Goal: Contribute content: Contribute content

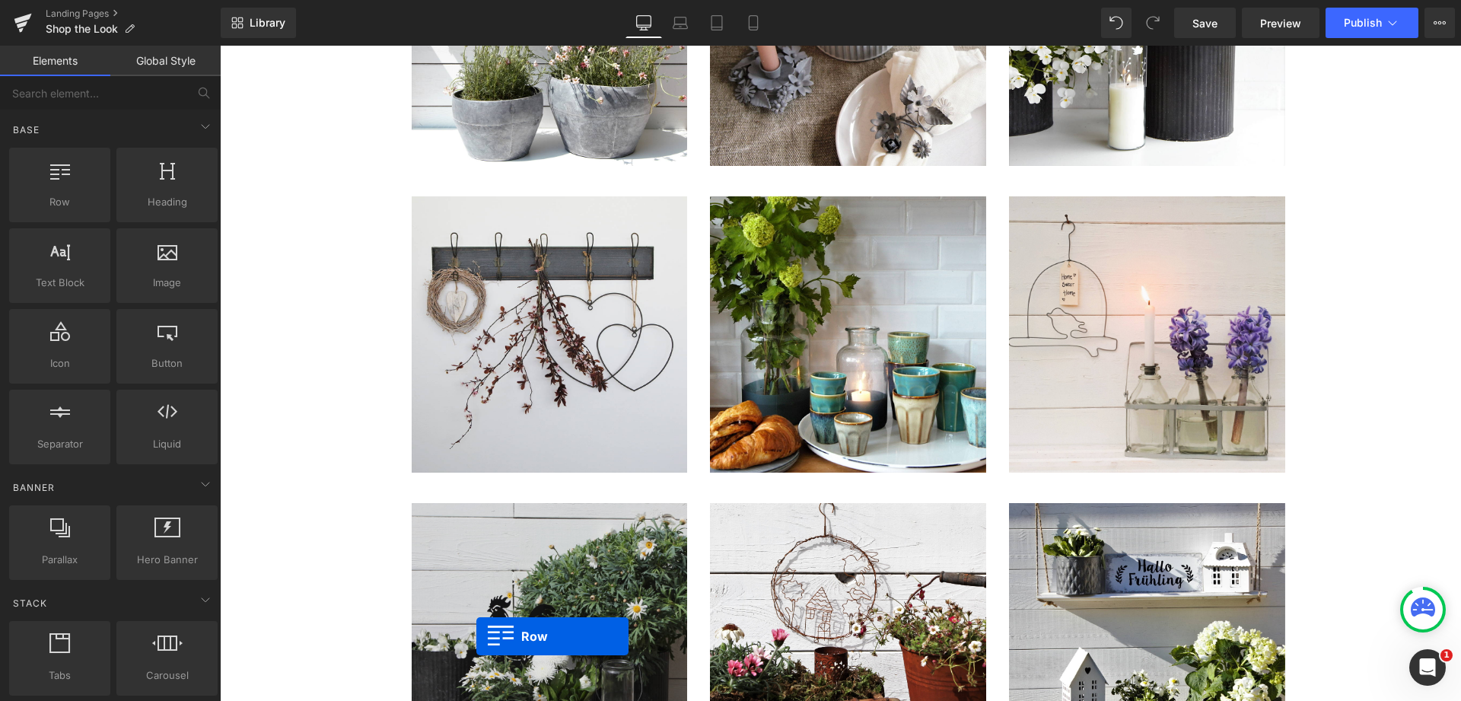
scroll to position [7115, 0]
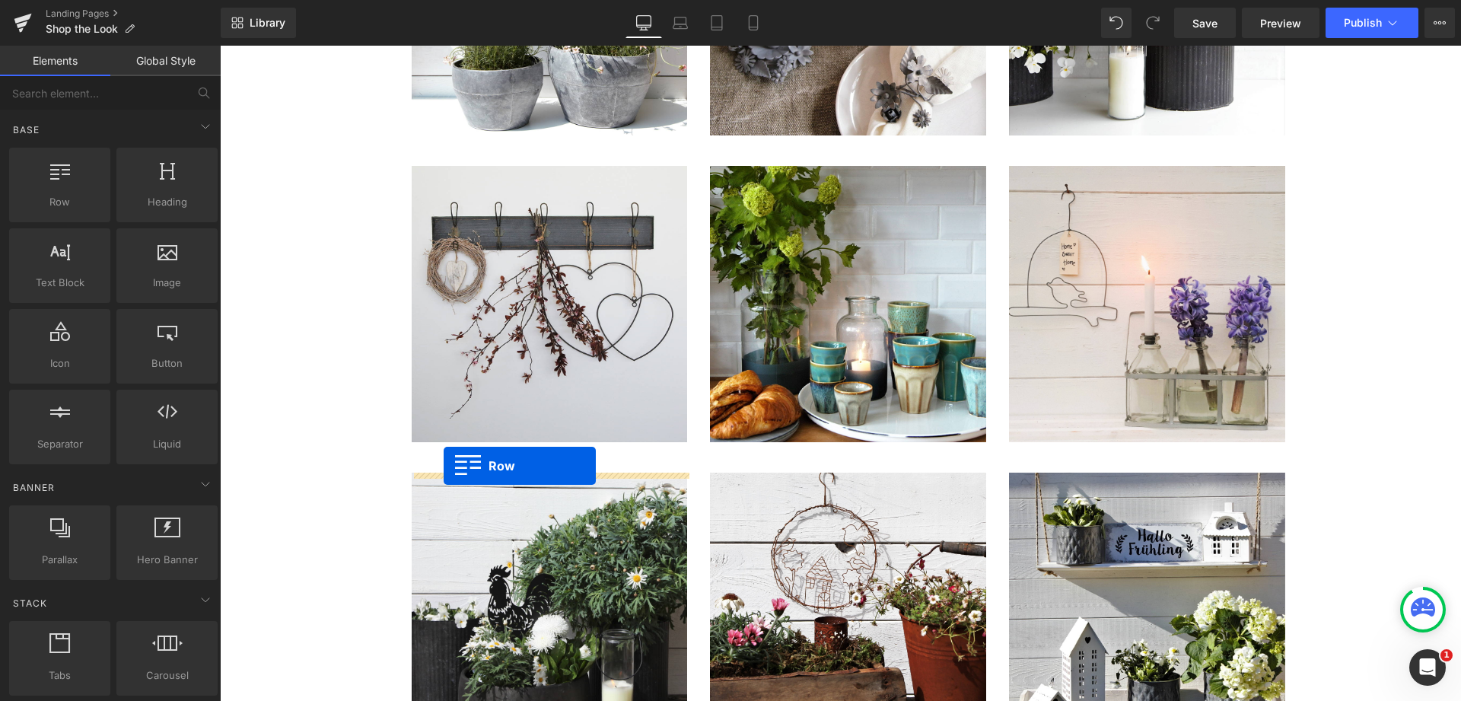
drag, startPoint x: 394, startPoint y: 94, endPoint x: 444, endPoint y: 466, distance: 375.4
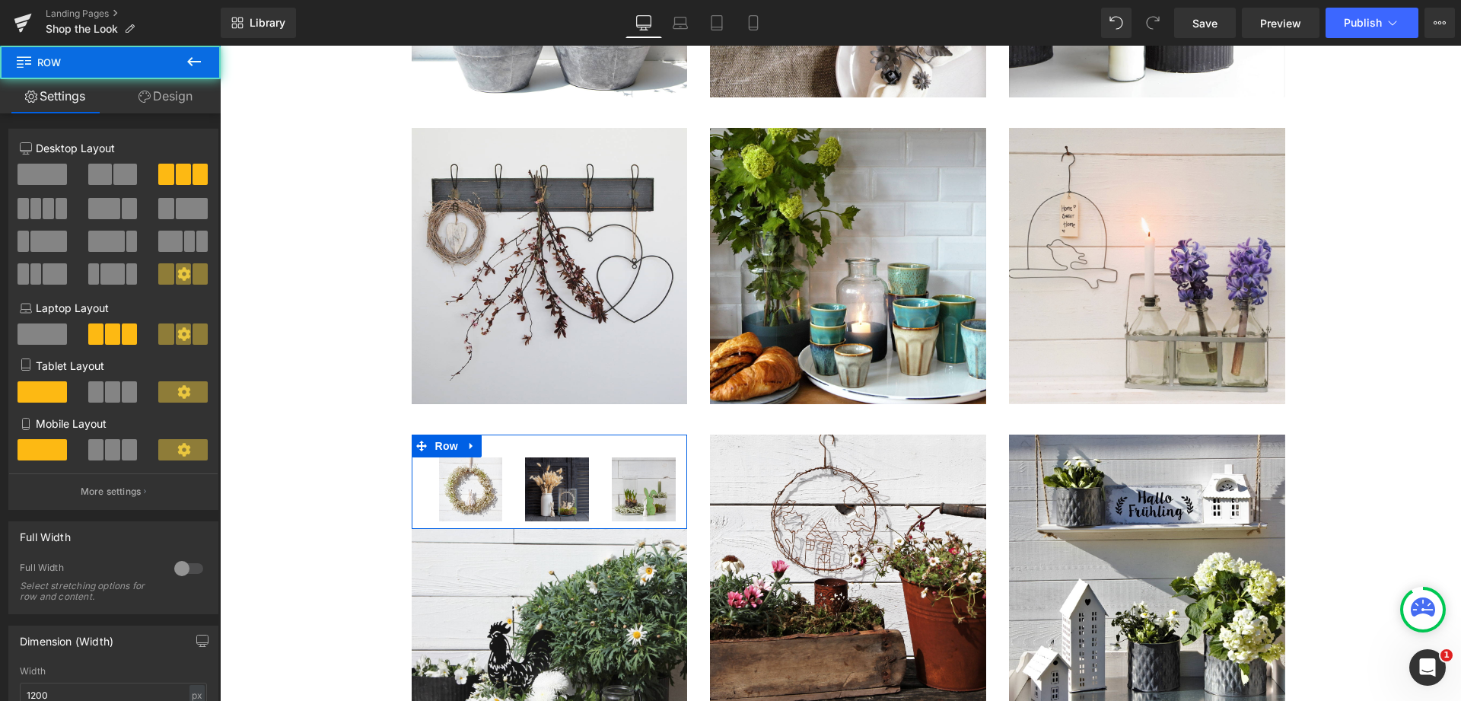
scroll to position [7077, 0]
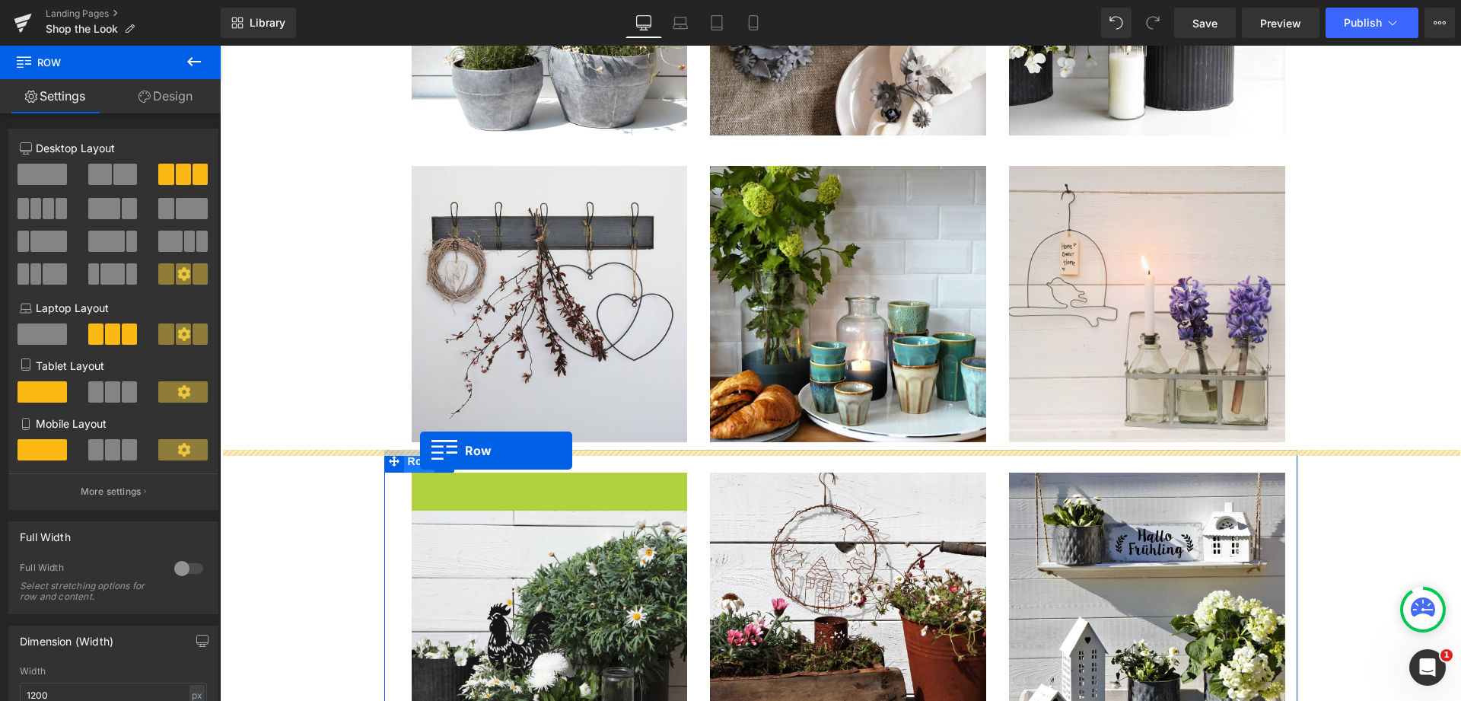
drag, startPoint x: 422, startPoint y: 486, endPoint x: 420, endPoint y: 451, distance: 35.1
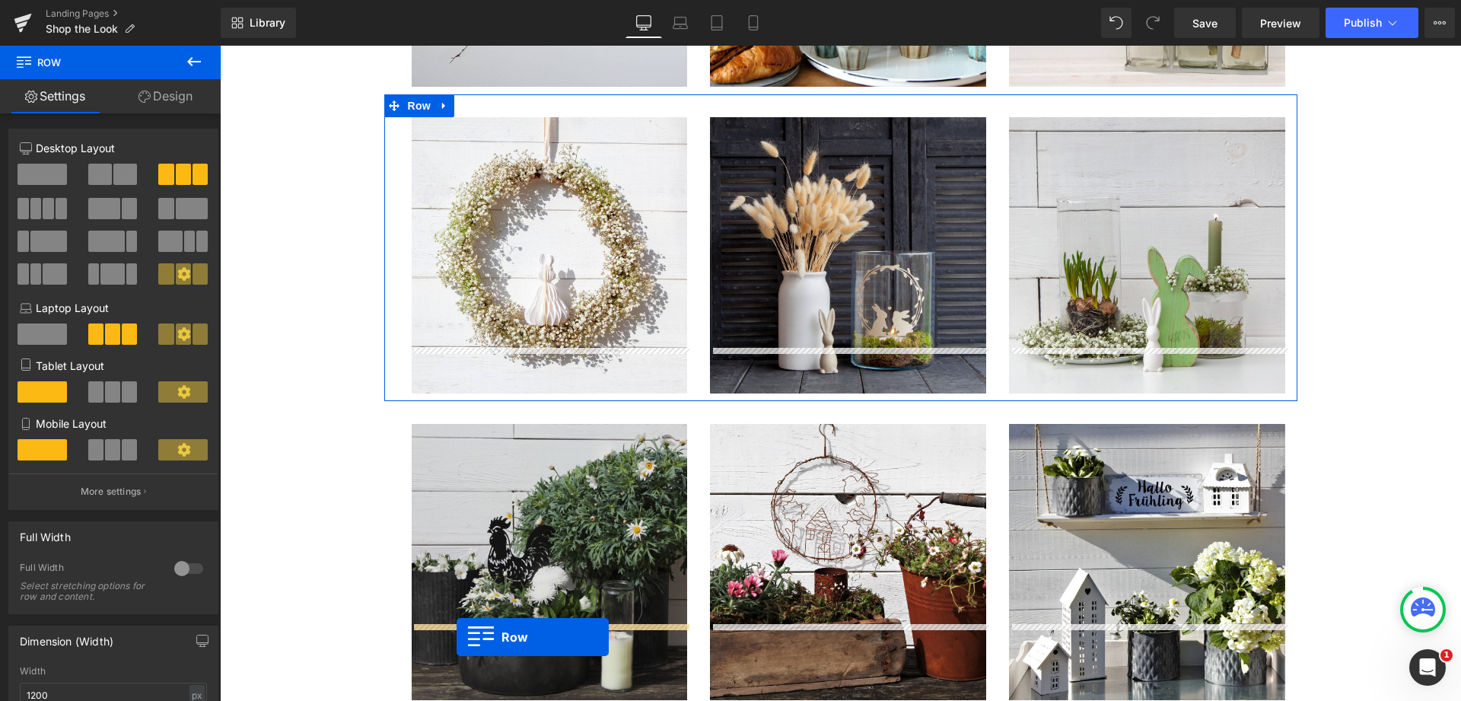
scroll to position [7240, 0]
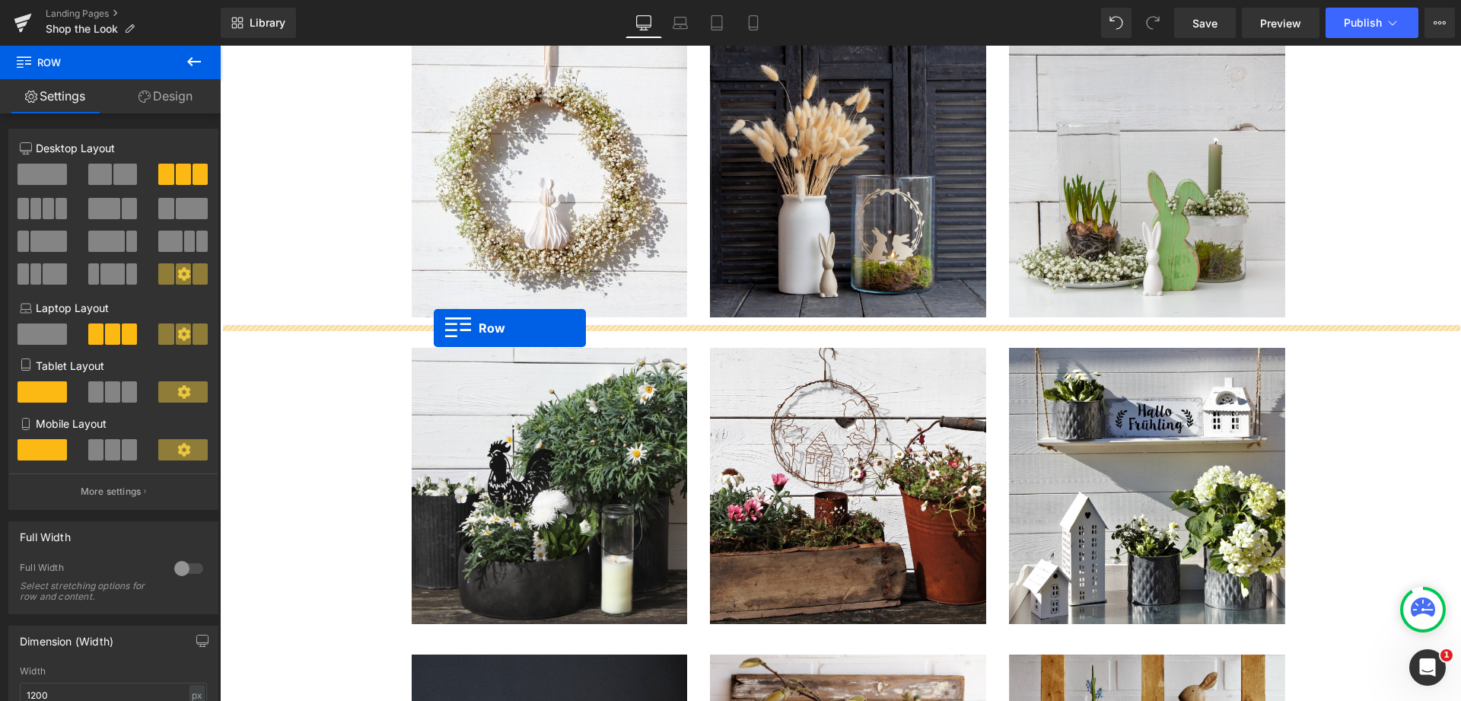
drag, startPoint x: 393, startPoint y: 245, endPoint x: 434, endPoint y: 328, distance: 92.6
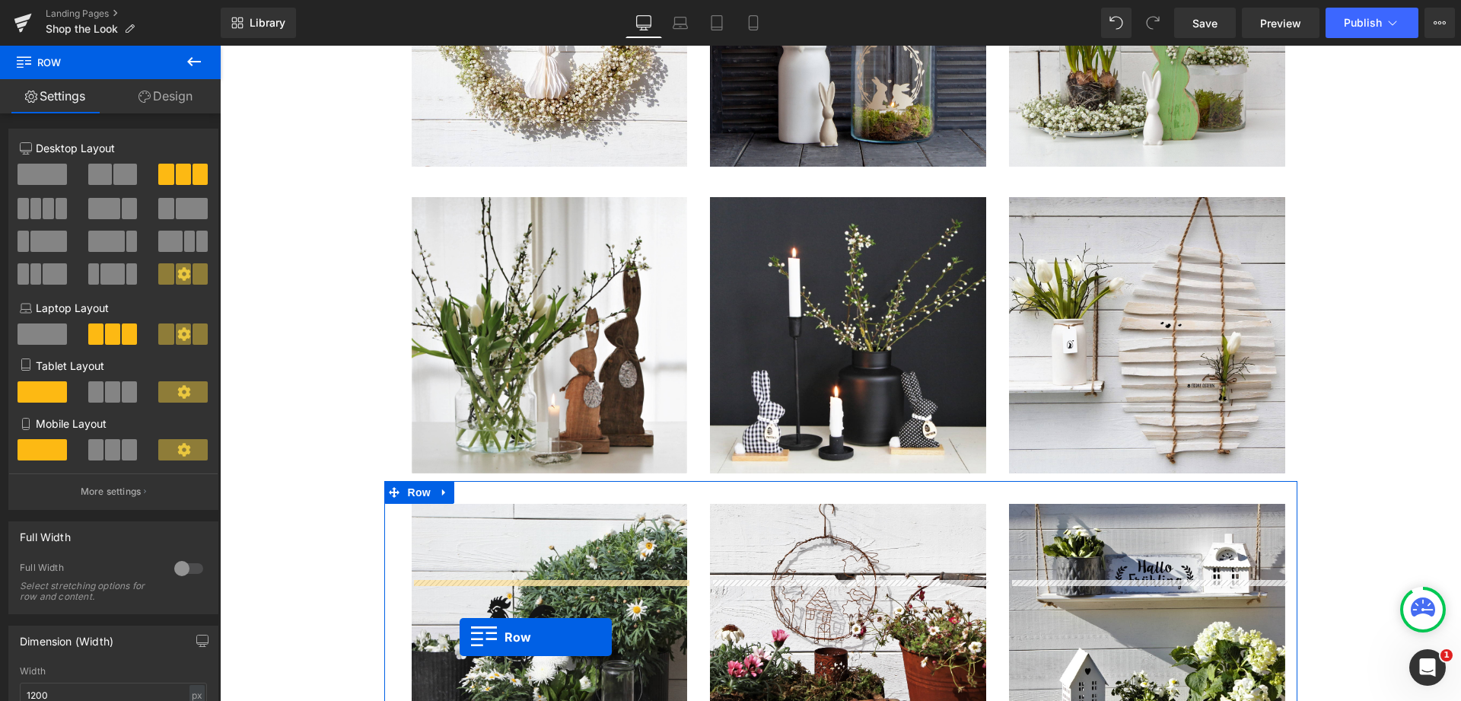
scroll to position [7145, 0]
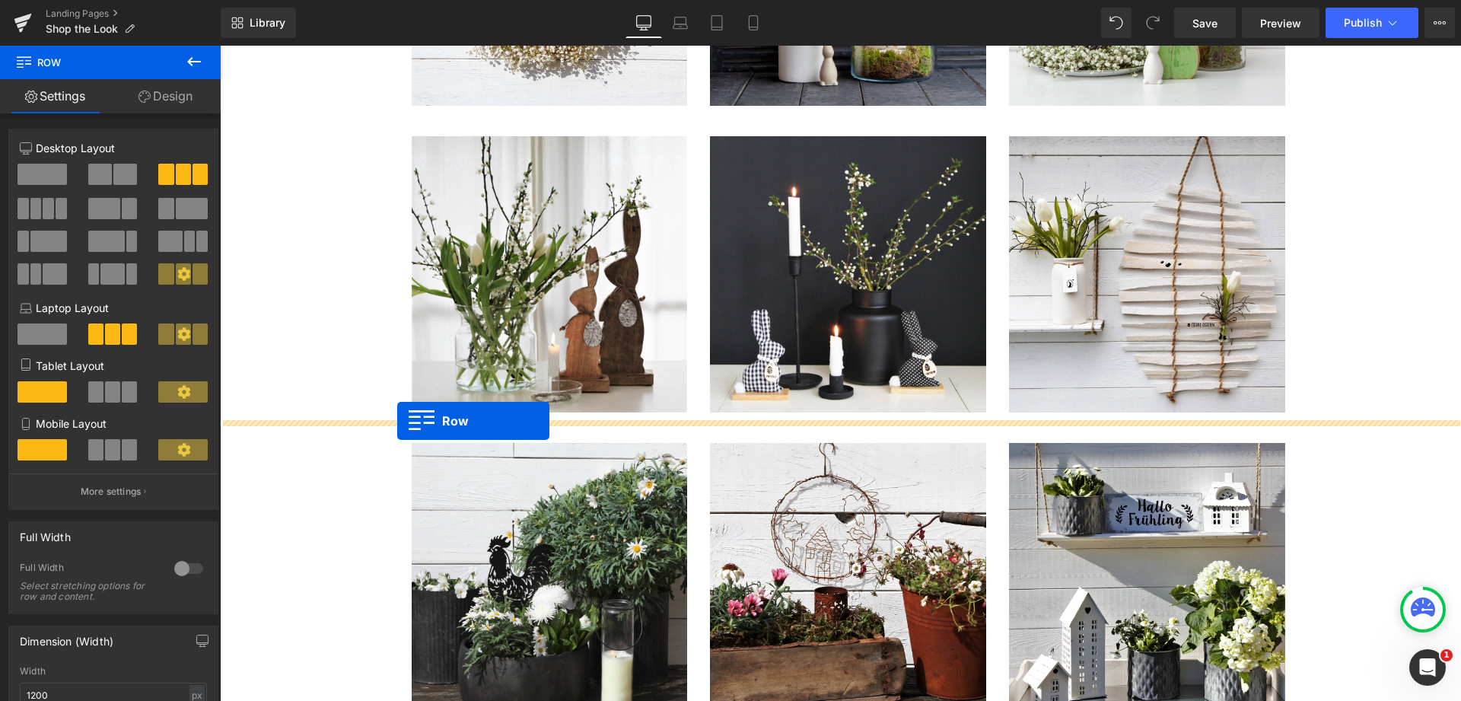
drag, startPoint x: 393, startPoint y: 324, endPoint x: 425, endPoint y: 420, distance: 100.8
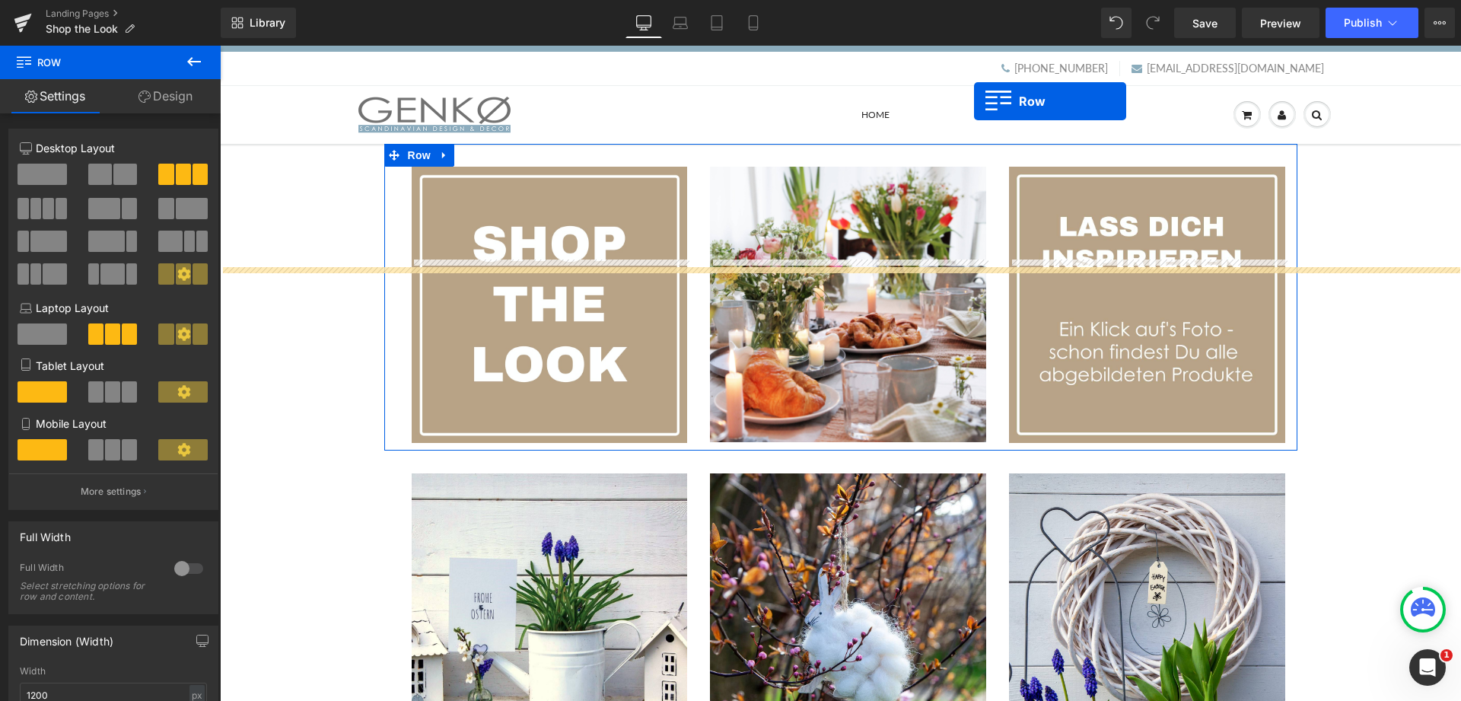
scroll to position [0, 0]
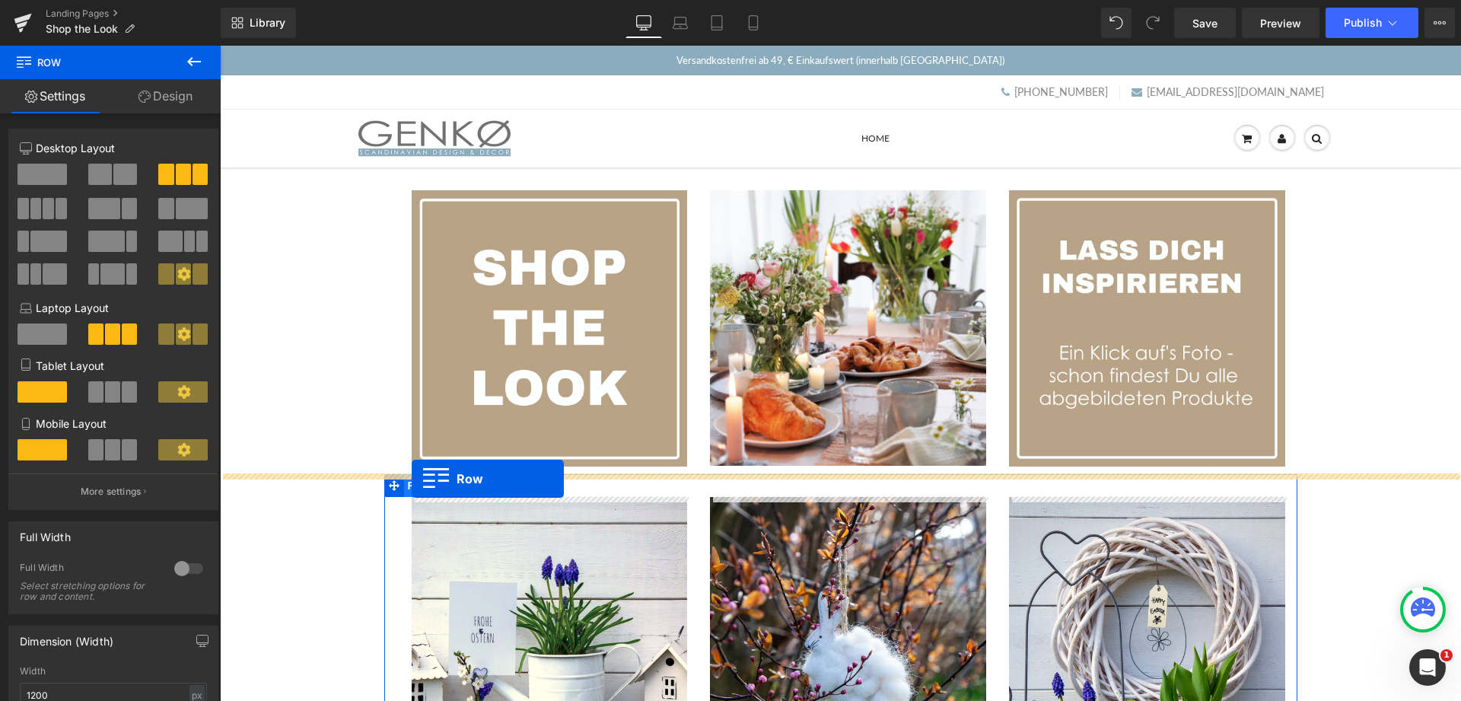
drag, startPoint x: 392, startPoint y: 310, endPoint x: 412, endPoint y: 479, distance: 169.3
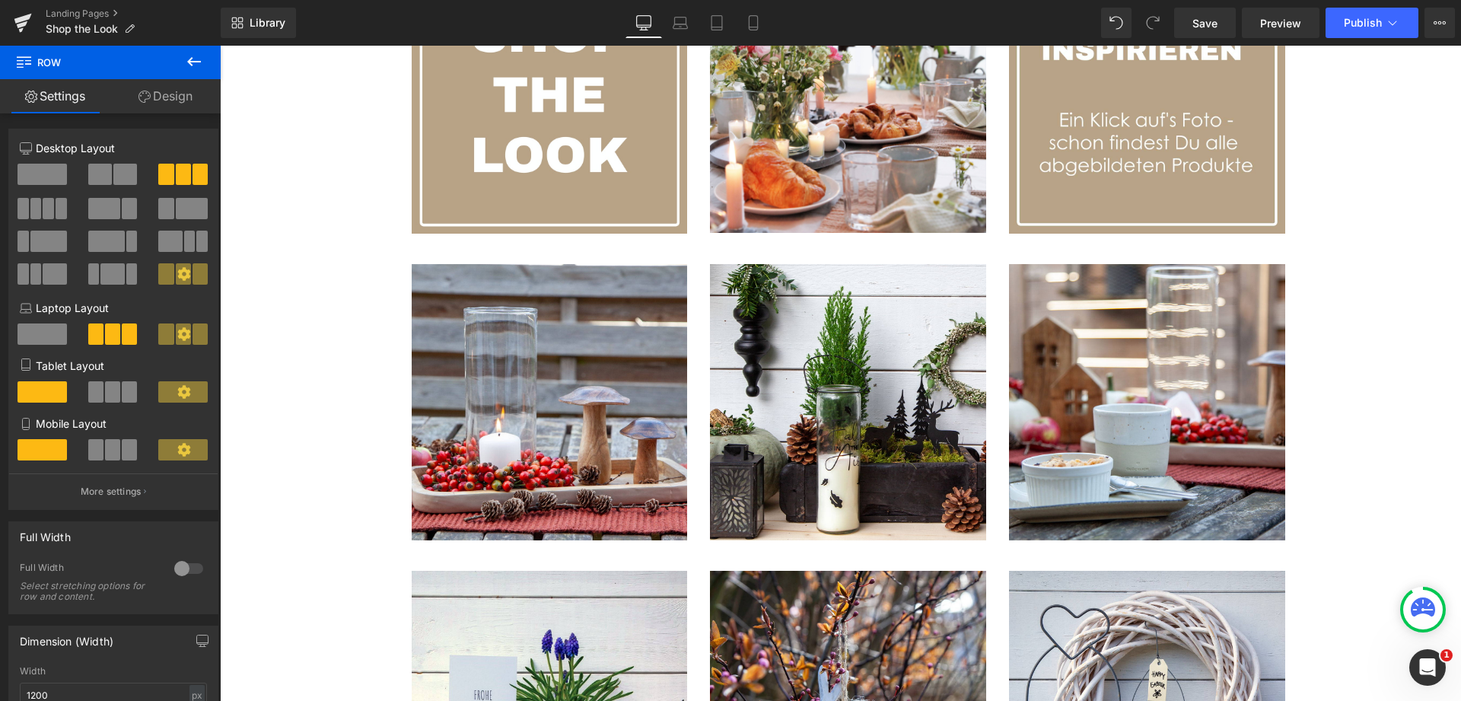
scroll to position [543, 0]
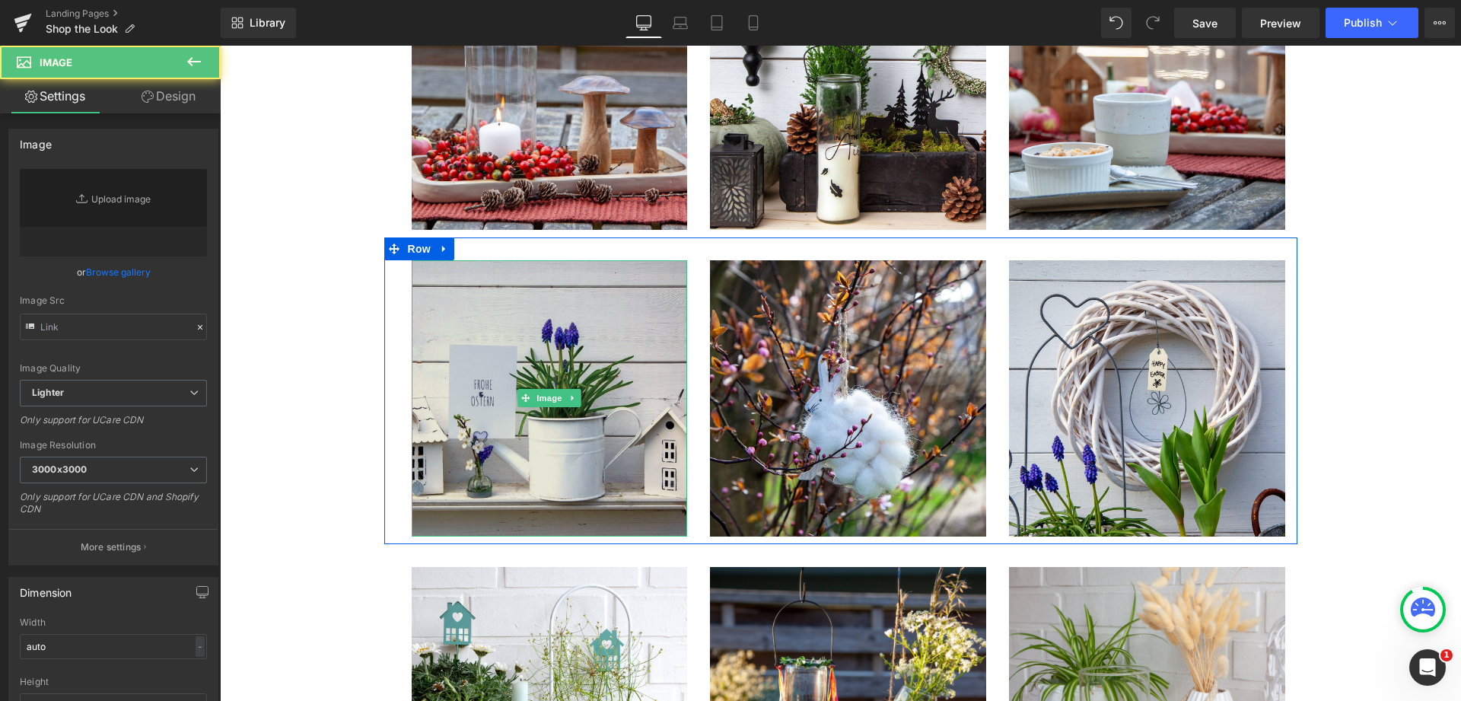
click at [555, 305] on img at bounding box center [550, 398] width 276 height 276
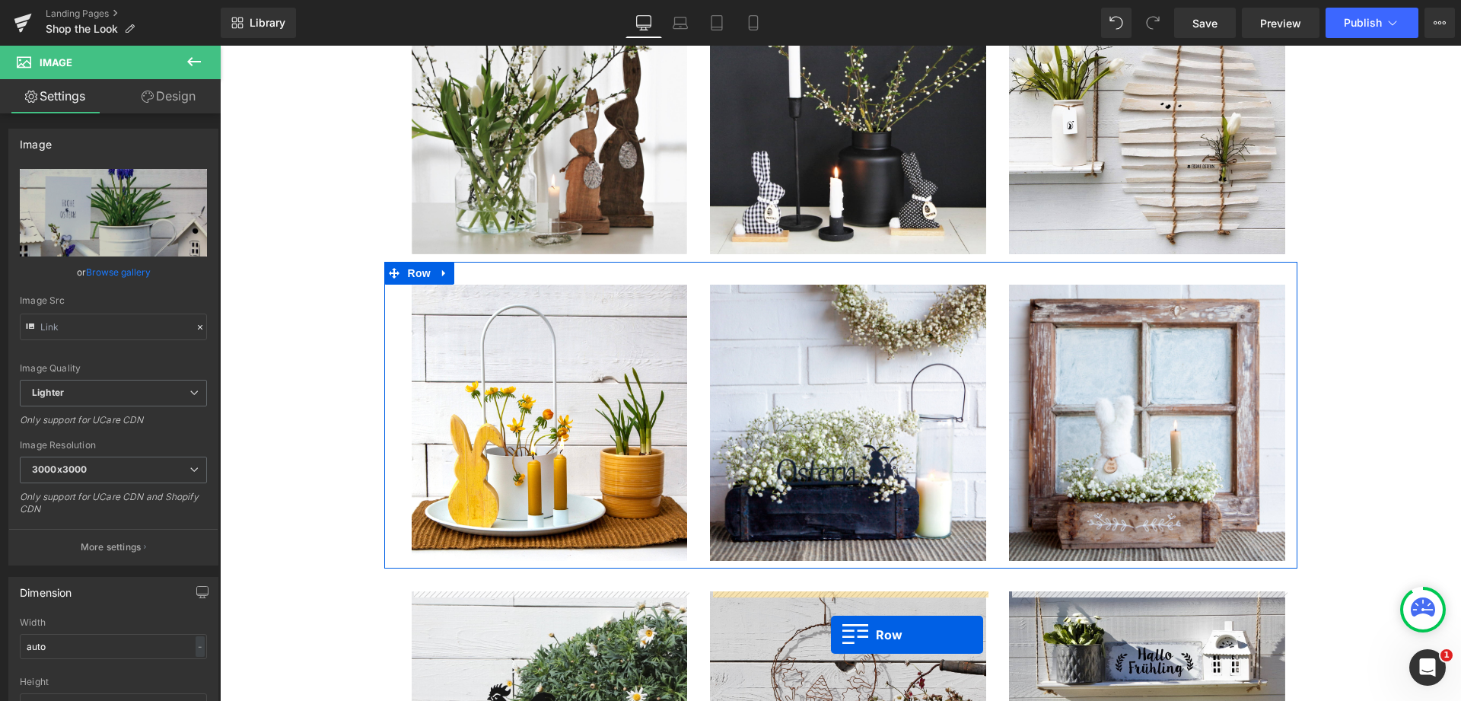
scroll to position [7042, 0]
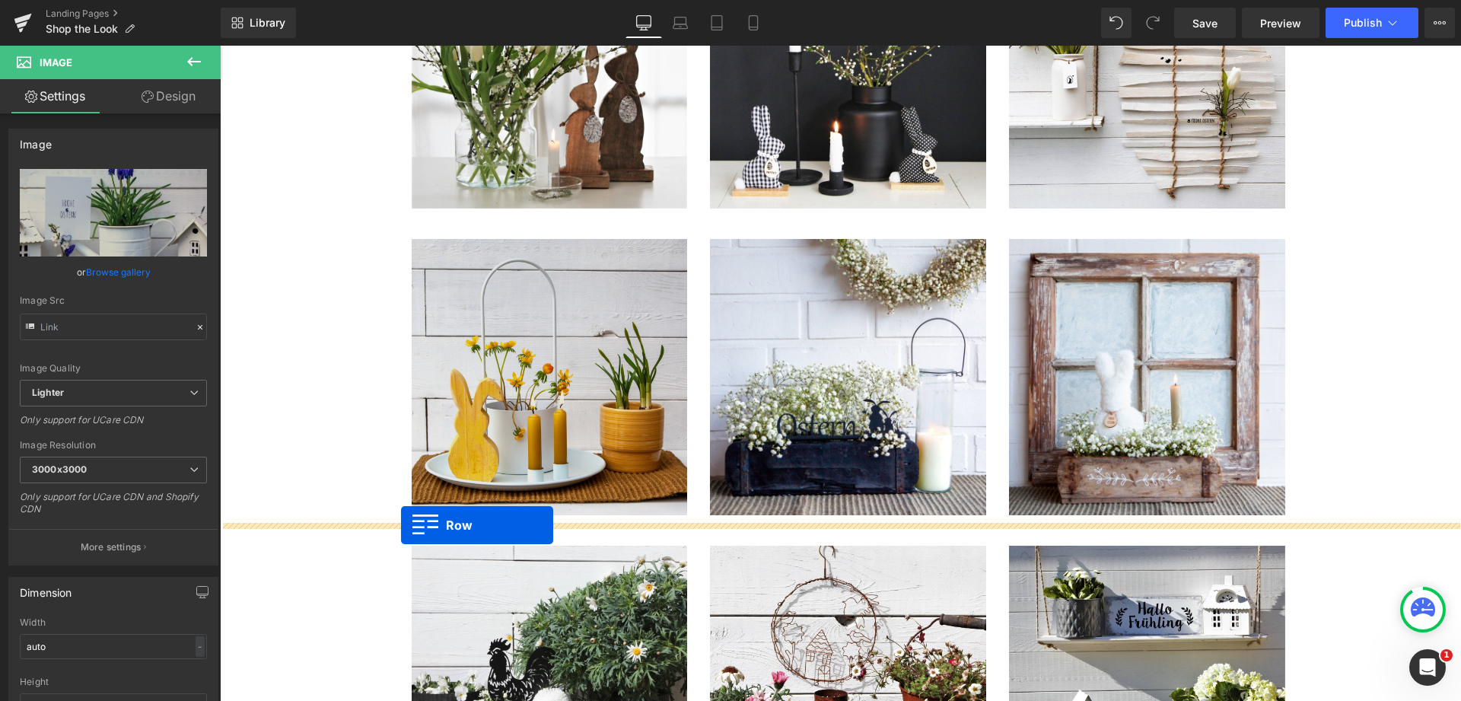
drag, startPoint x: 393, startPoint y: 247, endPoint x: 473, endPoint y: 514, distance: 279.5
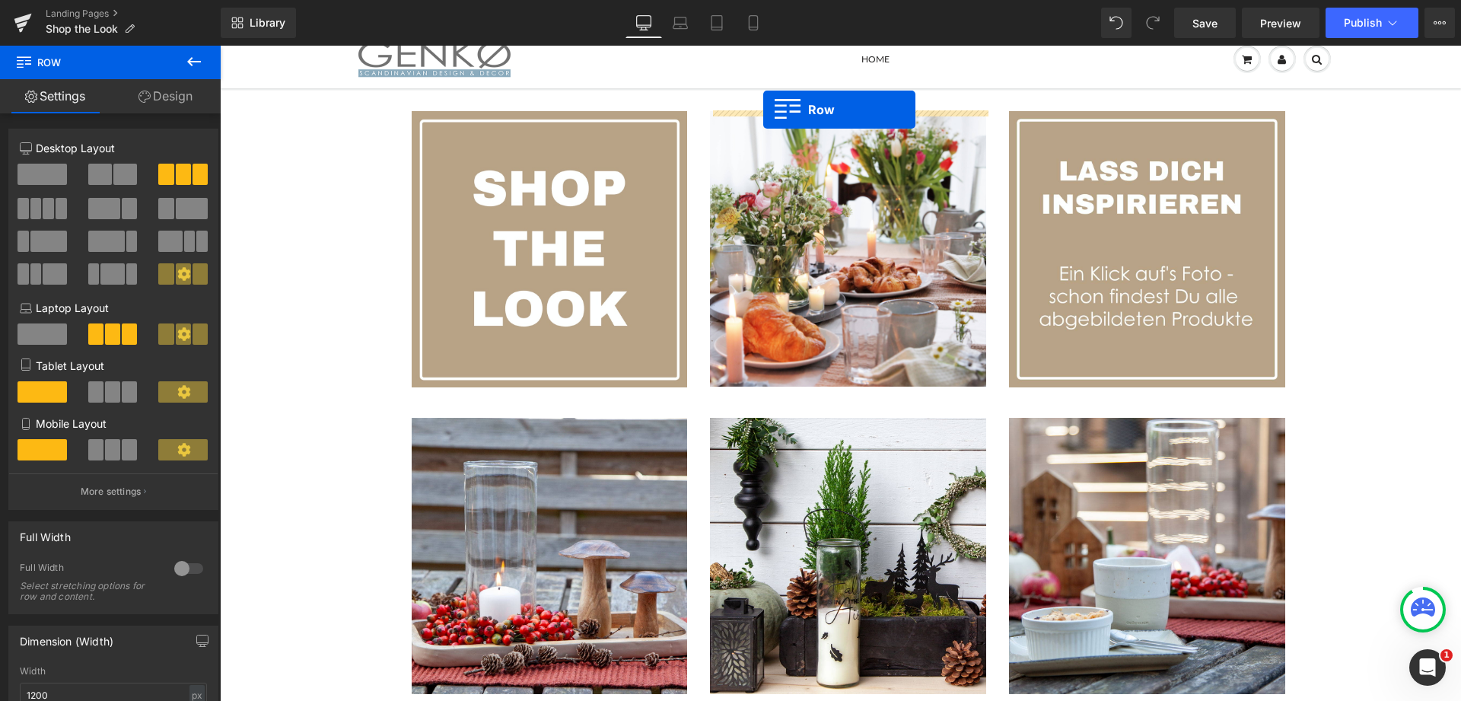
scroll to position [0, 0]
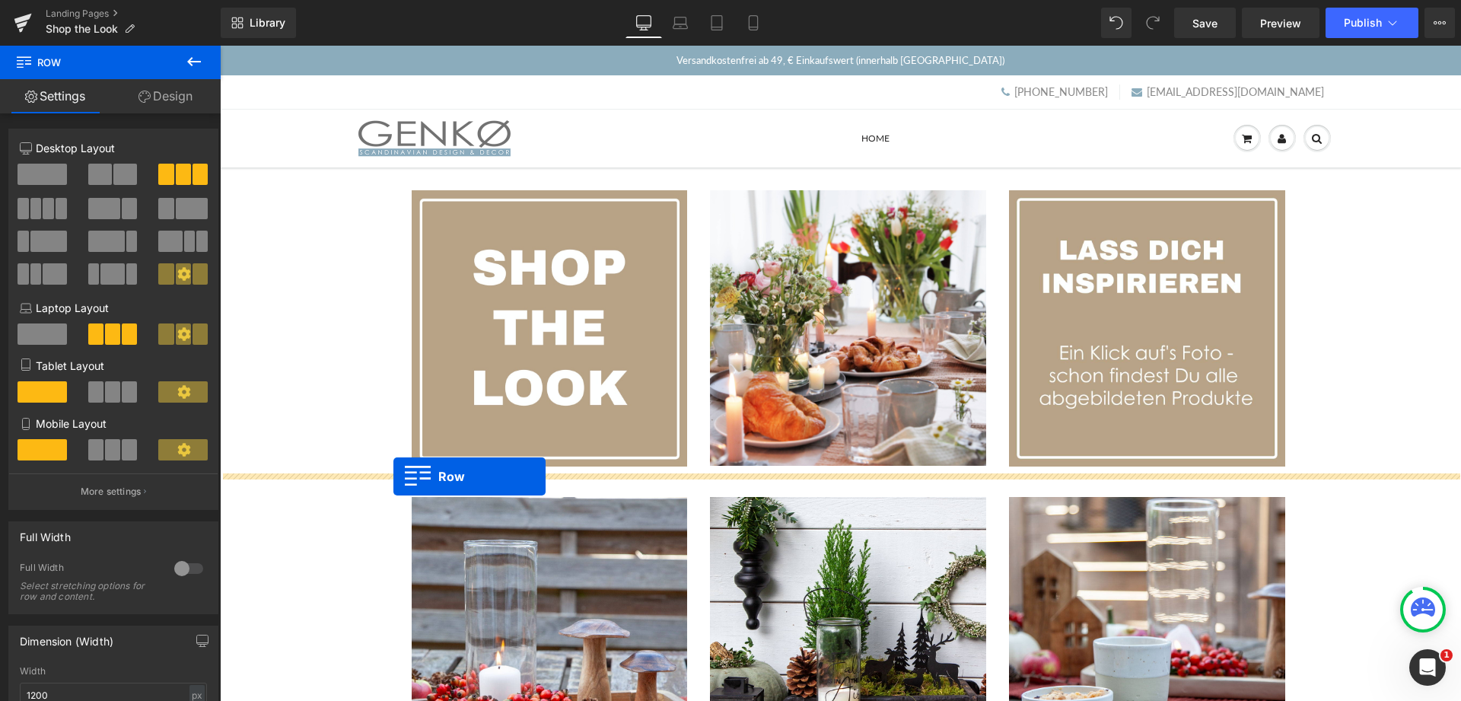
drag, startPoint x: 392, startPoint y: 265, endPoint x: 393, endPoint y: 476, distance: 211.6
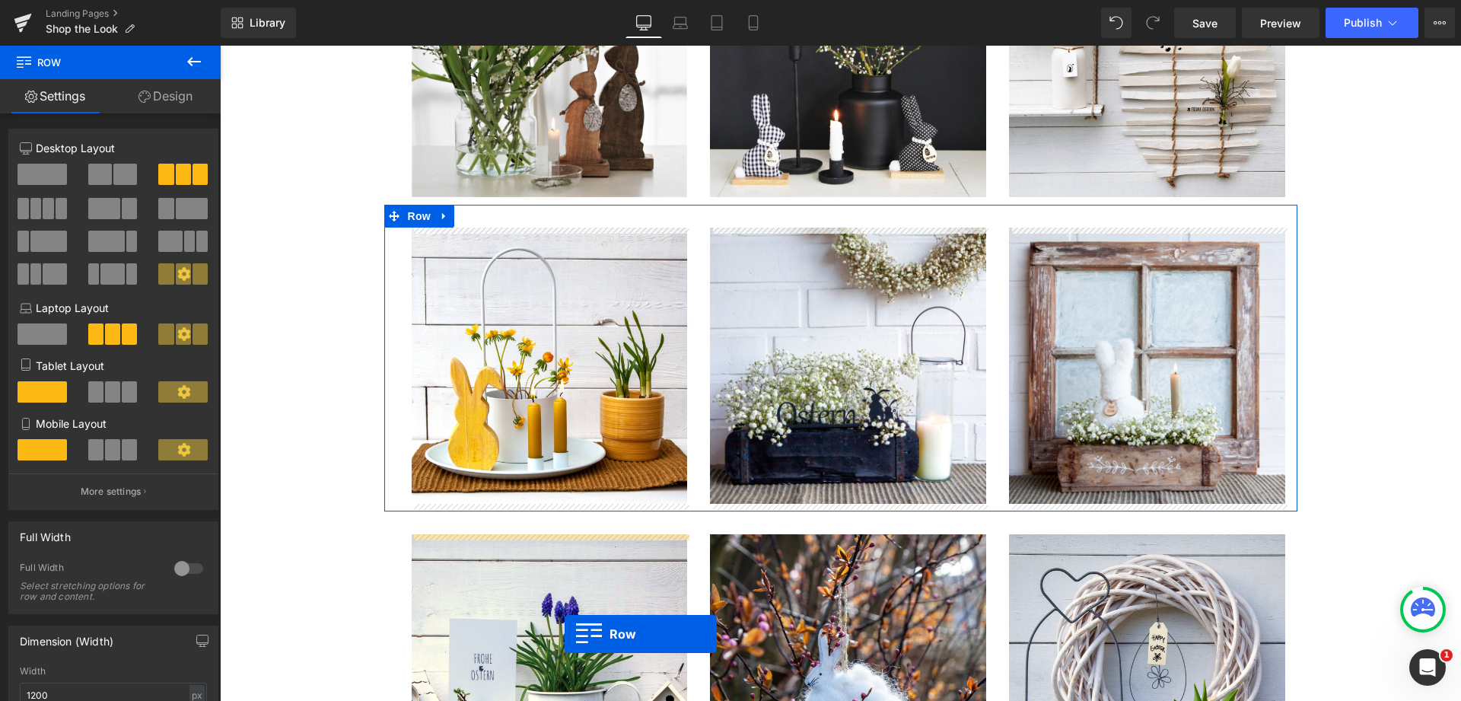
scroll to position [6762, 0]
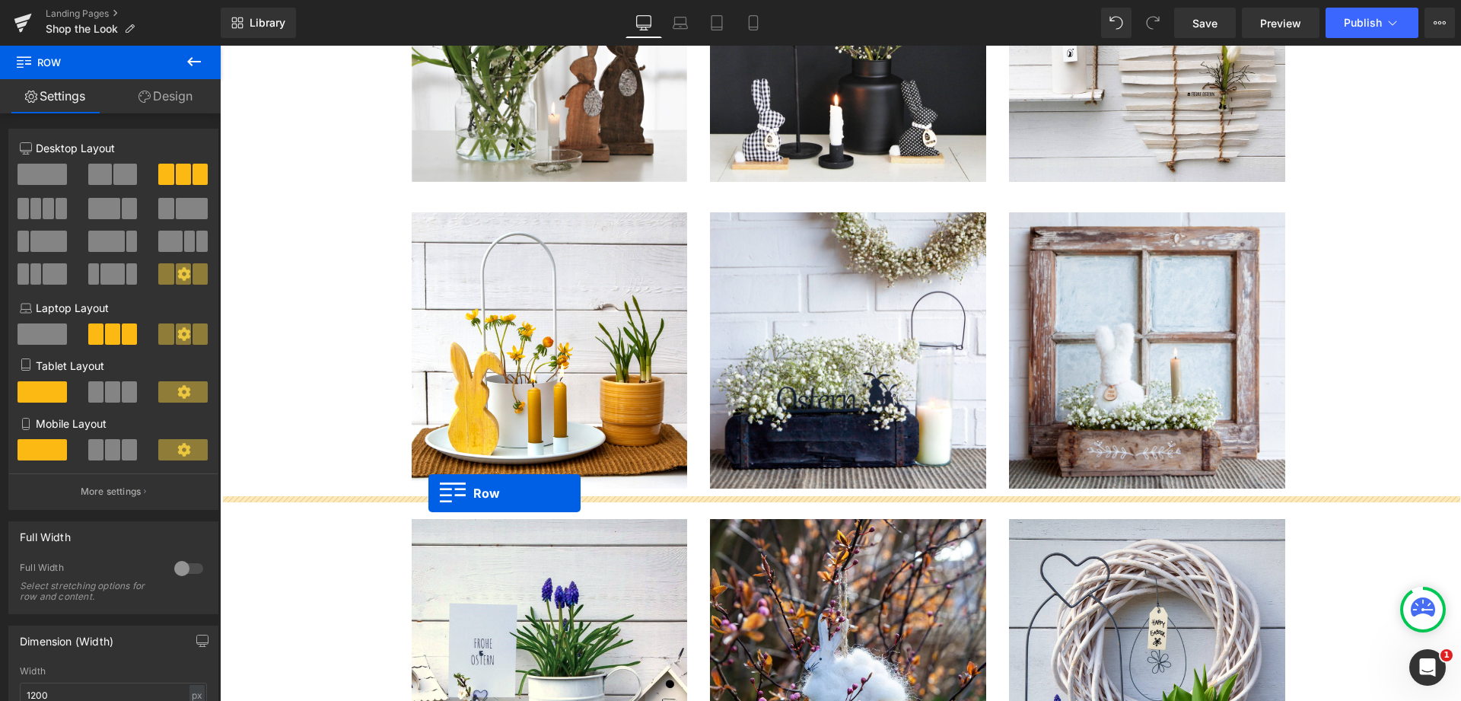
drag, startPoint x: 393, startPoint y: 91, endPoint x: 428, endPoint y: 493, distance: 404.2
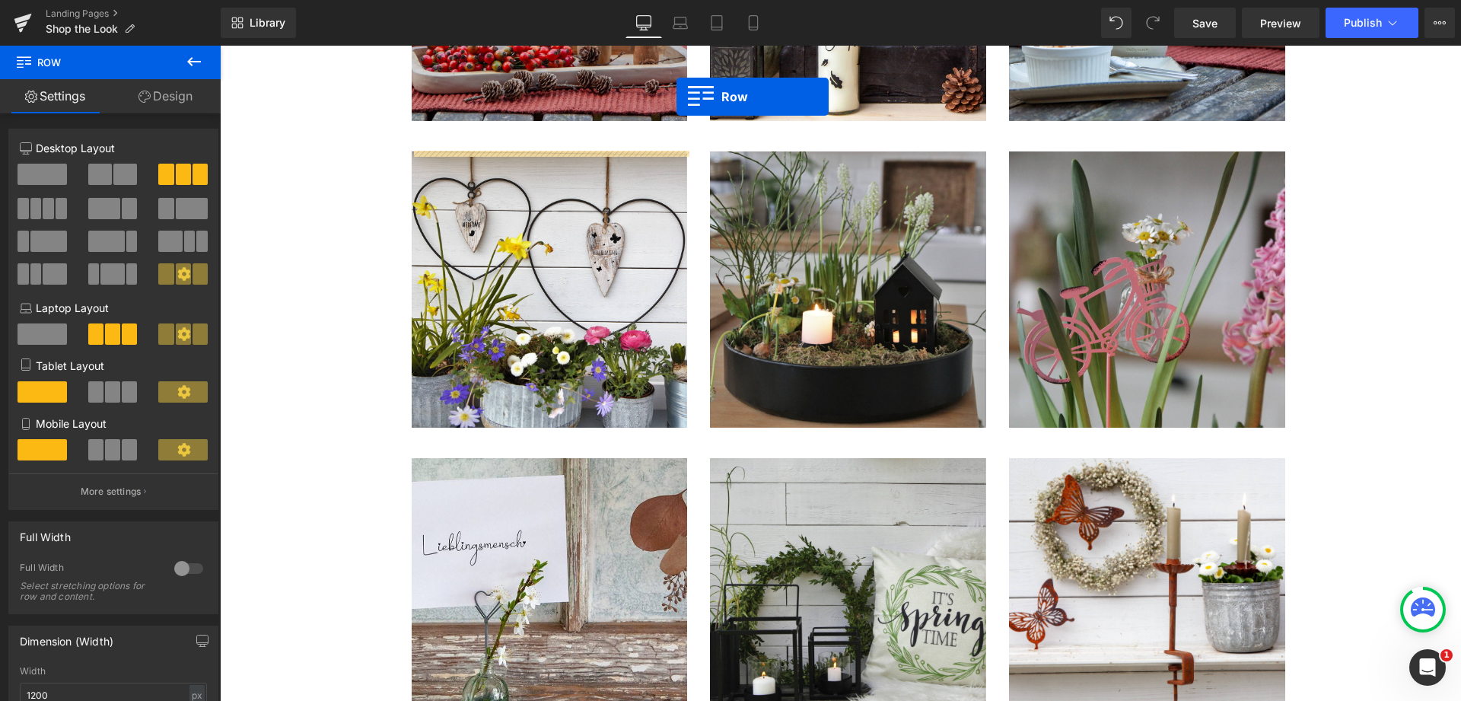
scroll to position [822, 0]
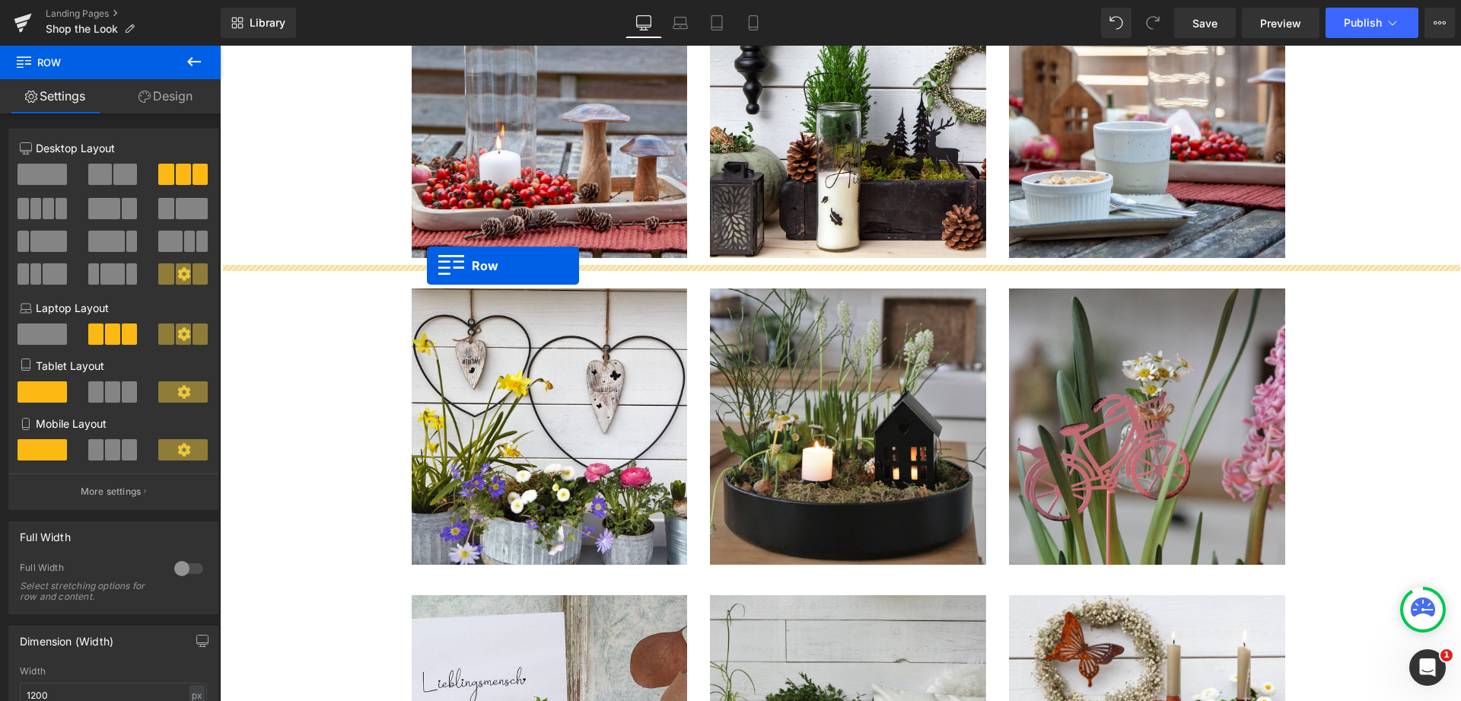
drag, startPoint x: 391, startPoint y: 247, endPoint x: 427, endPoint y: 266, distance: 40.5
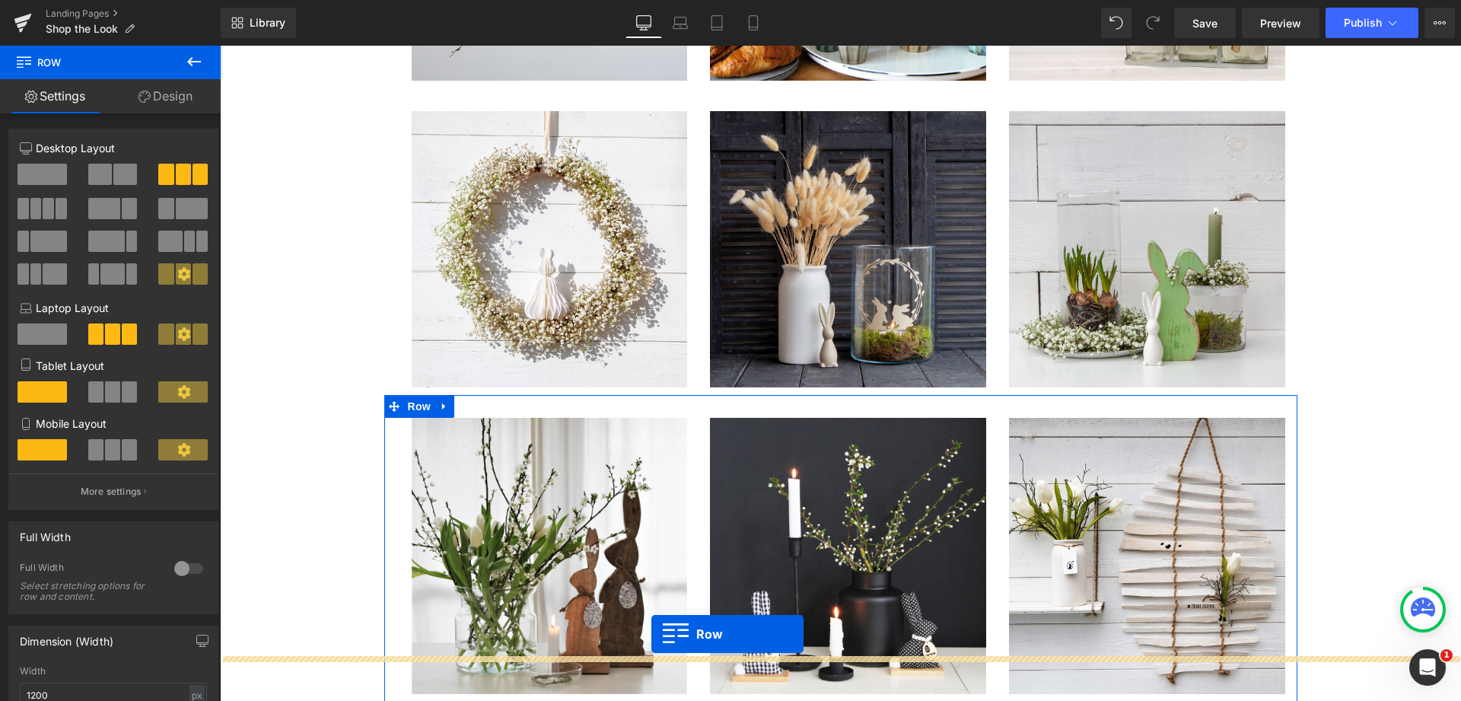
scroll to position [6080, 0]
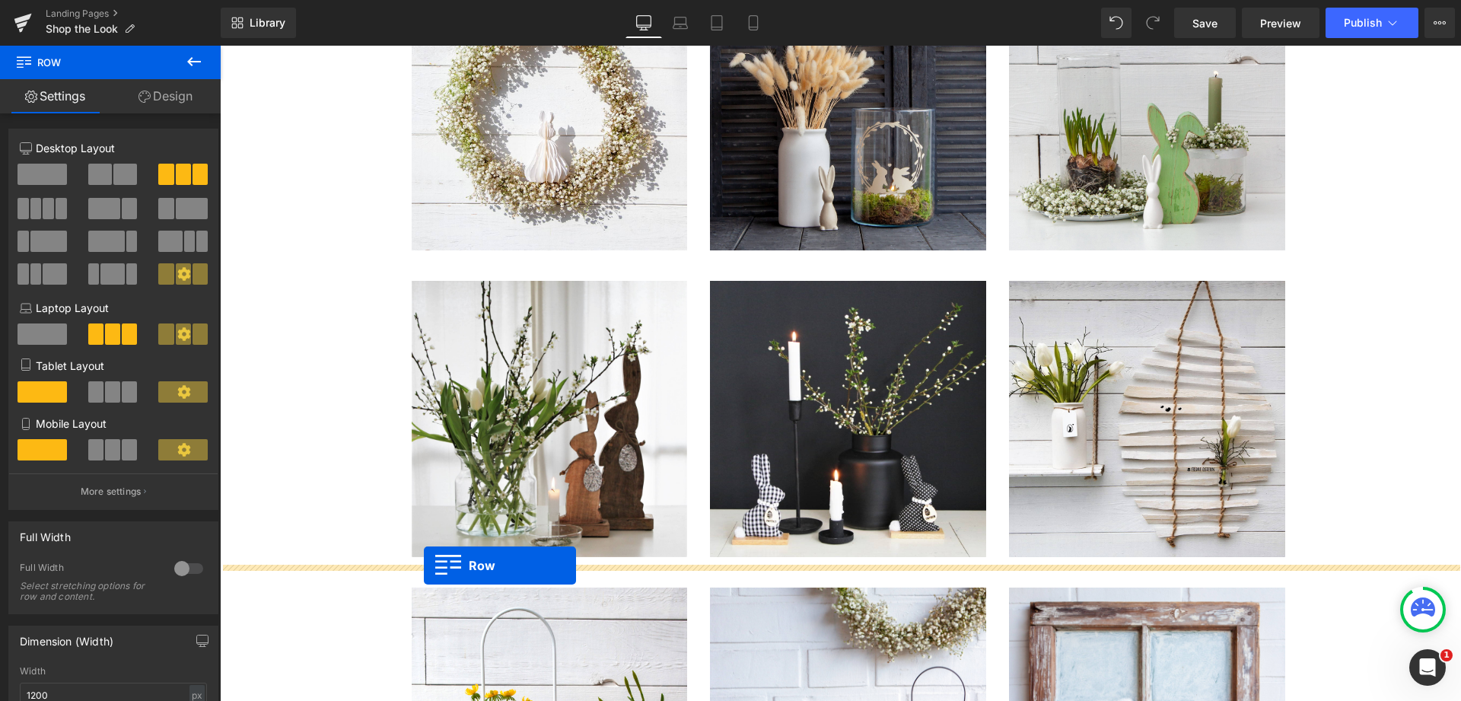
drag, startPoint x: 390, startPoint y: 195, endPoint x: 424, endPoint y: 565, distance: 372.1
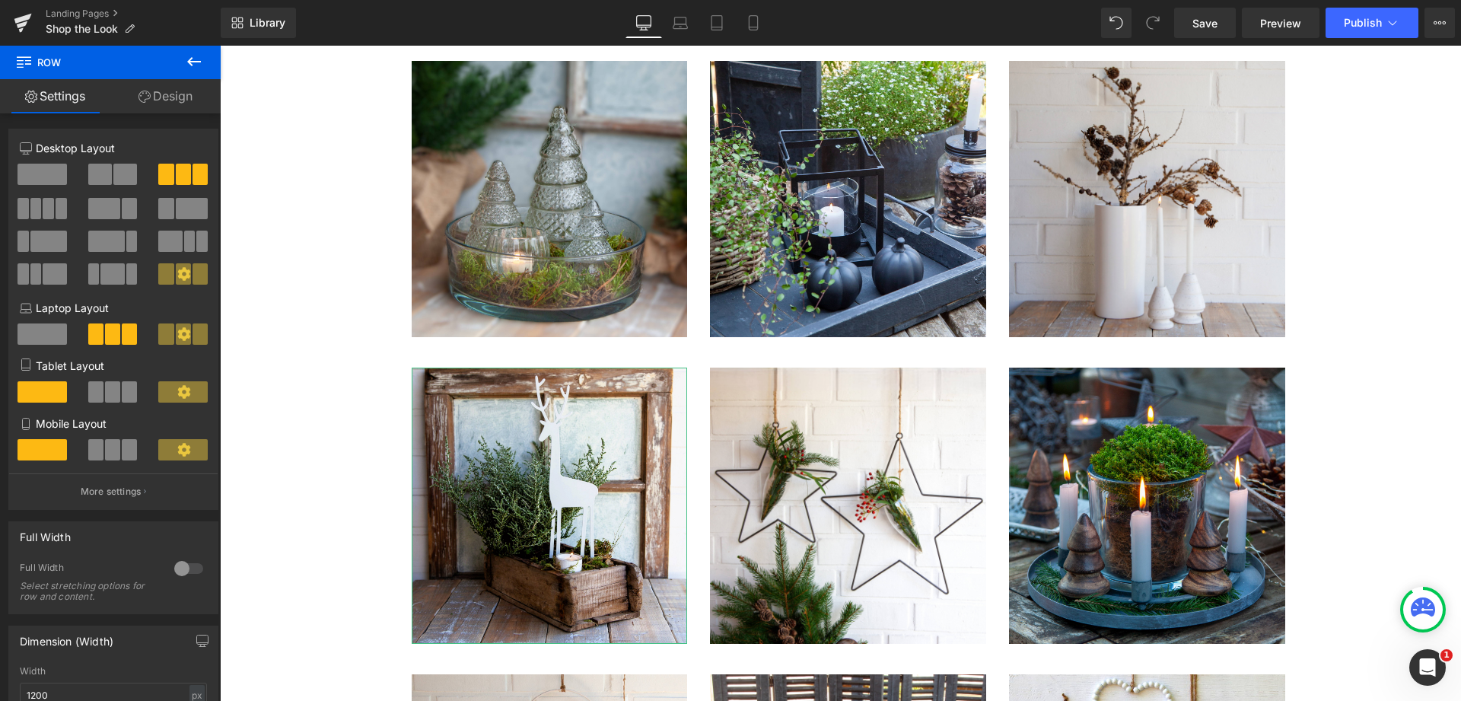
scroll to position [3170, 0]
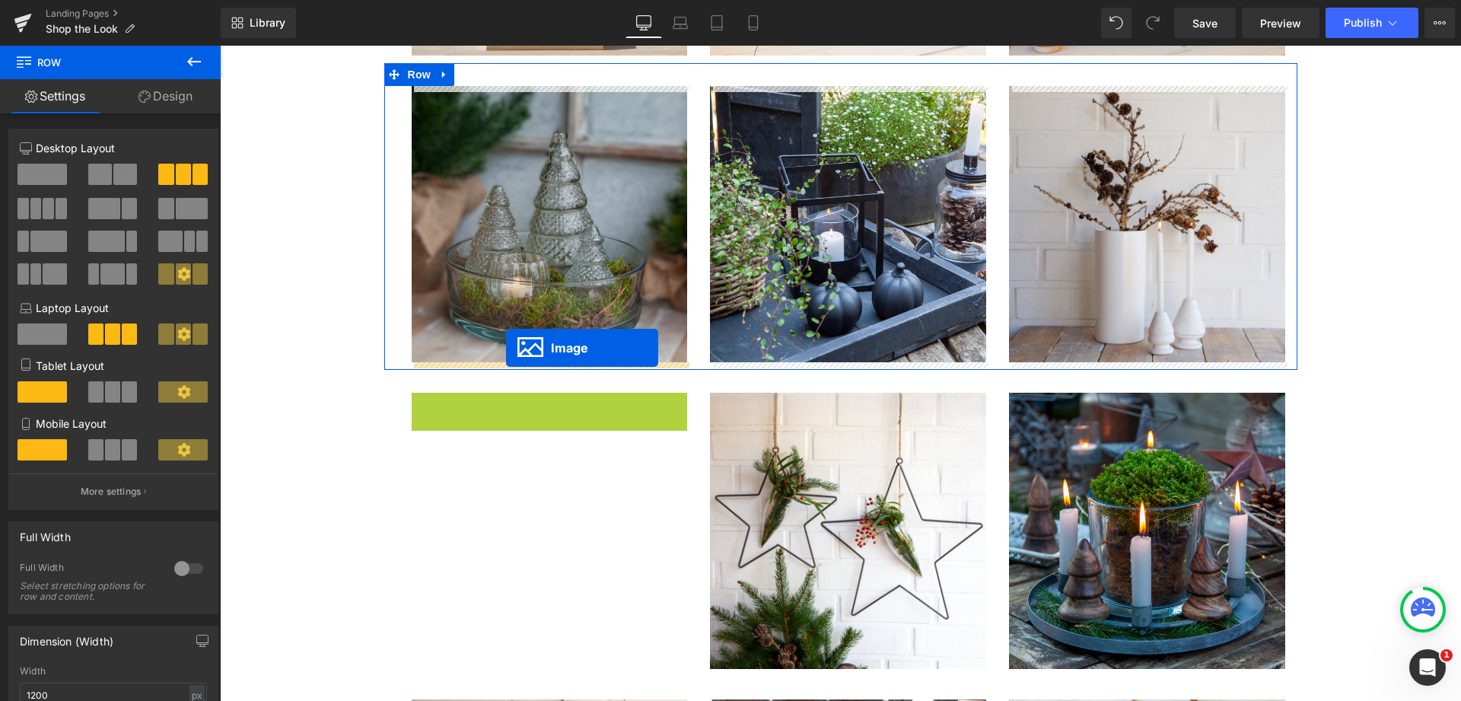
drag, startPoint x: 523, startPoint y: 534, endPoint x: 506, endPoint y: 348, distance: 187.2
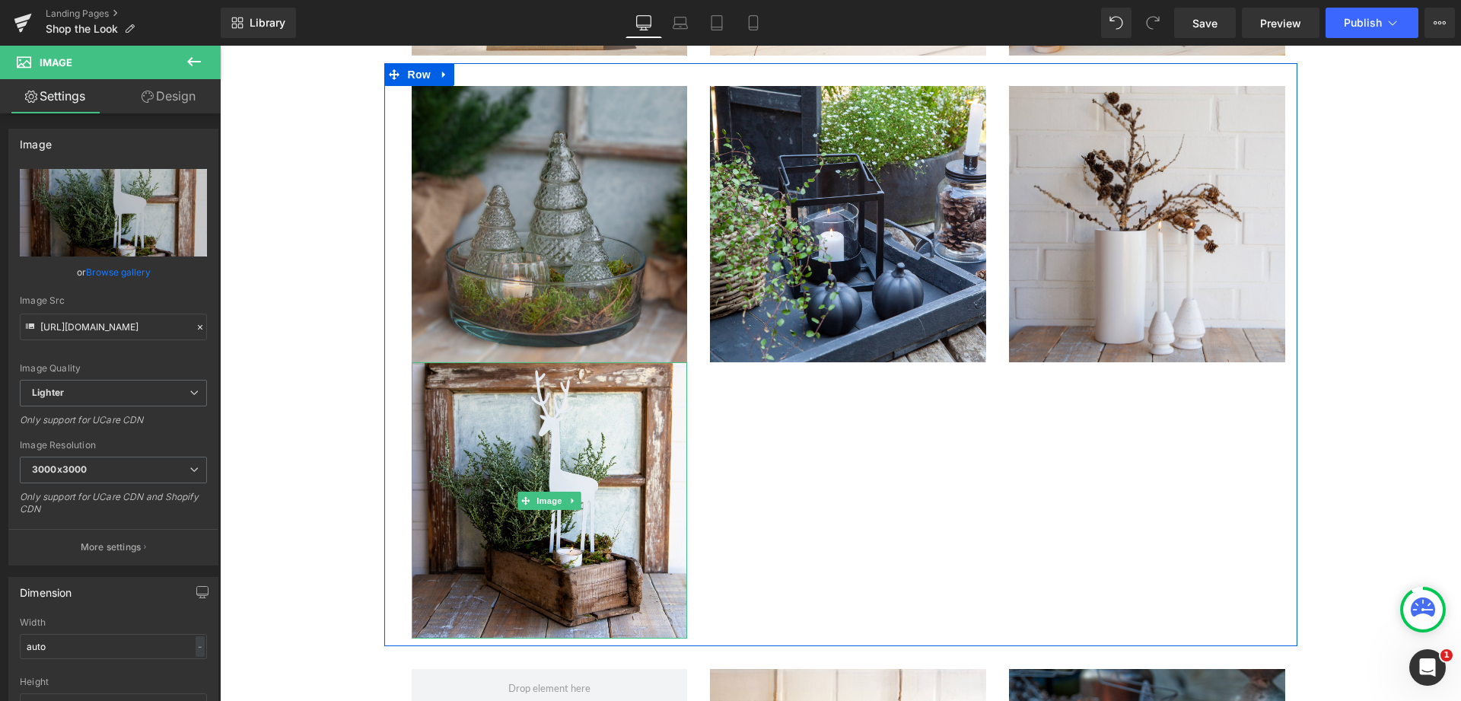
click at [470, 162] on img at bounding box center [550, 224] width 276 height 276
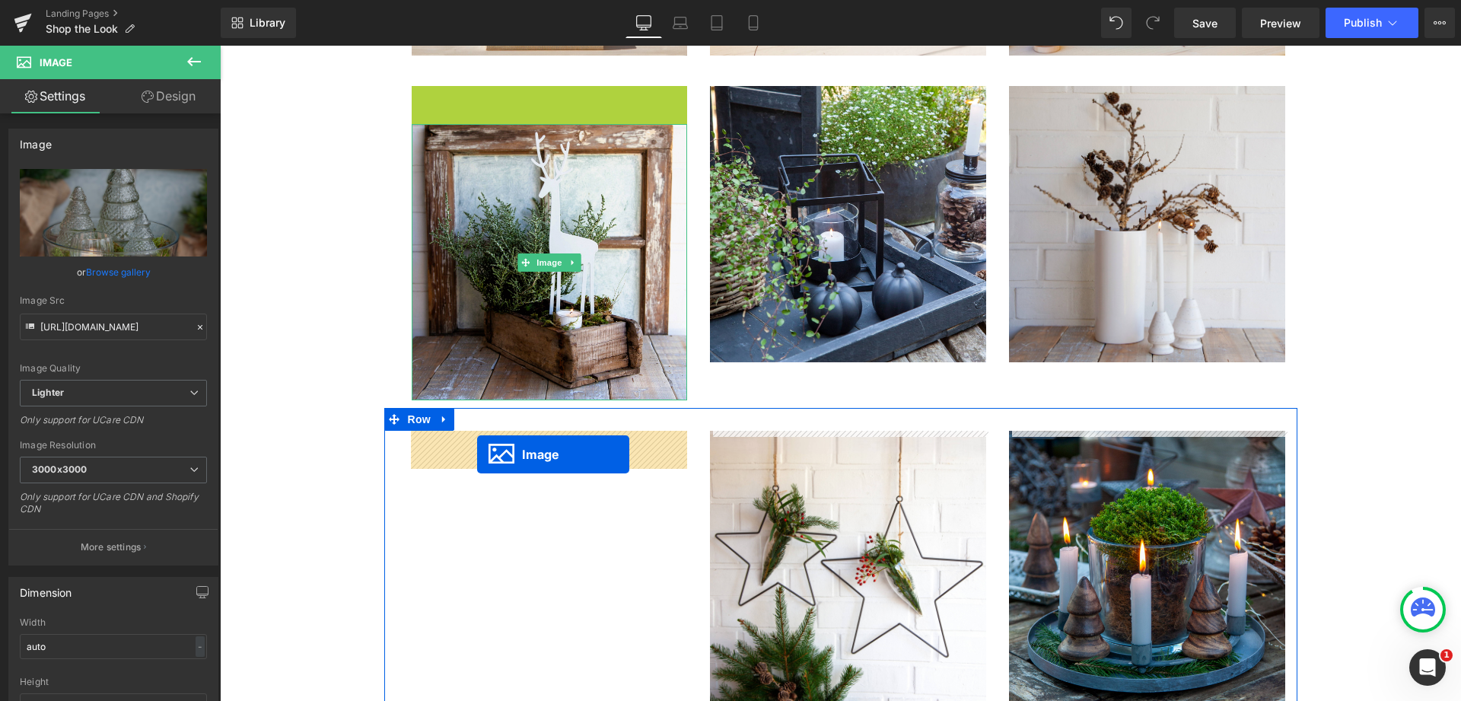
drag, startPoint x: 526, startPoint y: 224, endPoint x: 477, endPoint y: 454, distance: 234.9
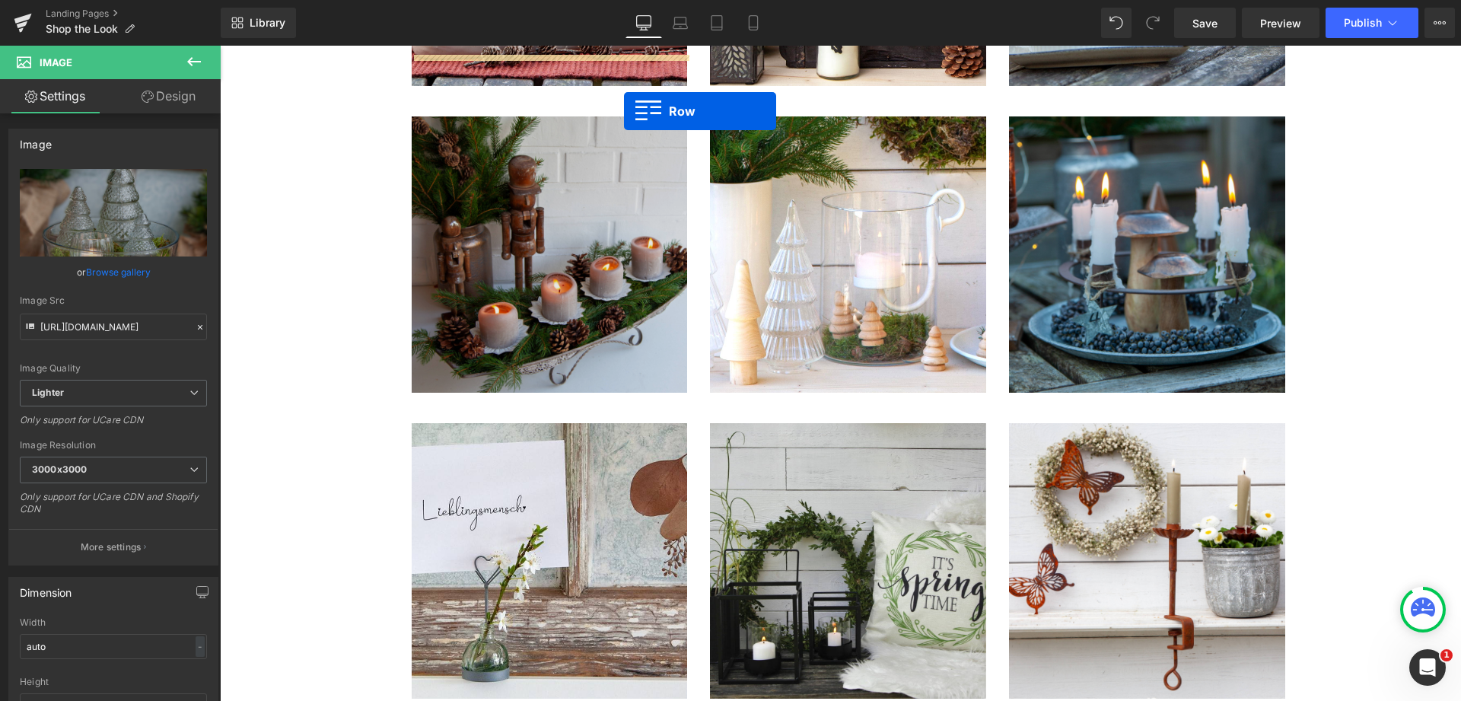
scroll to position [963, 0]
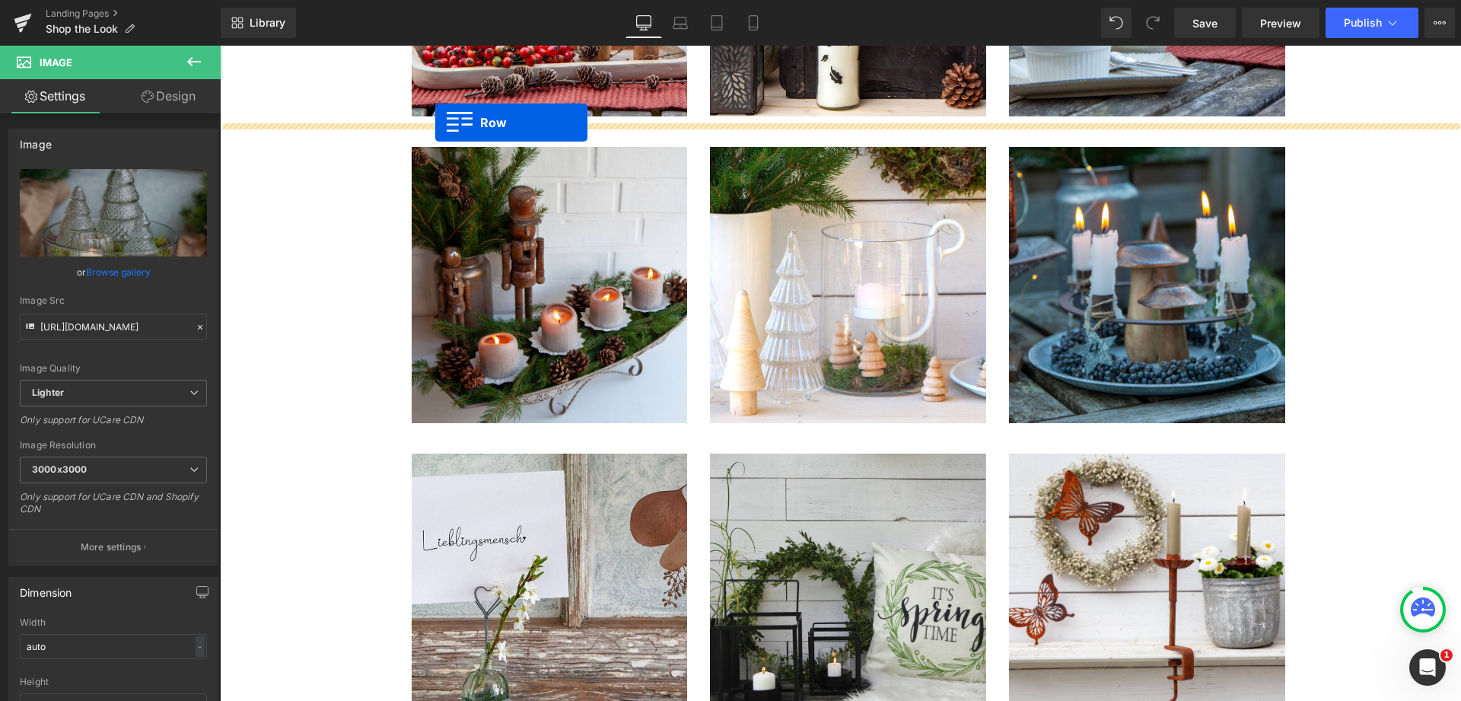
drag, startPoint x: 416, startPoint y: 381, endPoint x: 435, endPoint y: 123, distance: 258.7
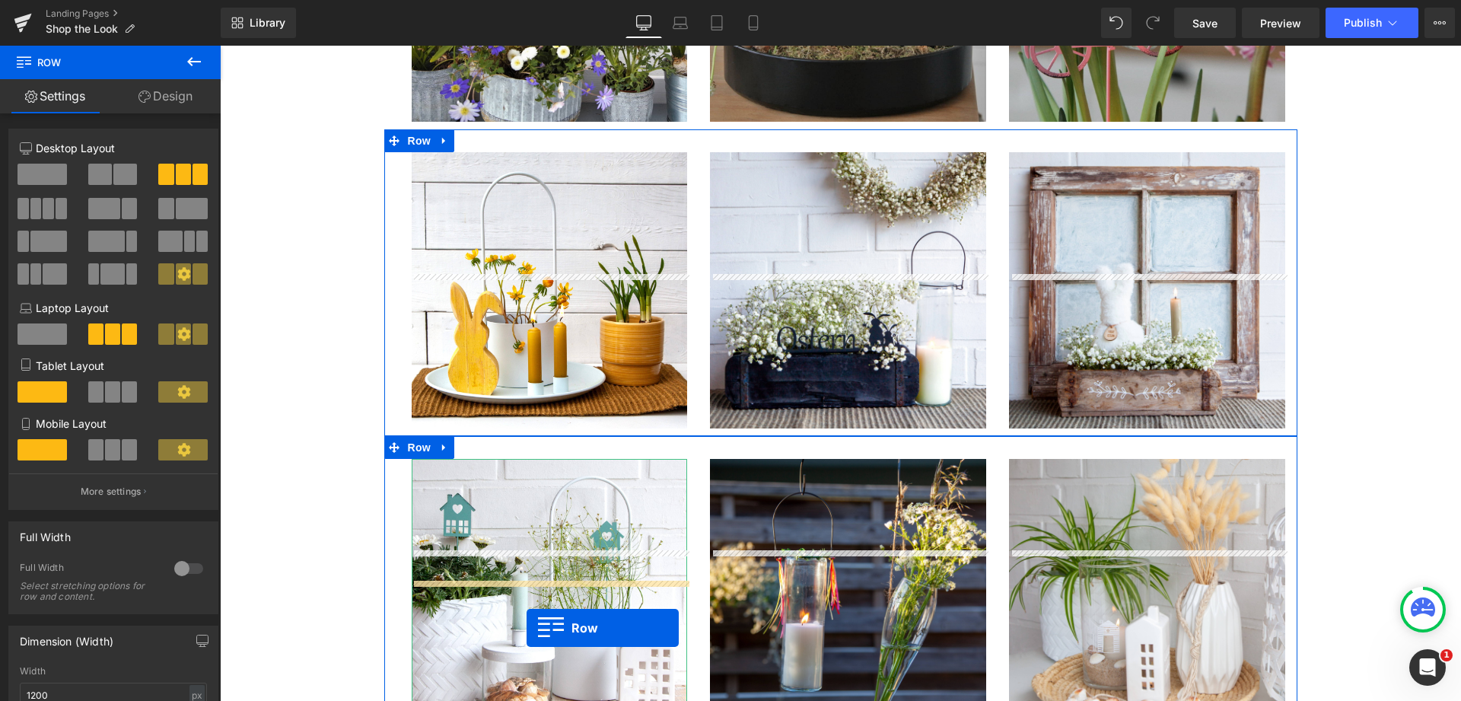
scroll to position [6637, 0]
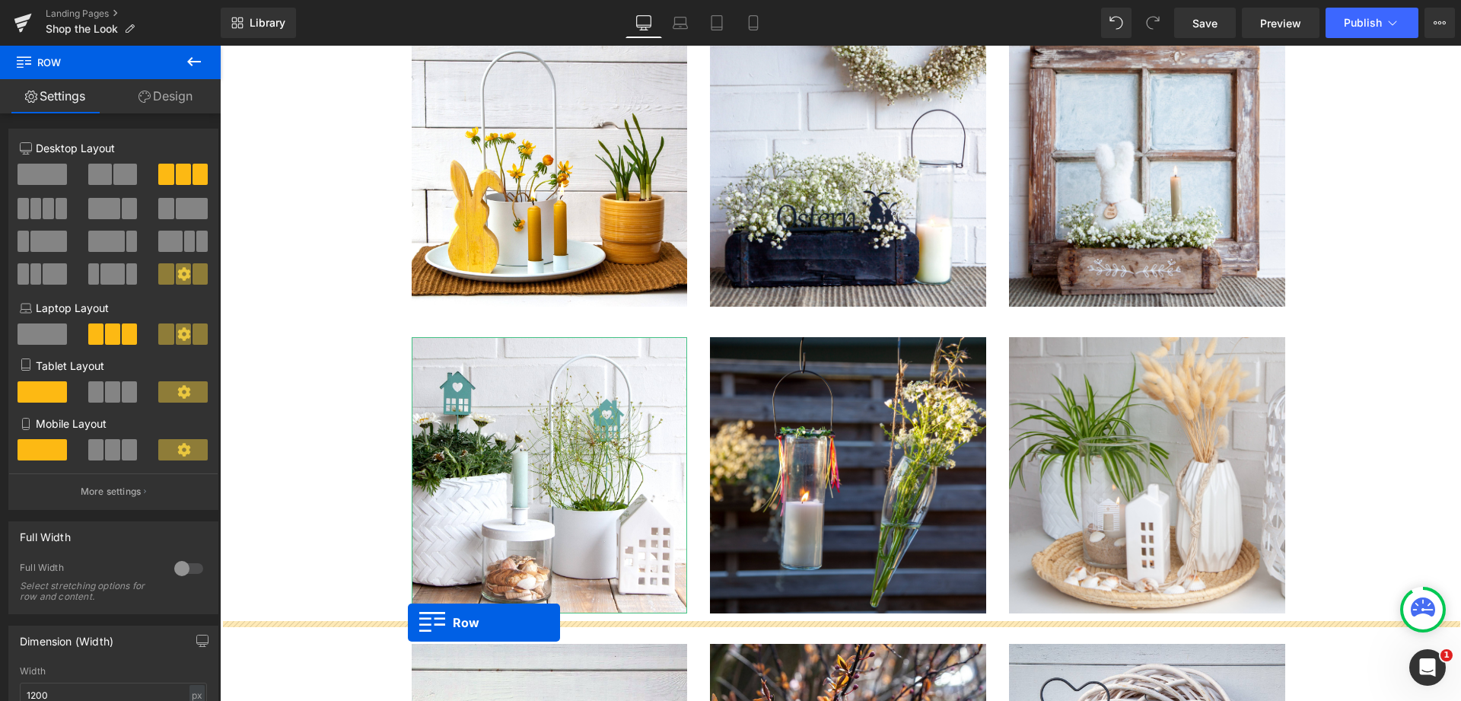
drag, startPoint x: 393, startPoint y: 126, endPoint x: 408, endPoint y: 622, distance: 496.4
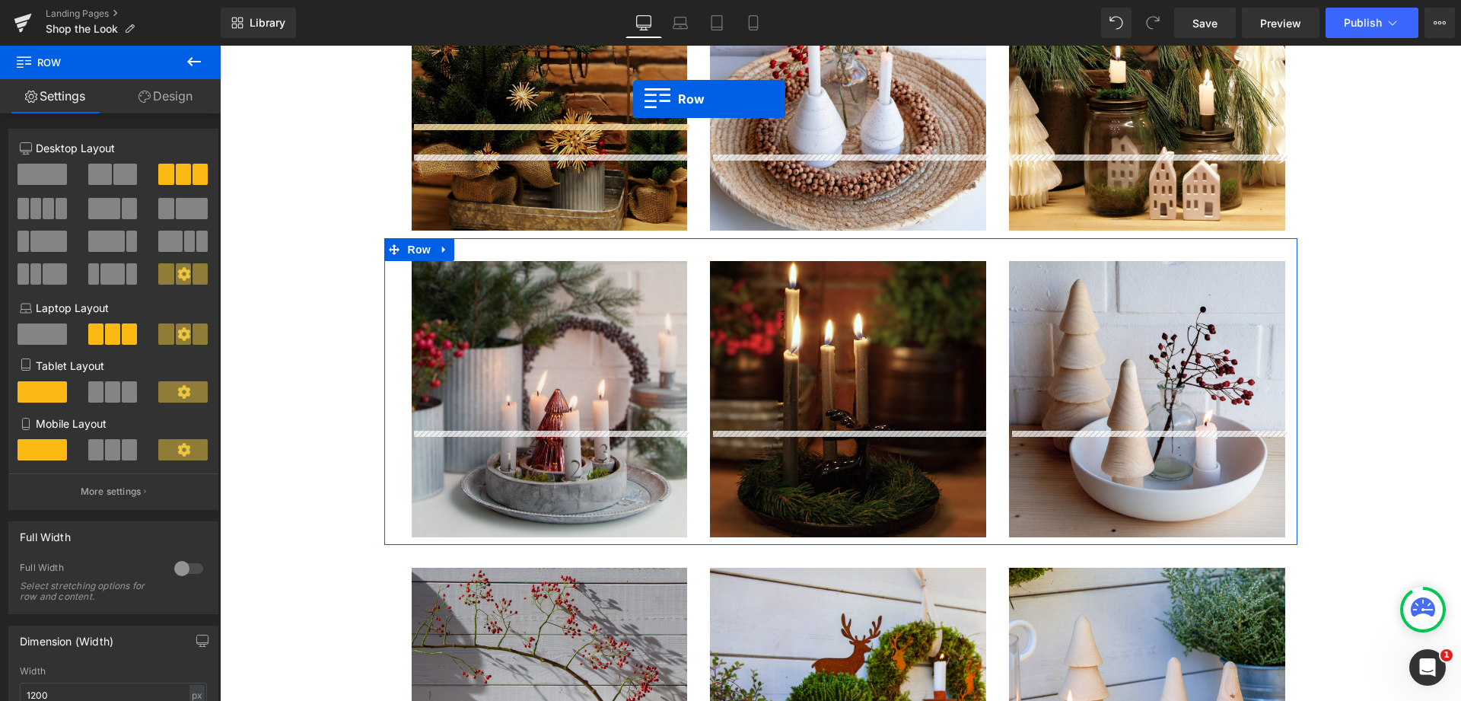
scroll to position [2291, 0]
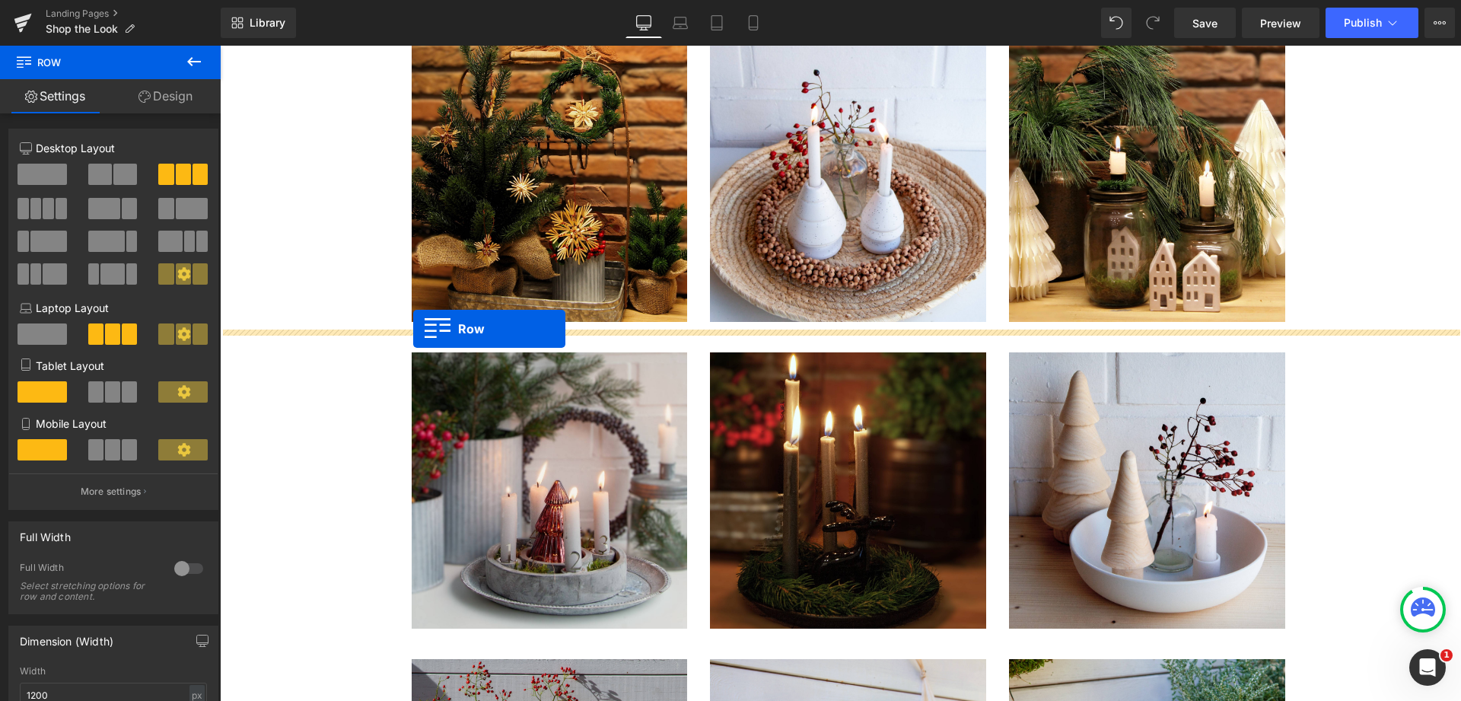
drag, startPoint x: 391, startPoint y: 366, endPoint x: 413, endPoint y: 329, distance: 43.3
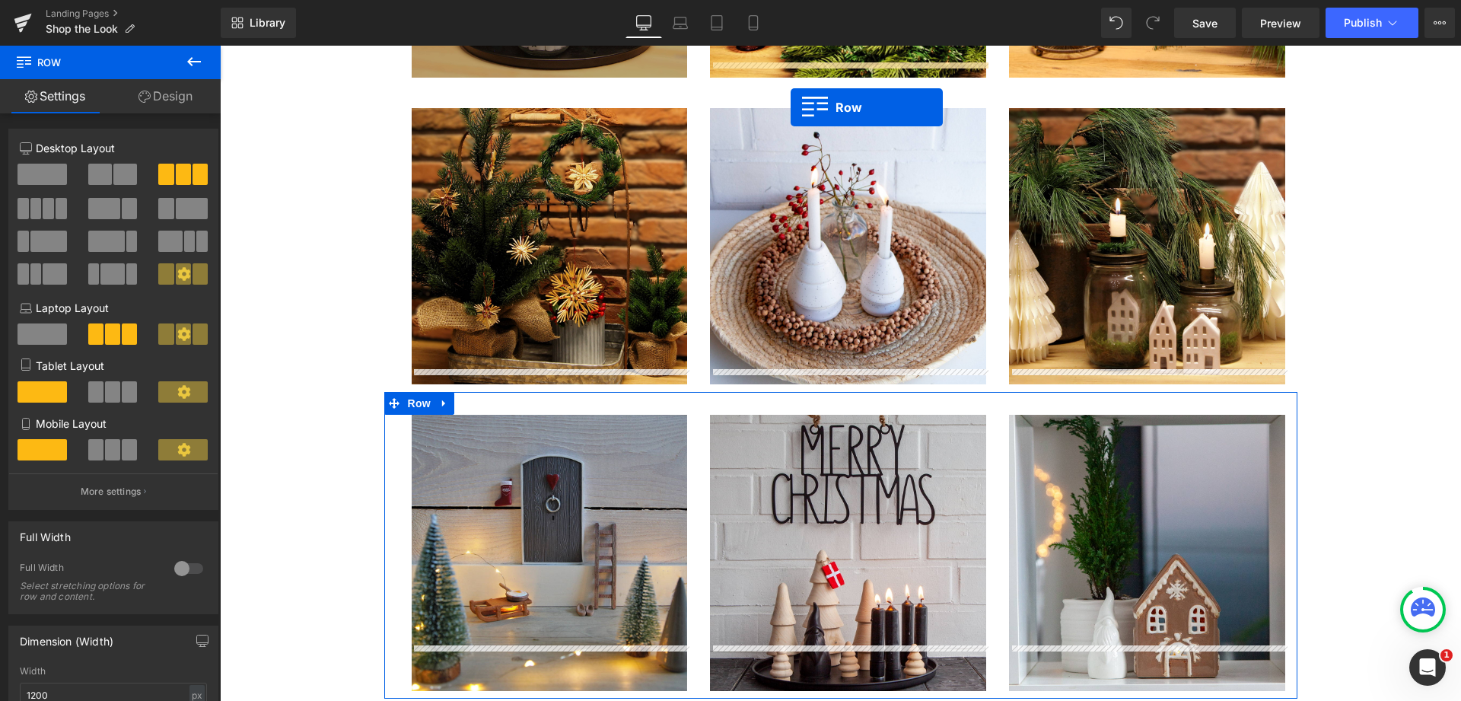
scroll to position [2198, 0]
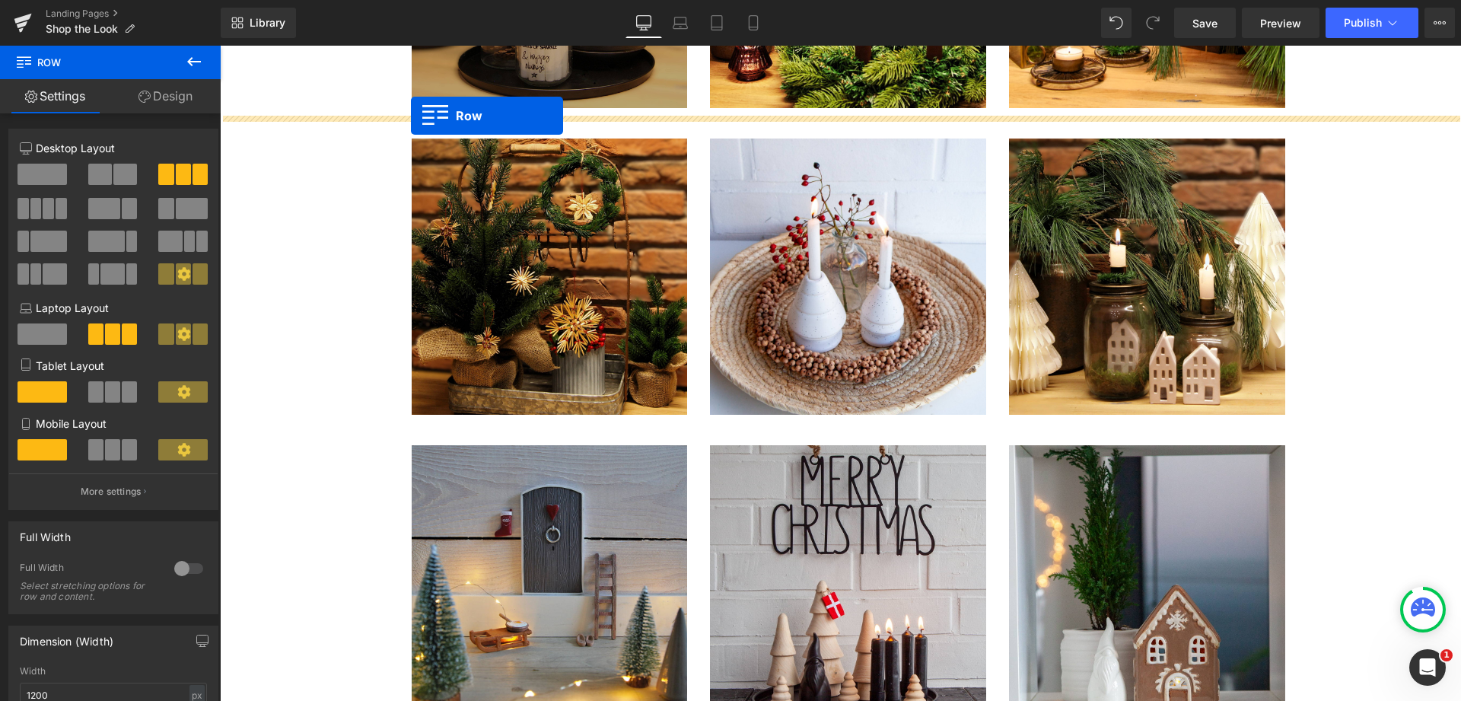
drag, startPoint x: 393, startPoint y: 163, endPoint x: 411, endPoint y: 116, distance: 50.6
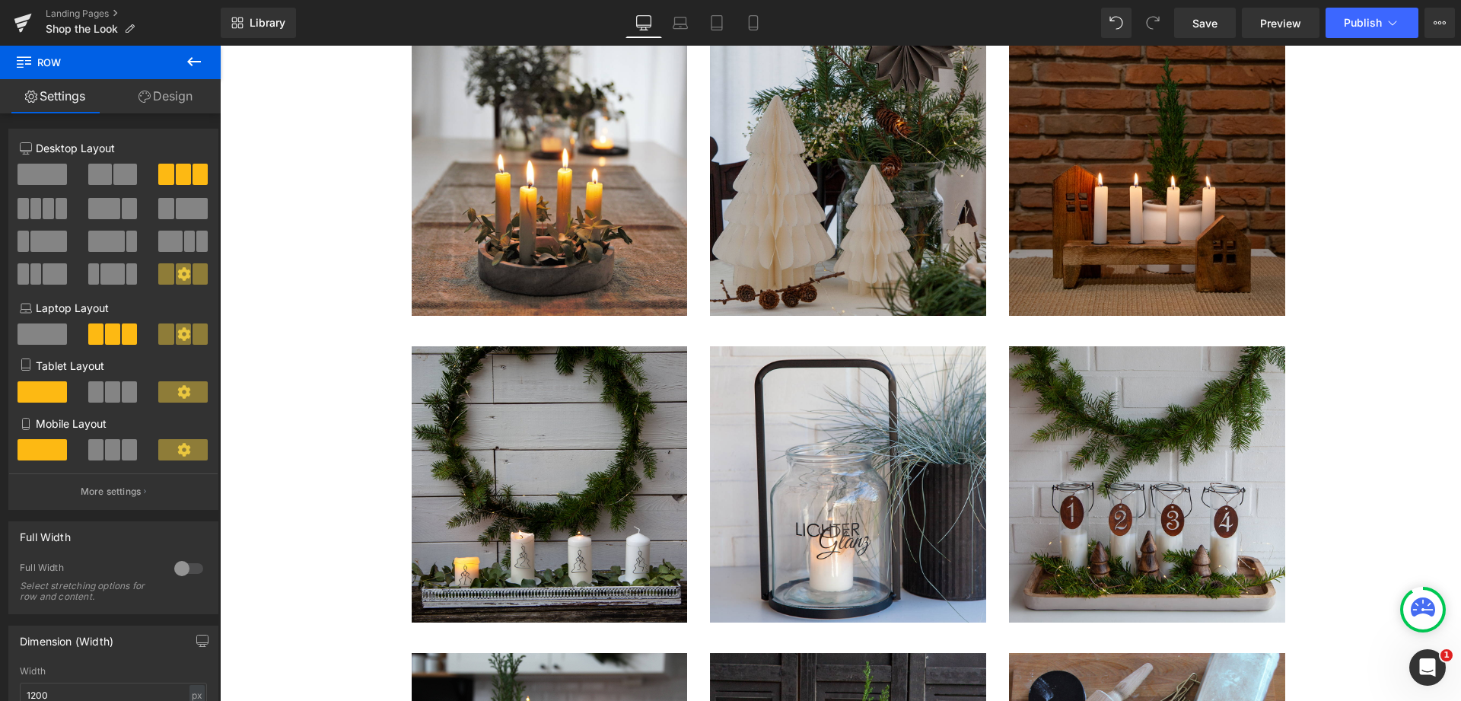
scroll to position [12754, 0]
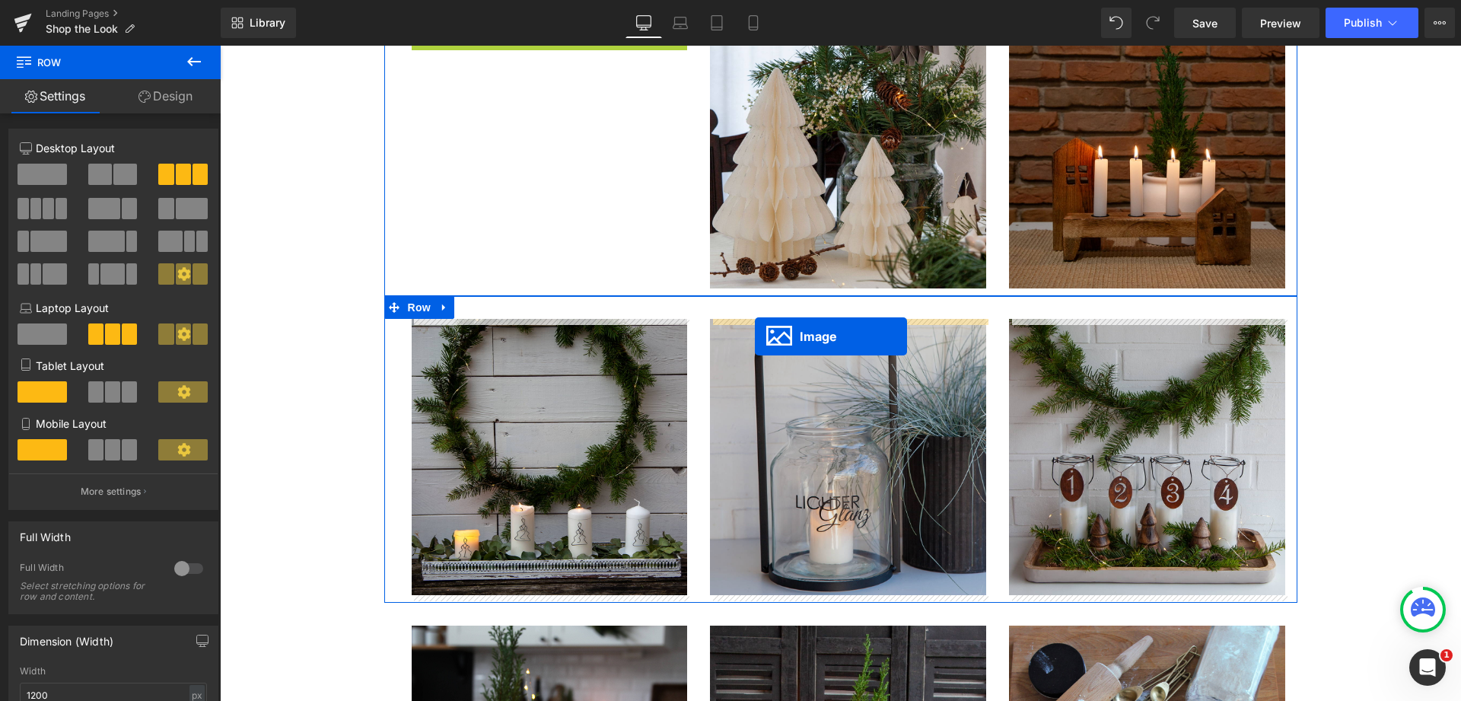
drag, startPoint x: 524, startPoint y: 152, endPoint x: 755, endPoint y: 336, distance: 295.1
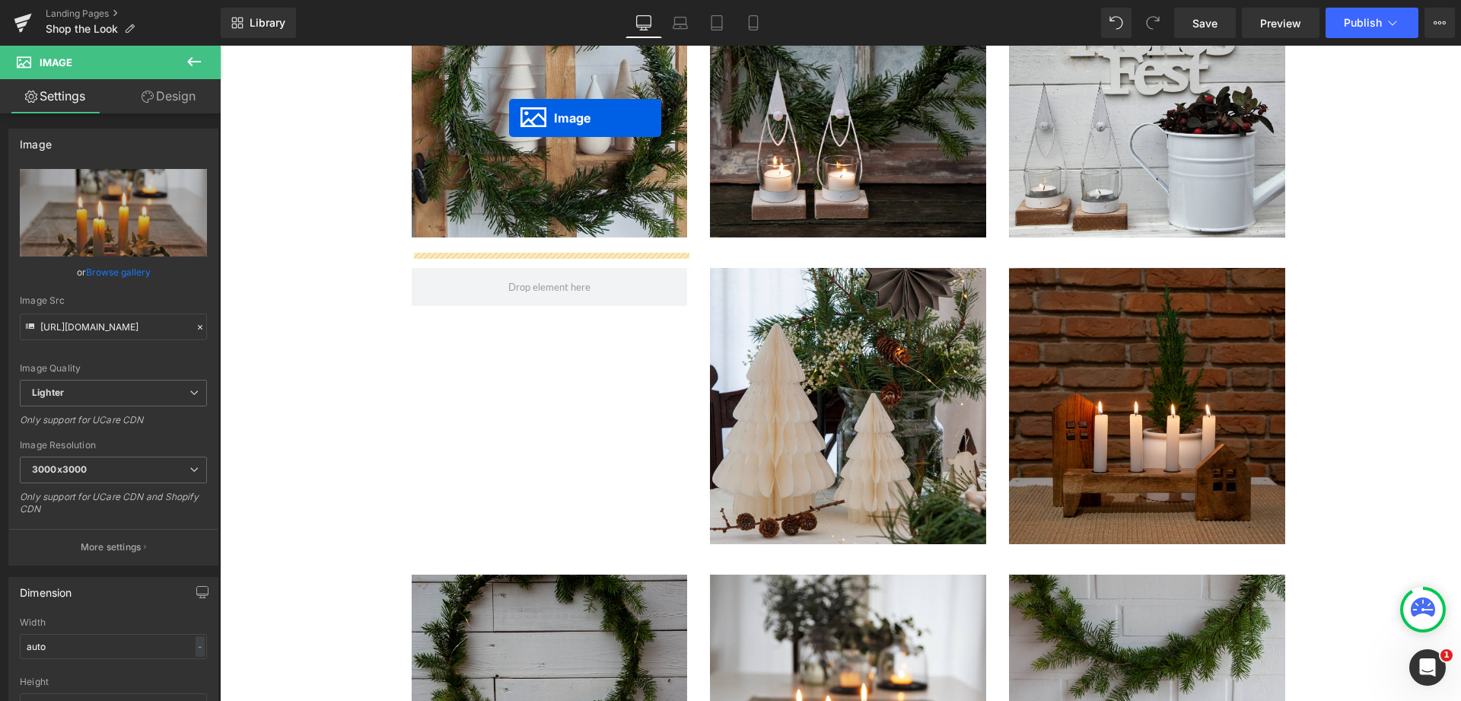
scroll to position [12483, 0]
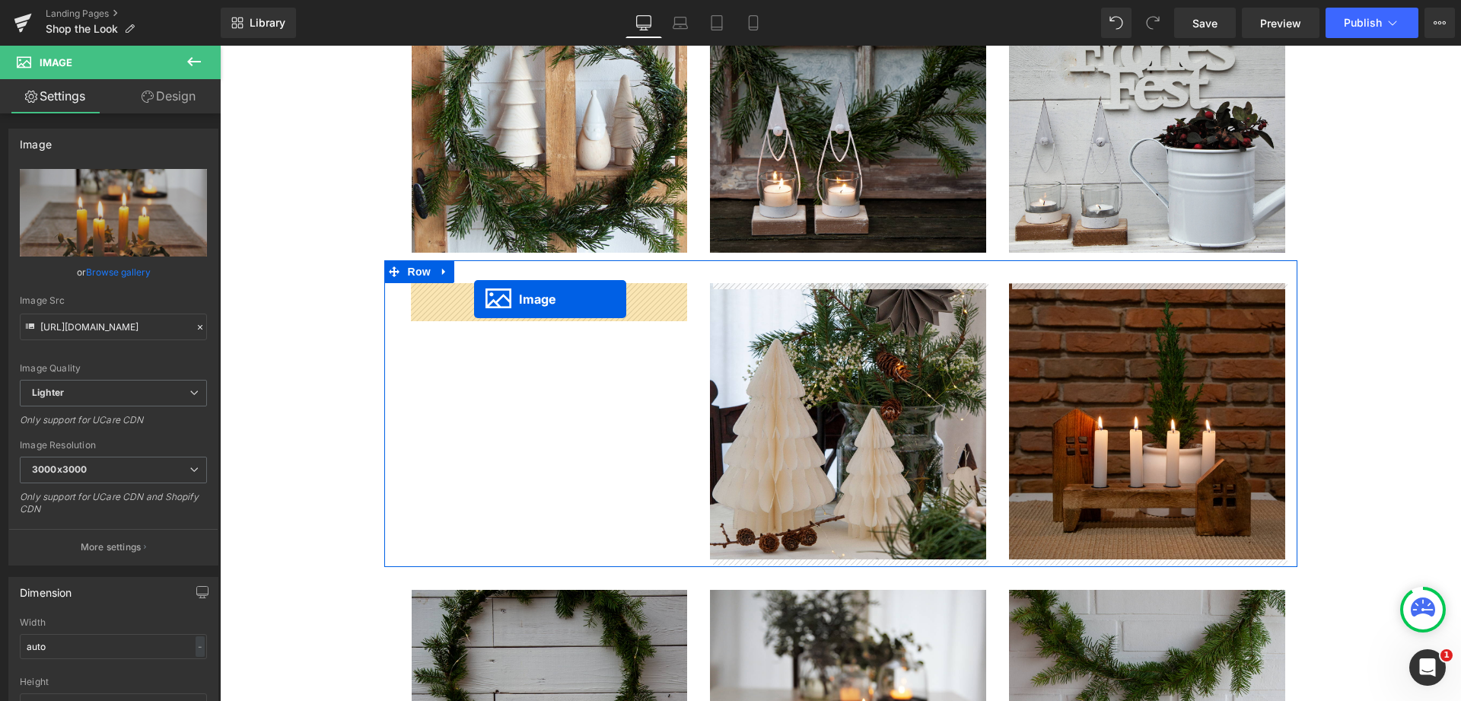
drag, startPoint x: 823, startPoint y: 581, endPoint x: 474, endPoint y: 299, distance: 448.7
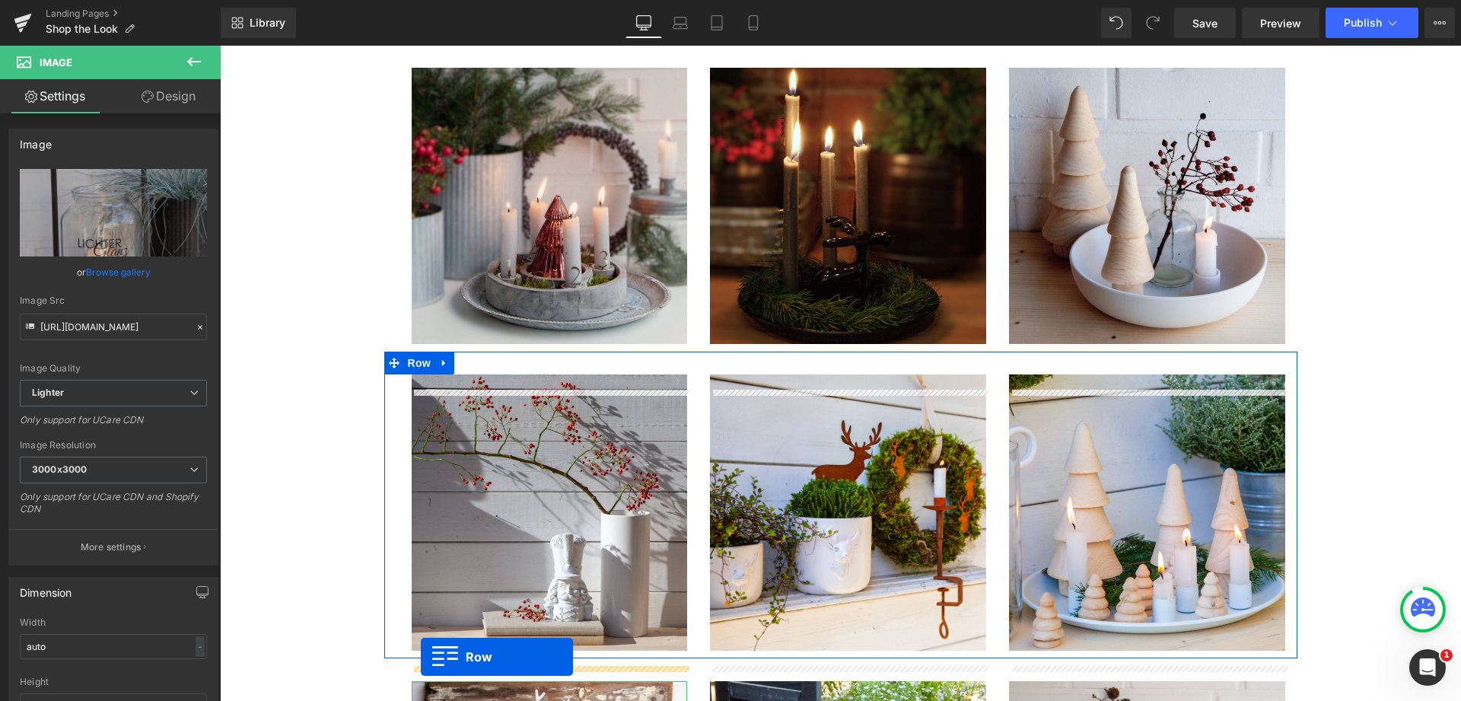
scroll to position [3295, 0]
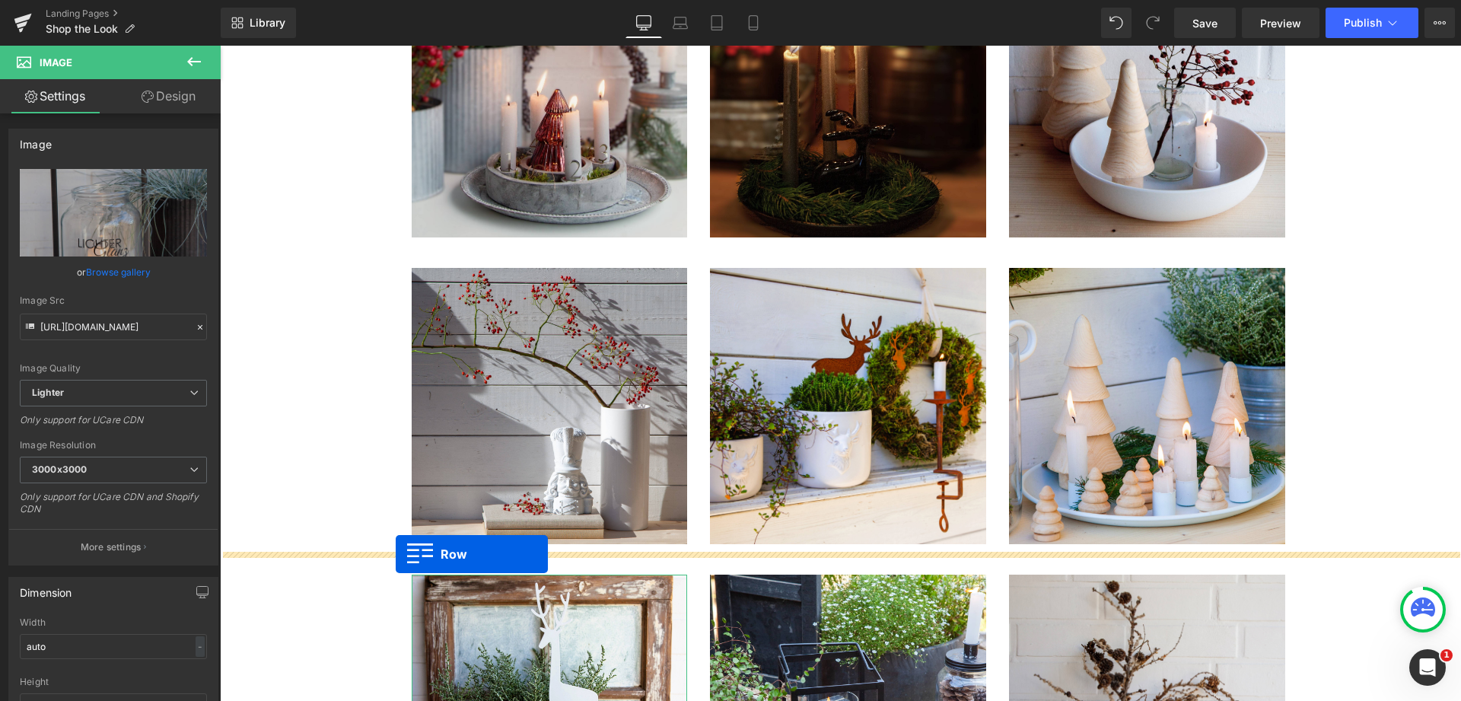
drag, startPoint x: 393, startPoint y: 345, endPoint x: 396, endPoint y: 554, distance: 209.3
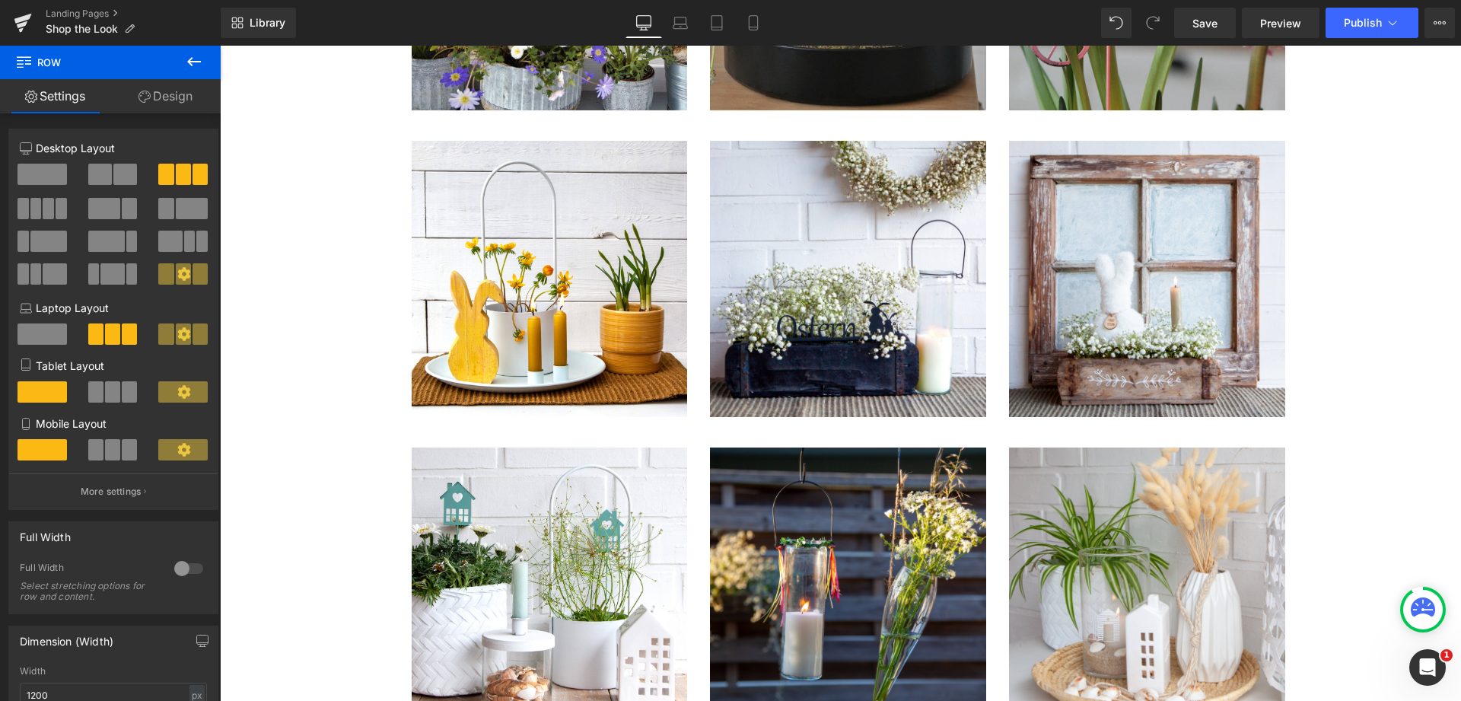
scroll to position [7797, 0]
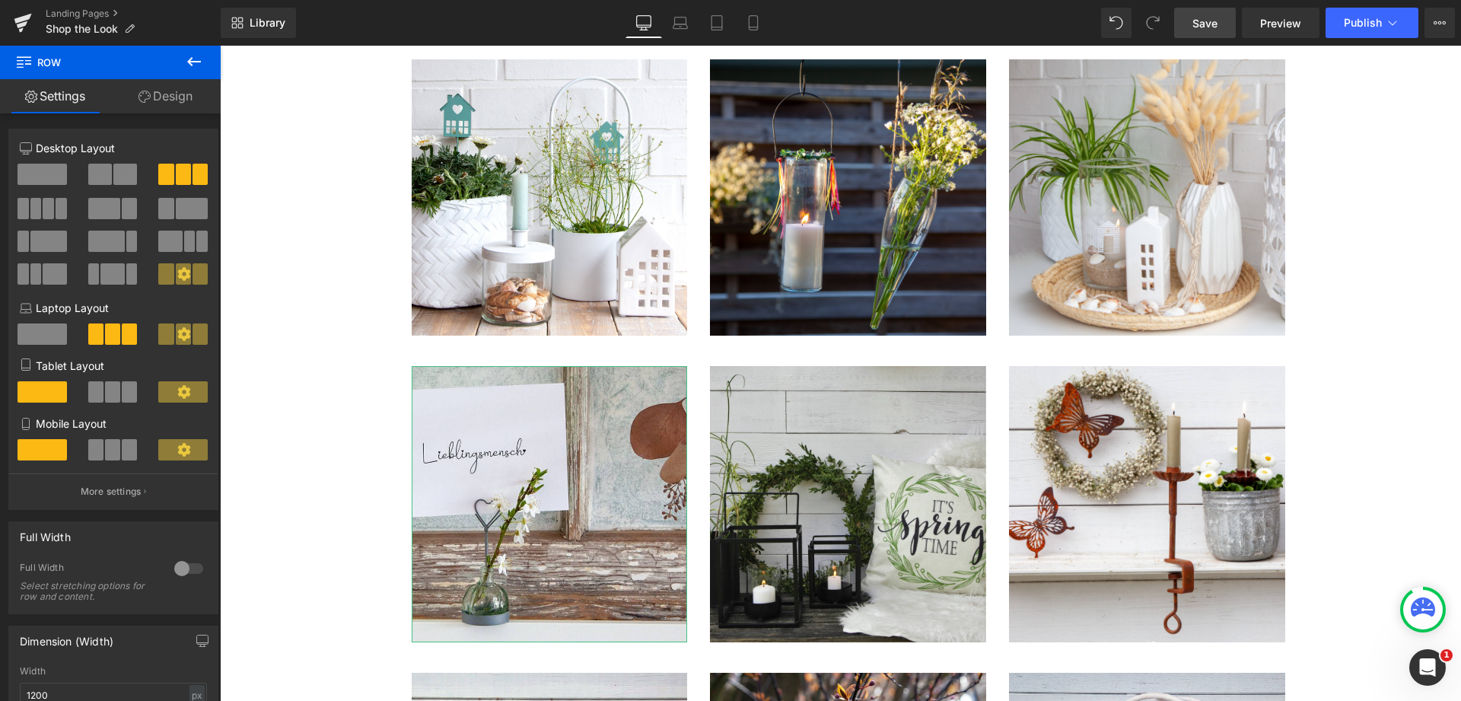
click at [1205, 14] on link "Save" at bounding box center [1205, 23] width 62 height 30
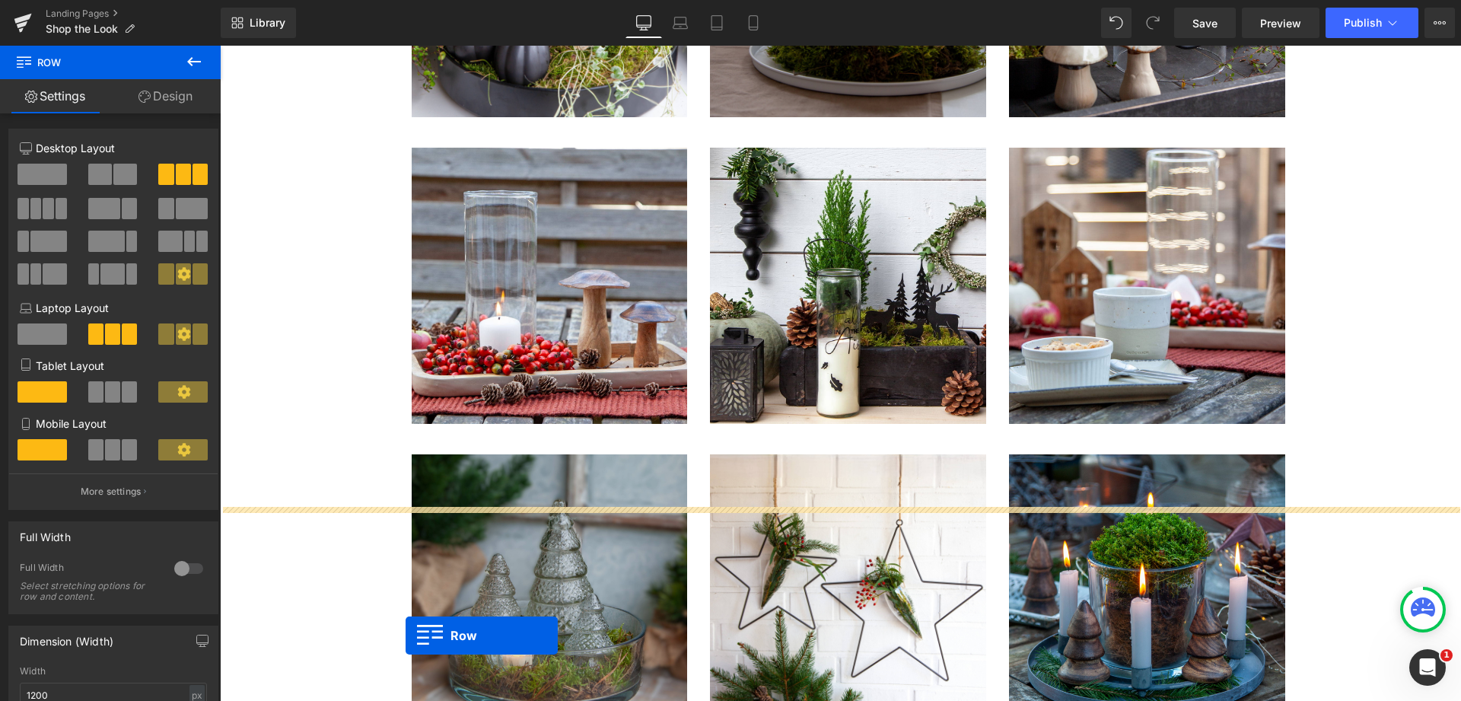
scroll to position [732, 0]
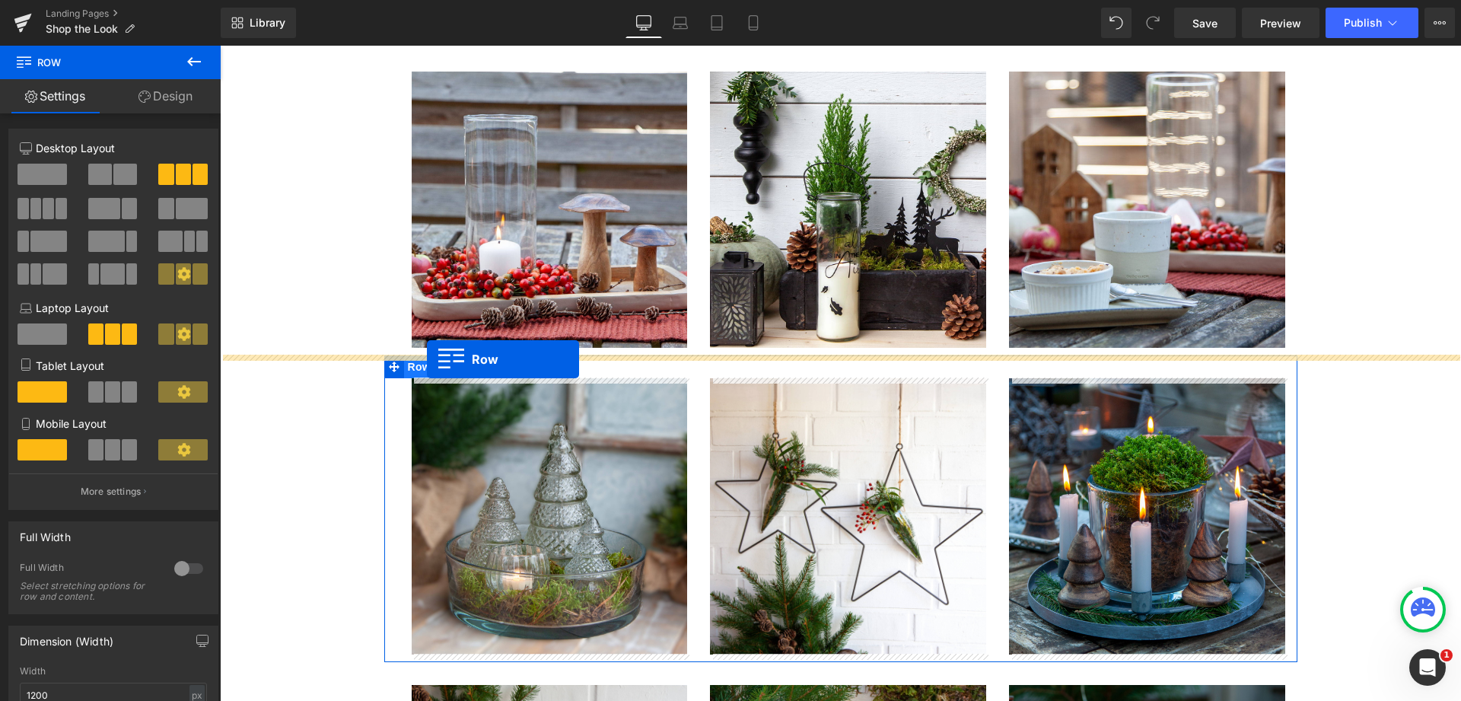
drag, startPoint x: 392, startPoint y: 132, endPoint x: 427, endPoint y: 359, distance: 230.2
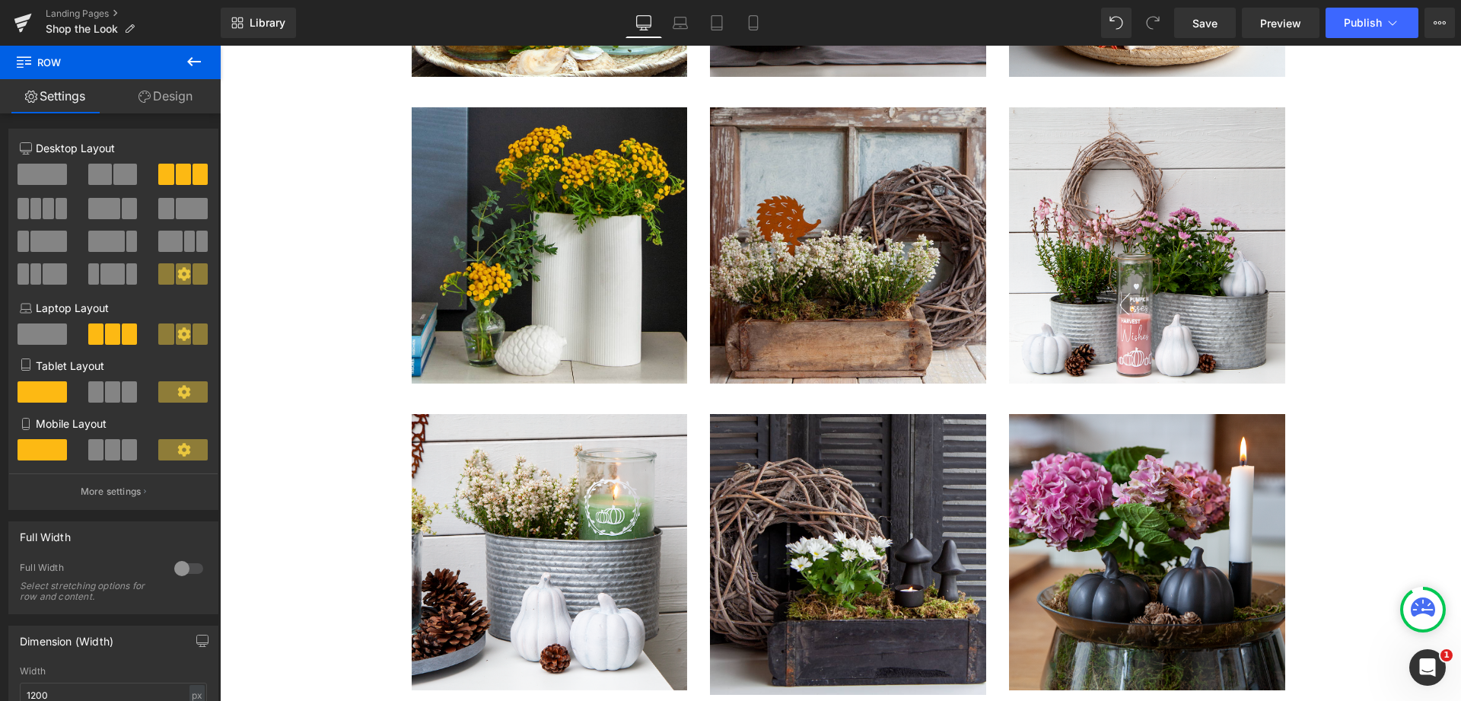
scroll to position [16489, 0]
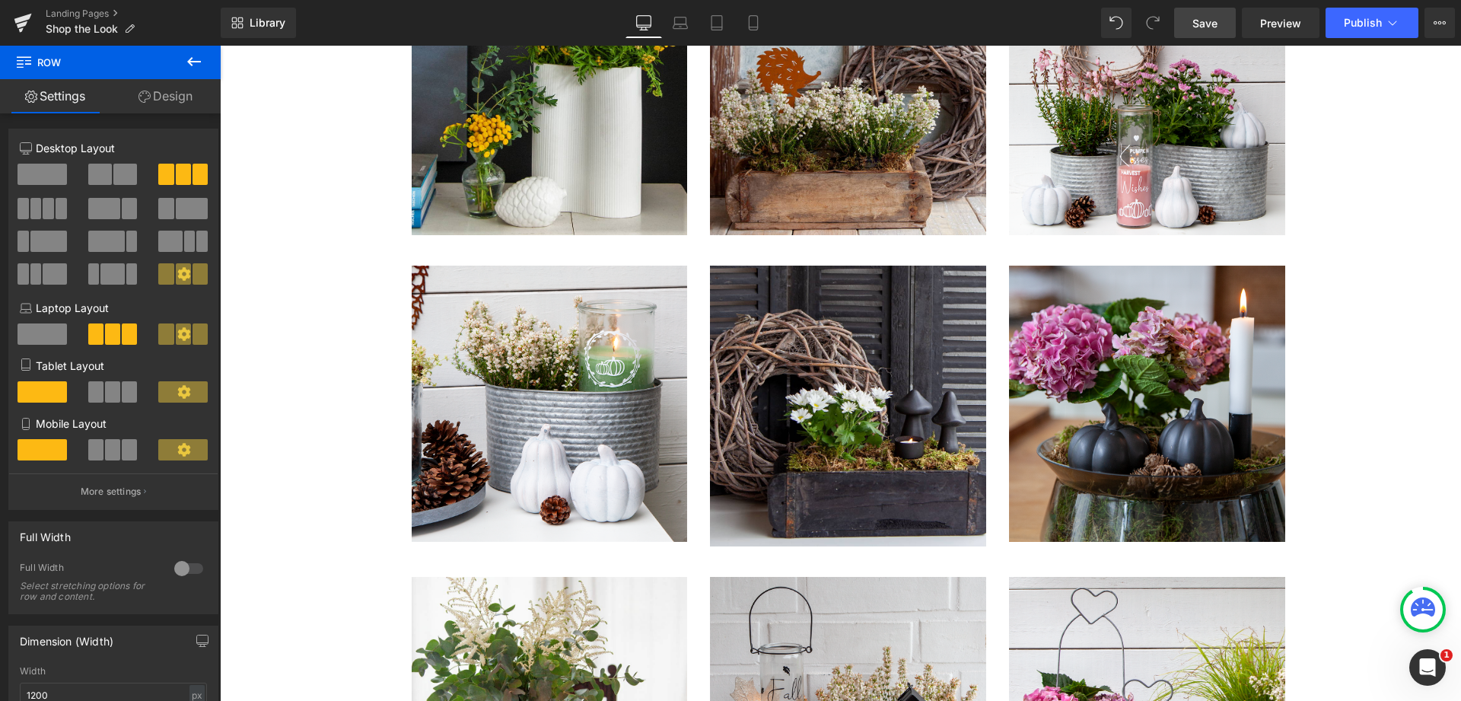
click at [1187, 25] on link "Save" at bounding box center [1205, 23] width 62 height 30
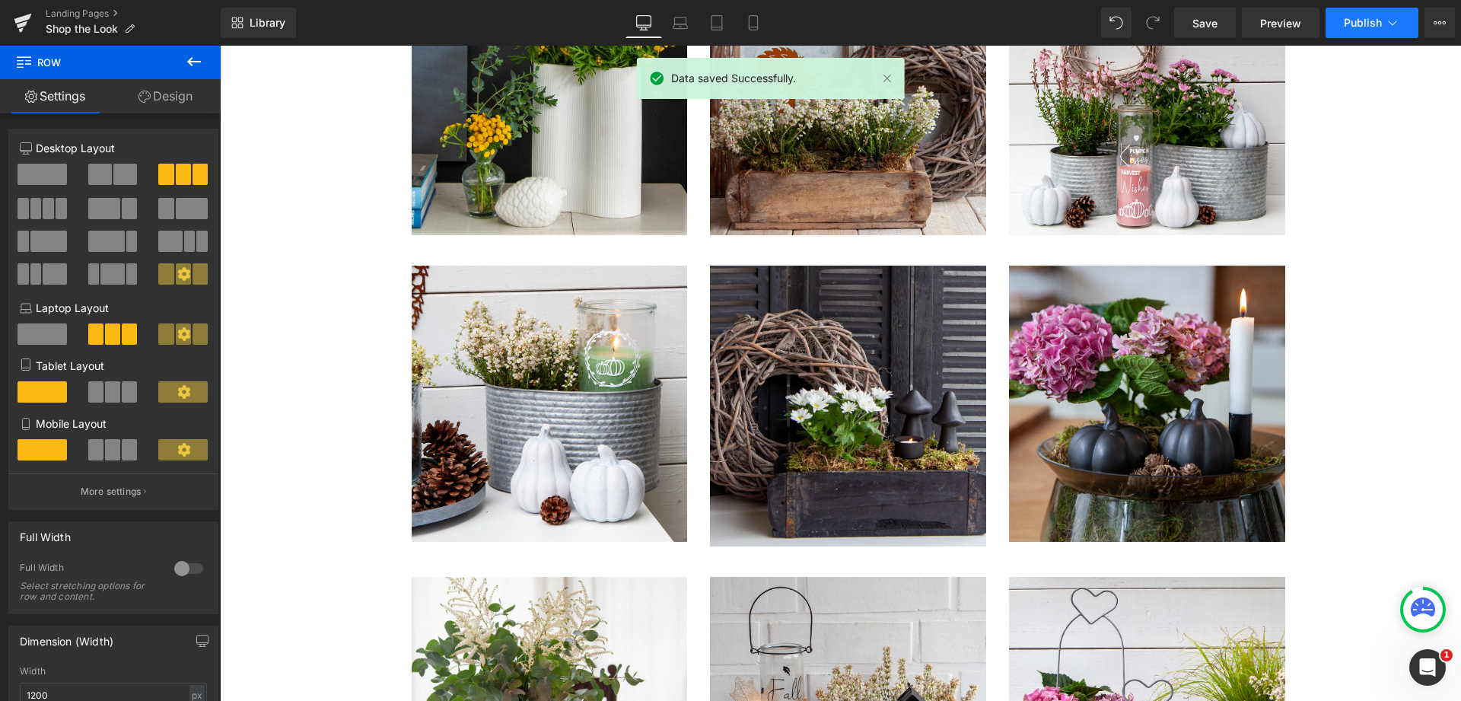
click at [1349, 24] on span "Publish" at bounding box center [1363, 23] width 38 height 12
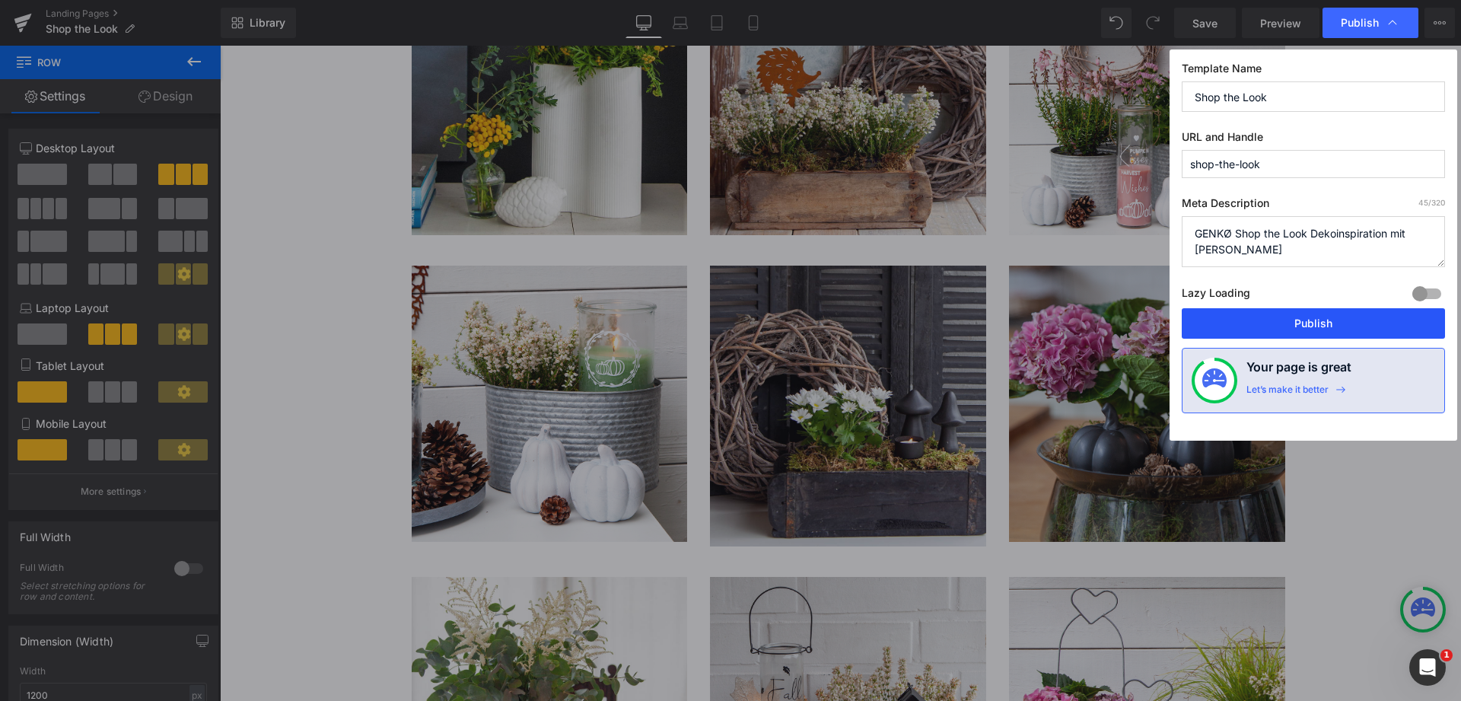
click at [1303, 321] on button "Publish" at bounding box center [1313, 323] width 263 height 30
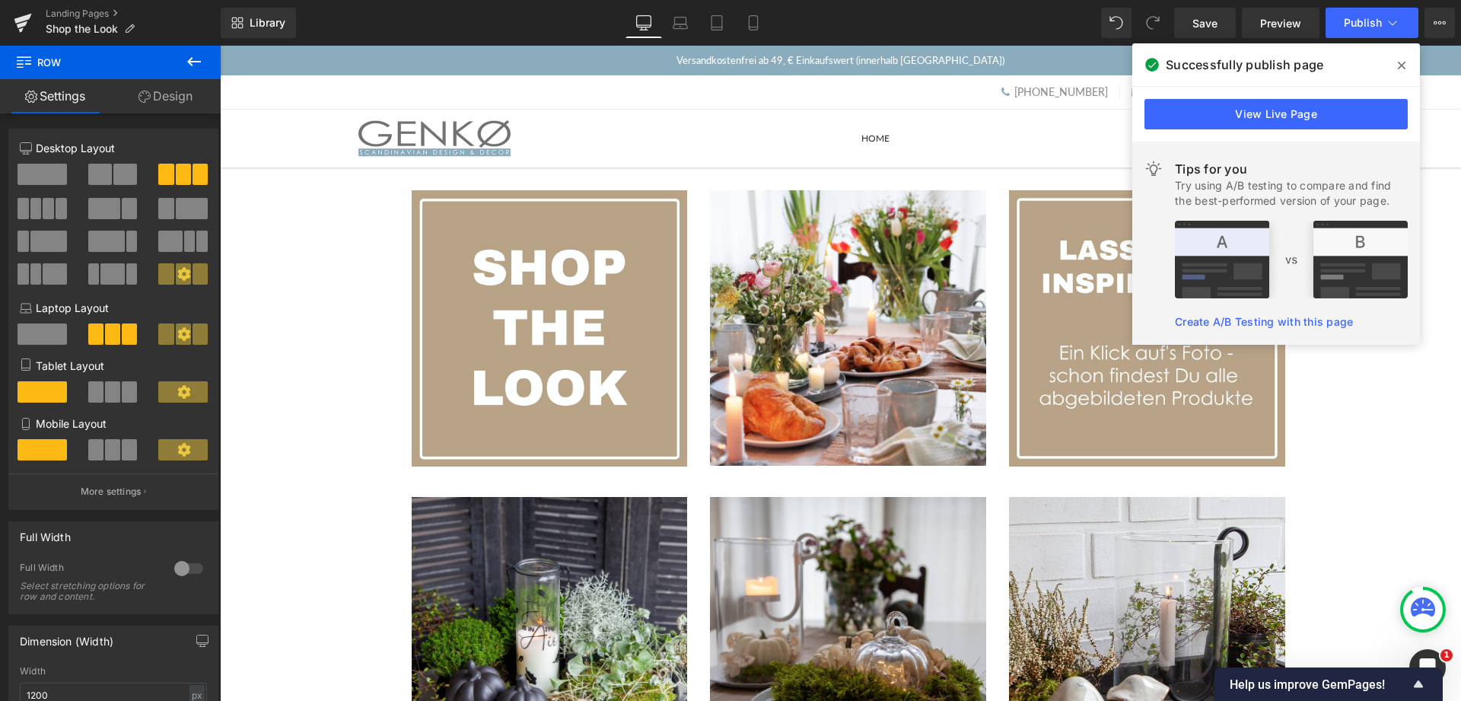
click at [1404, 63] on icon at bounding box center [1402, 66] width 8 height 8
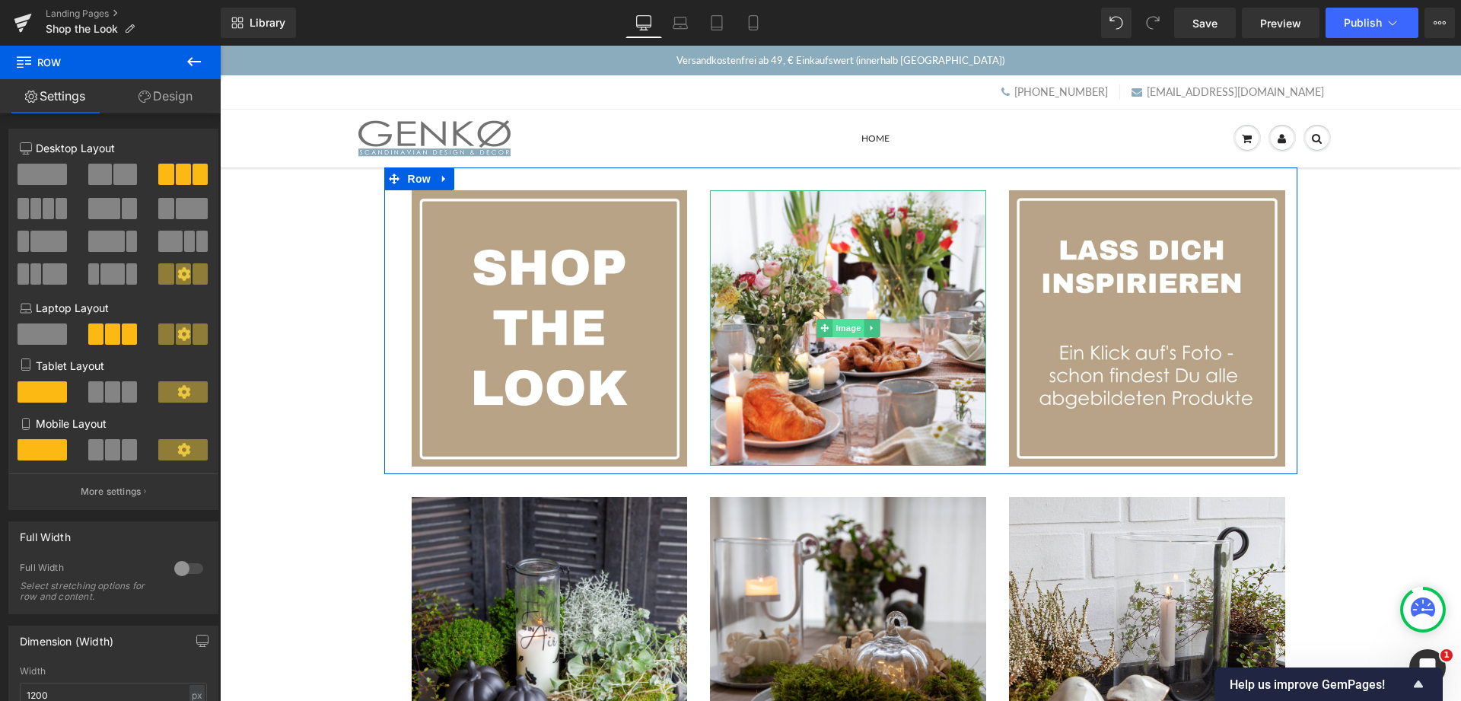
click at [835, 326] on span "Image" at bounding box center [849, 328] width 32 height 18
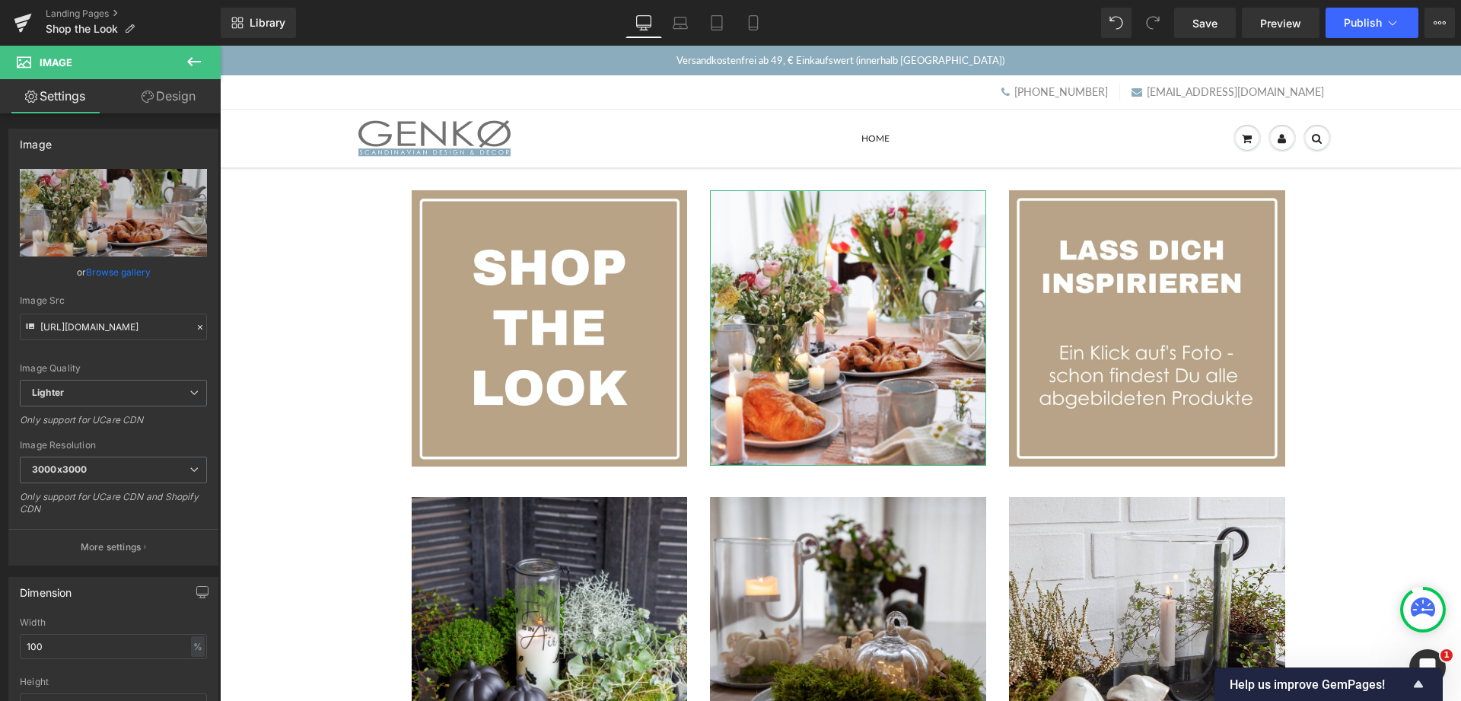
click at [103, 270] on link "Browse gallery" at bounding box center [118, 272] width 65 height 27
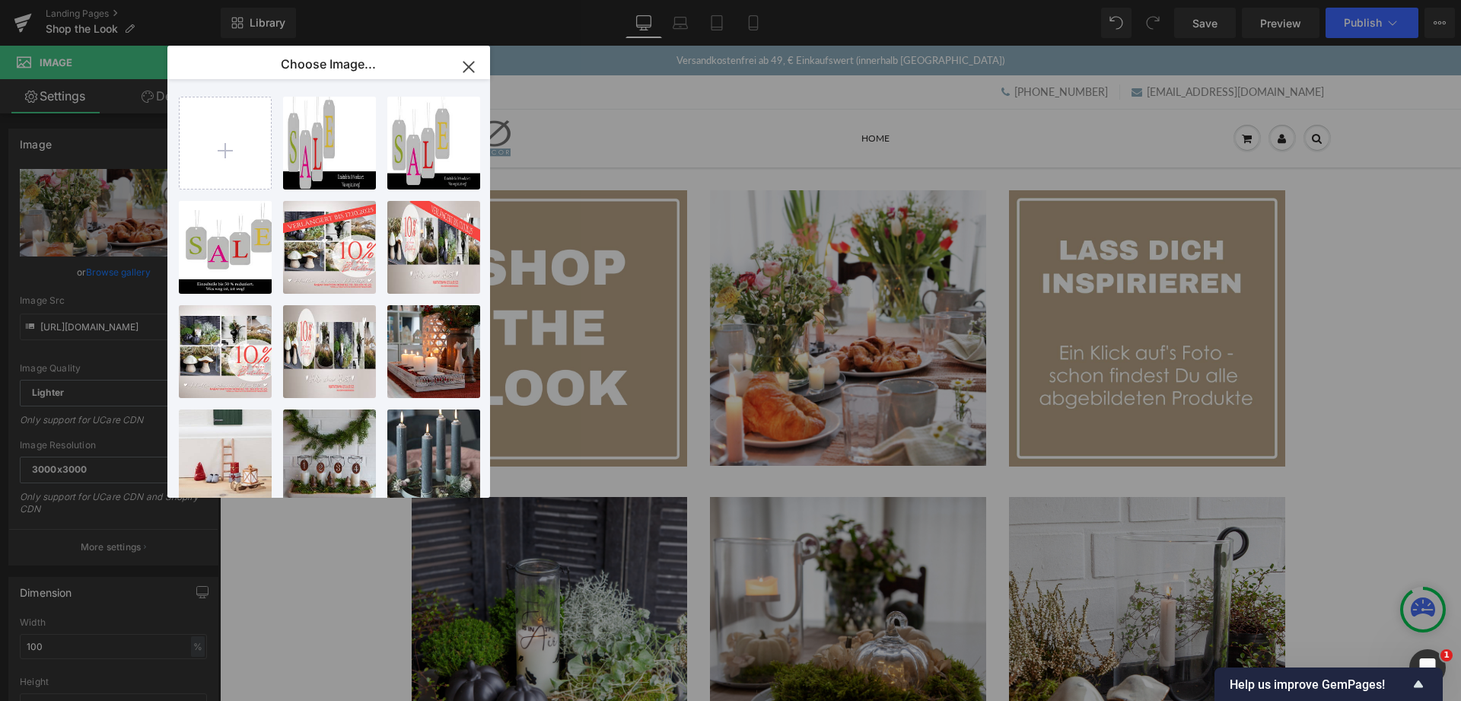
click at [466, 64] on icon "button" at bounding box center [468, 67] width 10 height 10
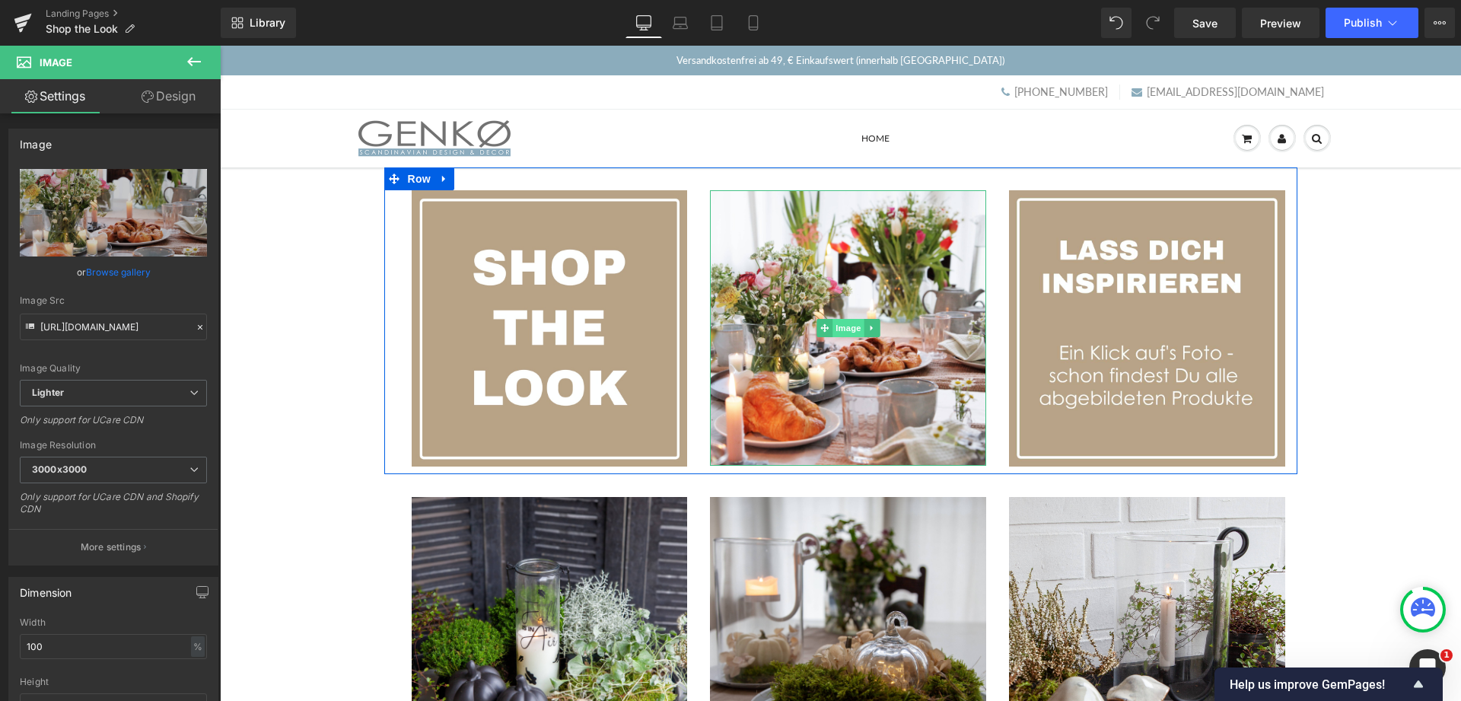
click at [846, 323] on span "Image" at bounding box center [849, 328] width 32 height 18
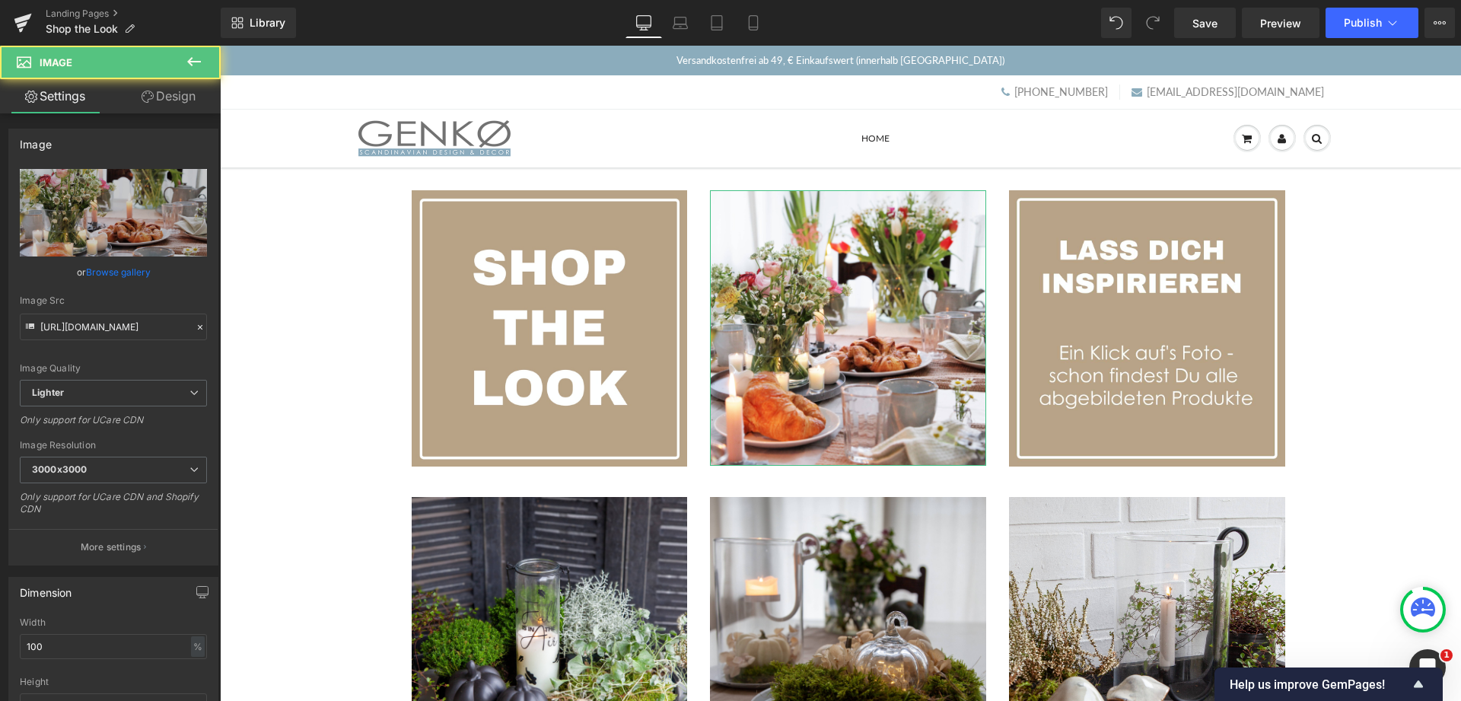
click at [129, 267] on link "Browse gallery" at bounding box center [118, 272] width 65 height 27
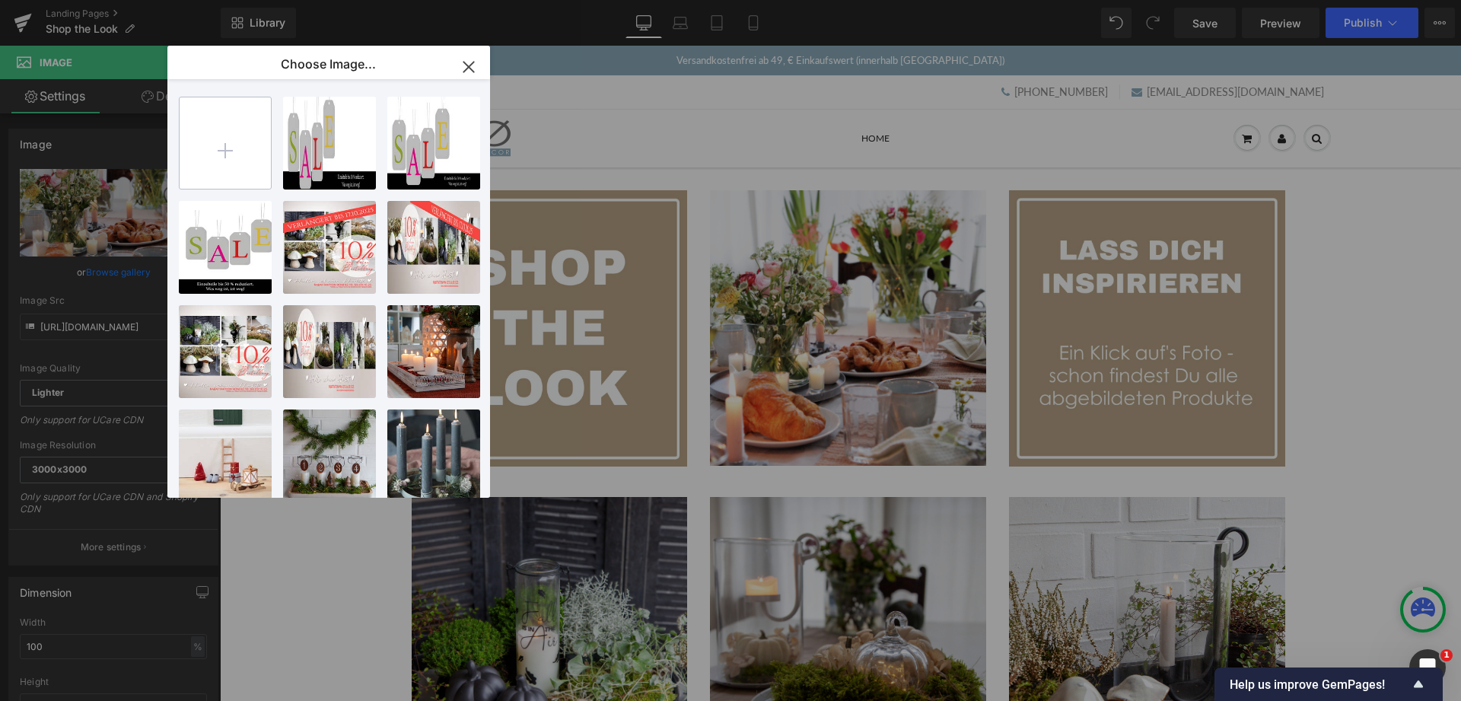
click at [234, 140] on input "file" at bounding box center [225, 142] width 91 height 91
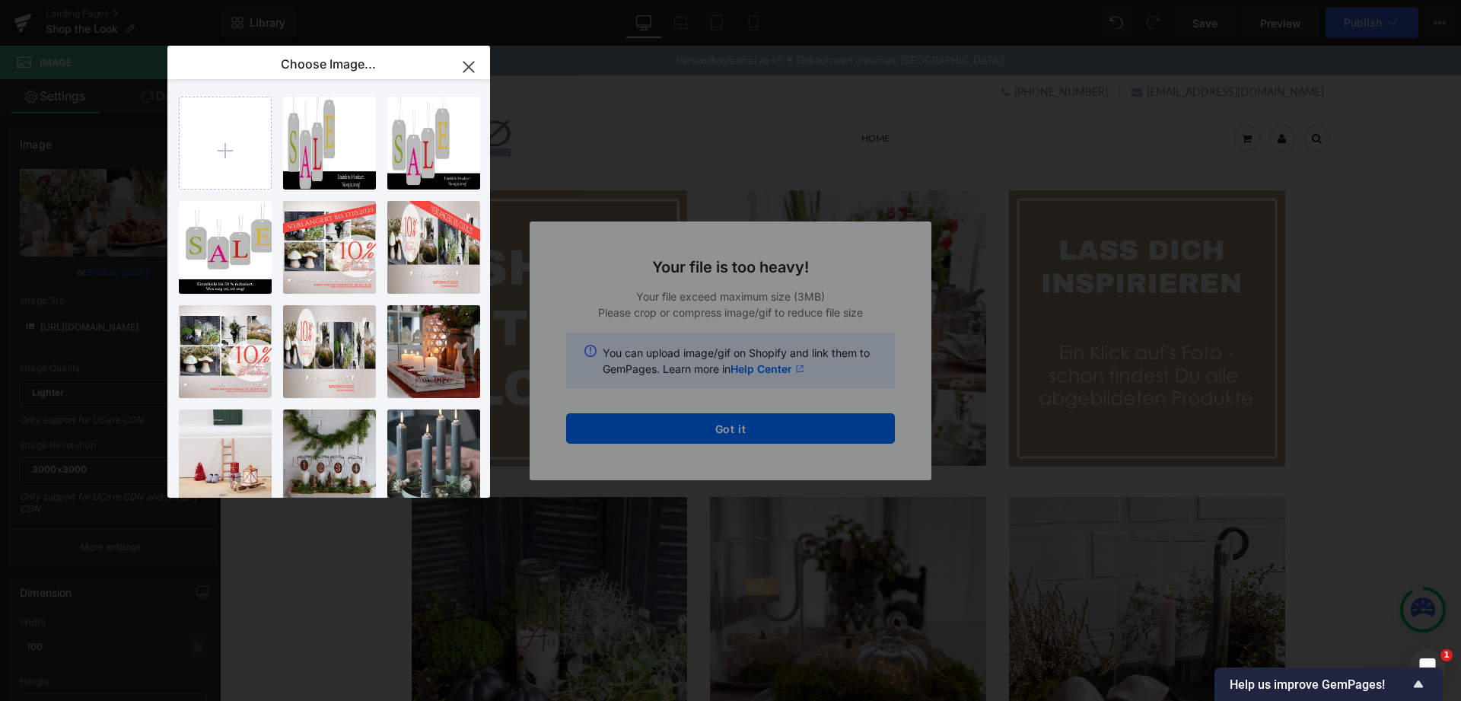
click at [730, 0] on div "Text Color Highlight Color #333333 Choose Image... Back to Library Insert Sale_…" at bounding box center [730, 0] width 1461 height 0
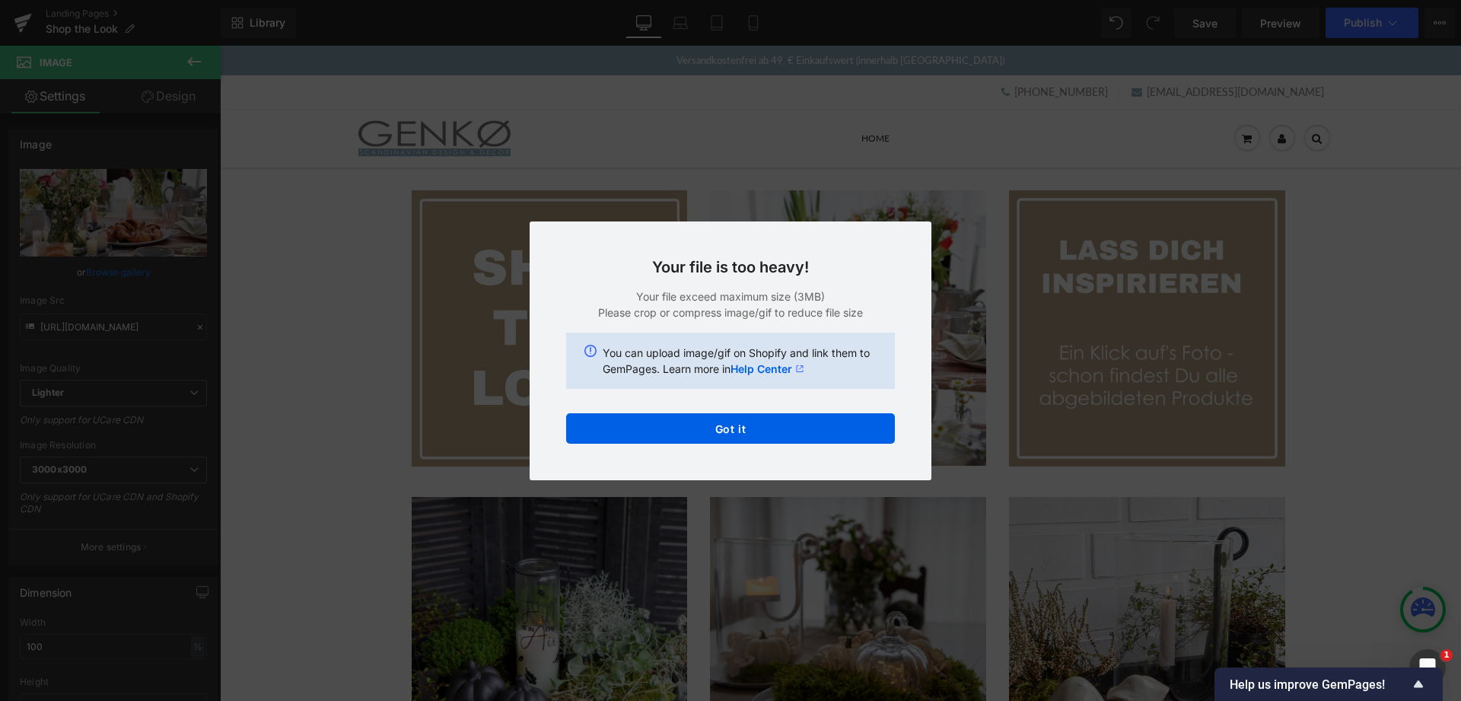
click at [730, 428] on button "Got it" at bounding box center [730, 428] width 329 height 30
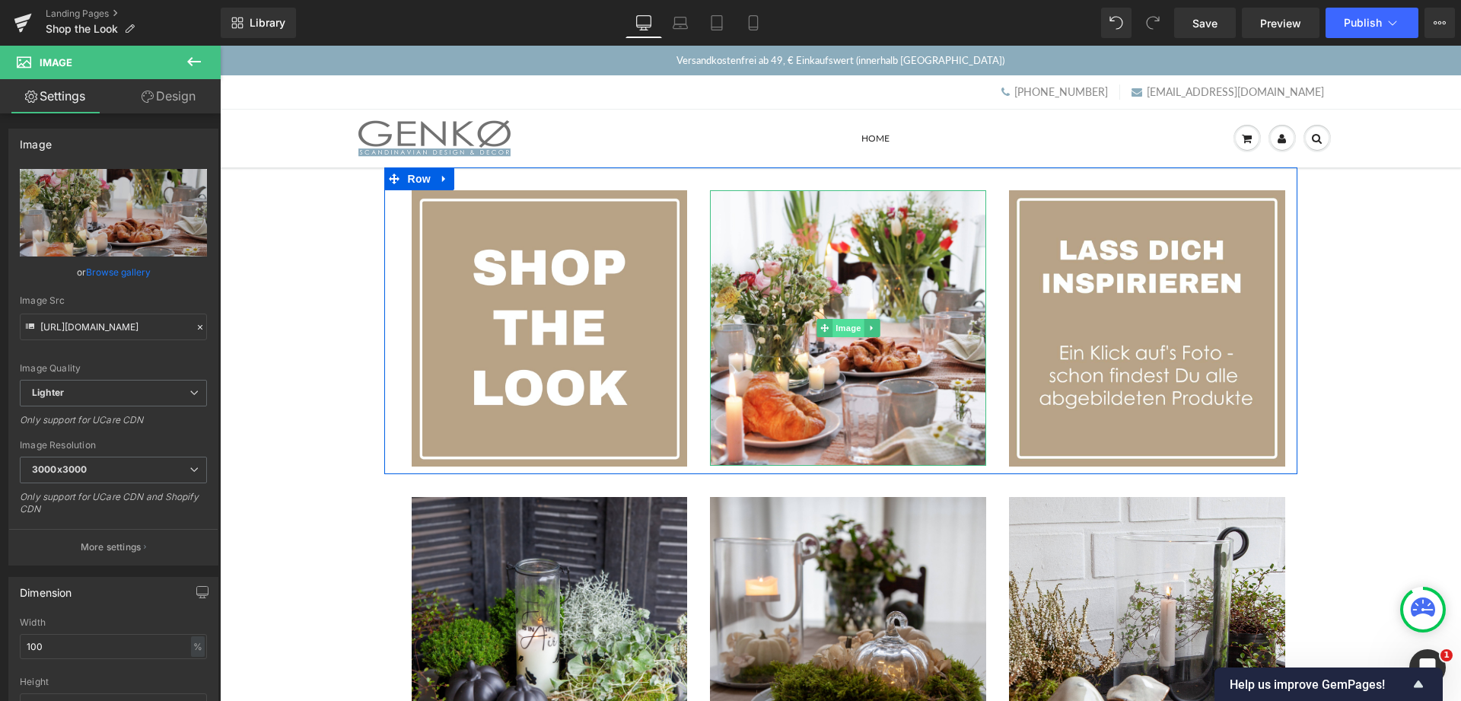
click at [839, 326] on span "Image" at bounding box center [849, 328] width 32 height 18
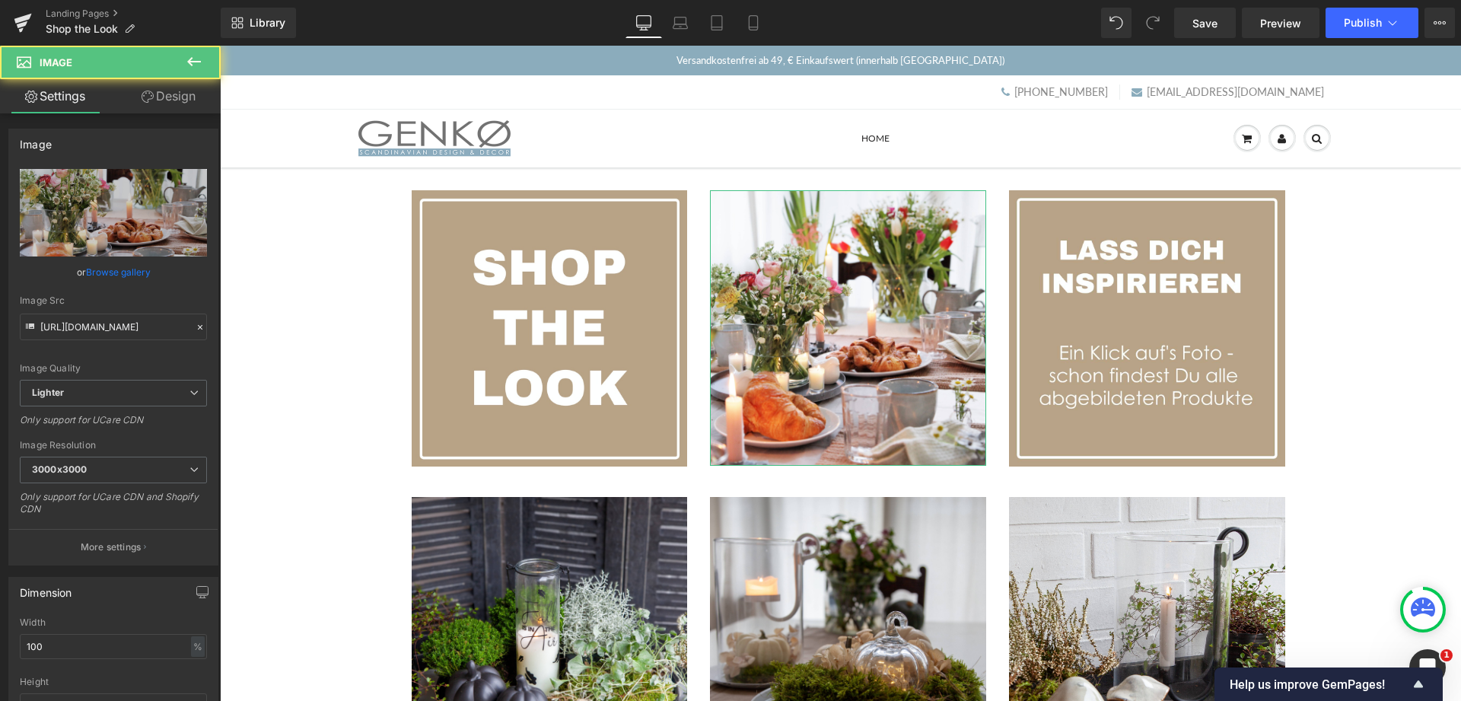
click at [111, 271] on link "Browse gallery" at bounding box center [118, 272] width 65 height 27
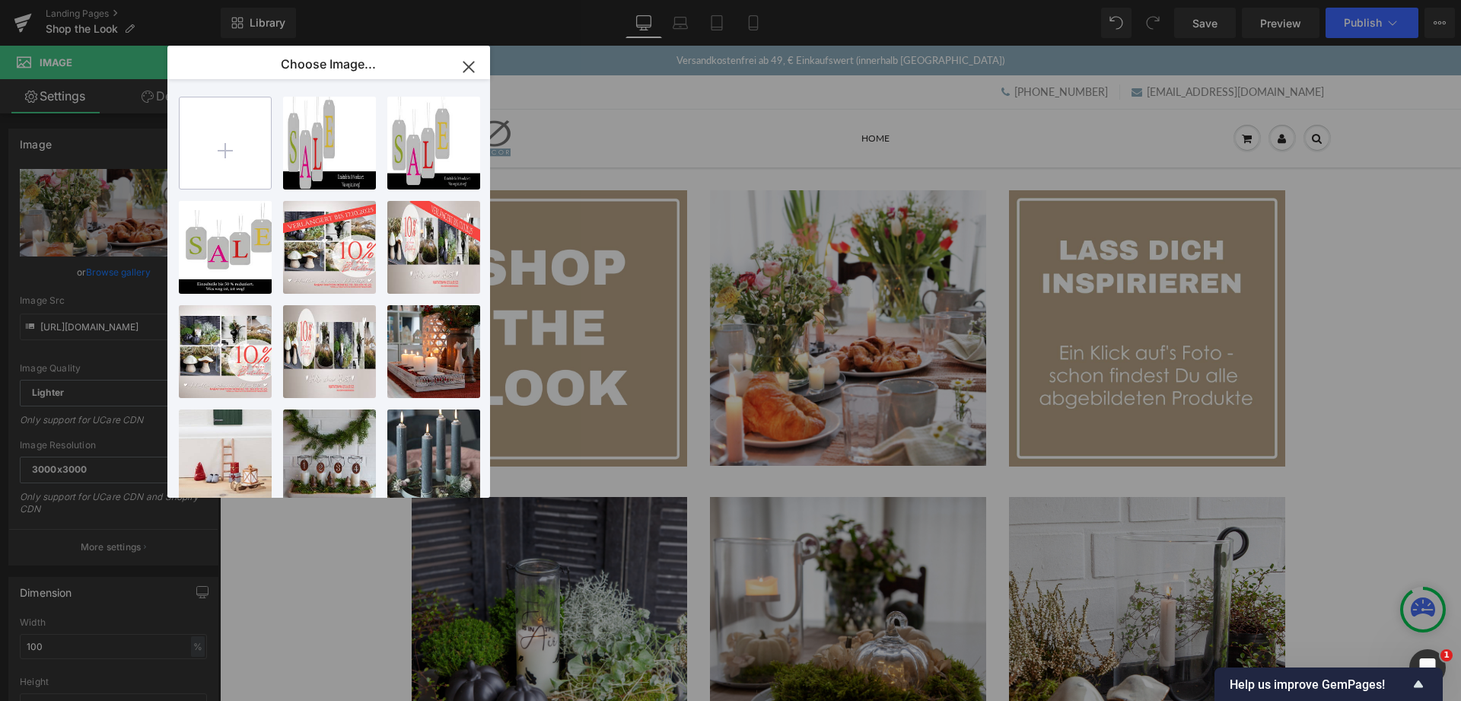
click at [228, 149] on input "file" at bounding box center [225, 142] width 91 height 91
type input "C:\fakepath\IMG_7570_Qa.png"
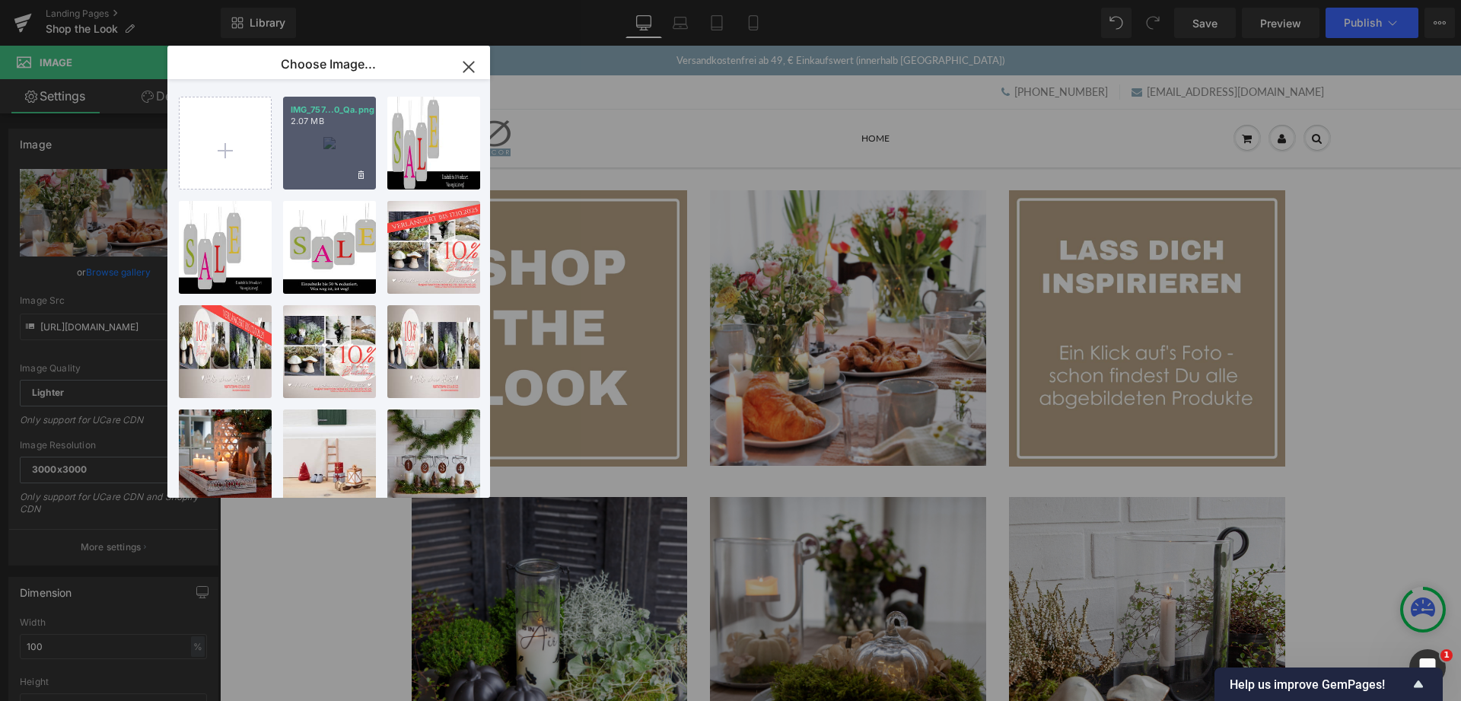
click at [335, 175] on div "IMG_757...0_Qa.png 2.07 MB" at bounding box center [329, 143] width 93 height 93
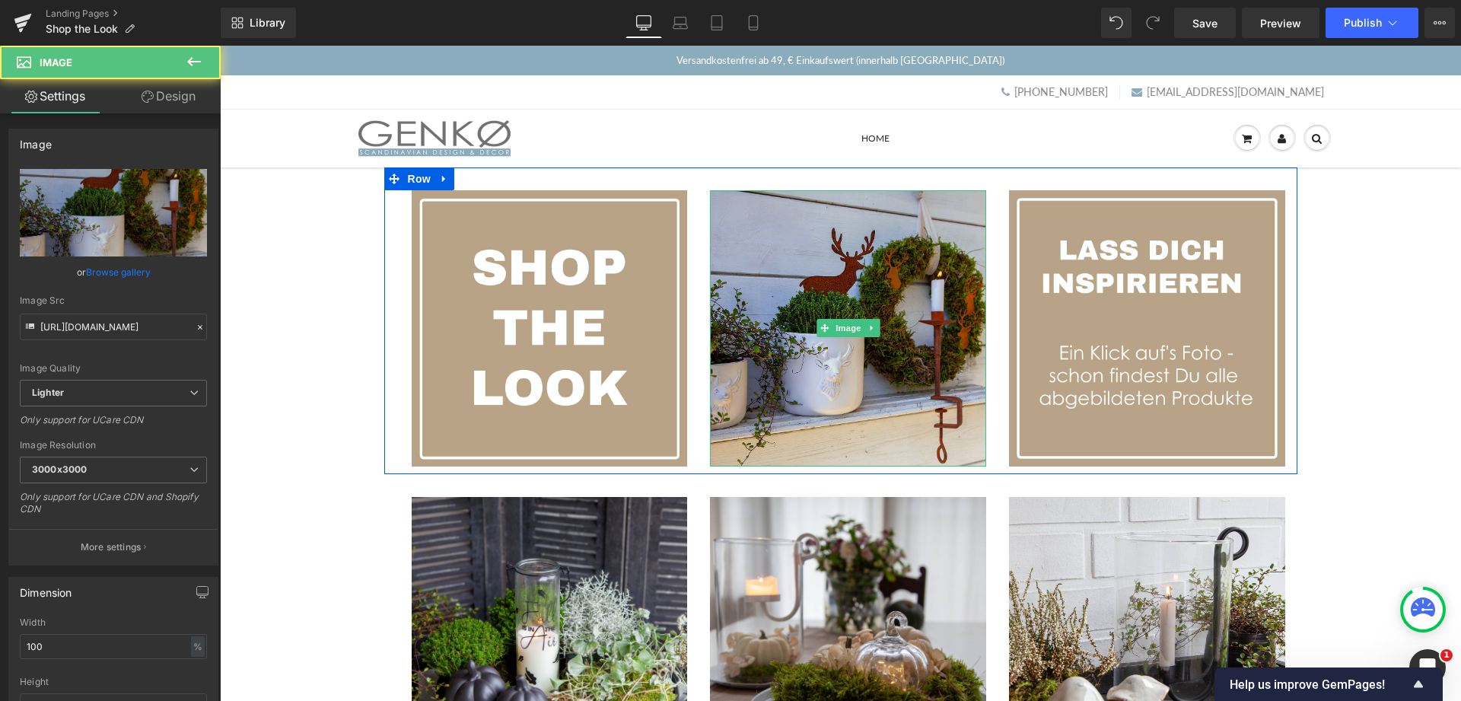
click at [874, 361] on img at bounding box center [848, 328] width 276 height 276
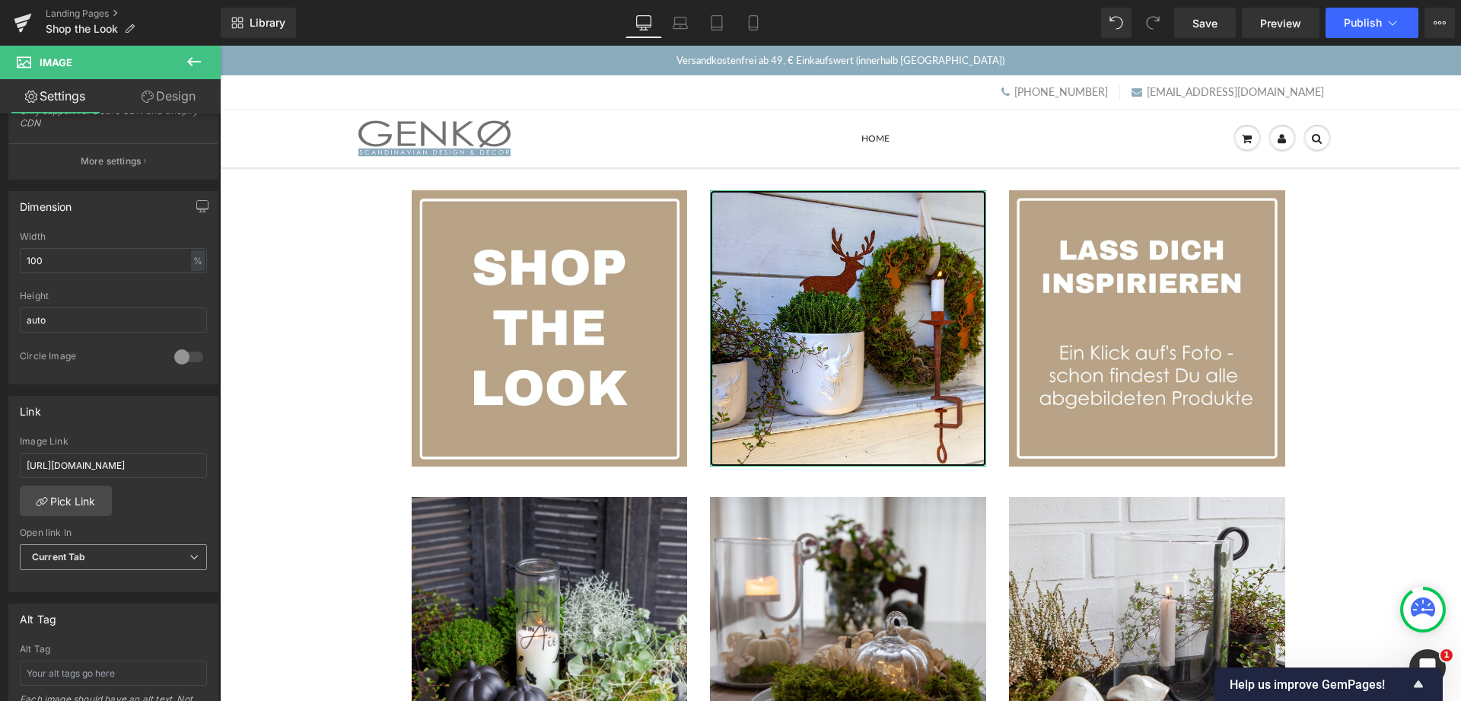
scroll to position [388, 0]
drag, startPoint x: 24, startPoint y: 463, endPoint x: 255, endPoint y: 470, distance: 230.7
click at [228, 470] on div "Image [URL][DOMAIN_NAME] Replace Image Upload image or Browse gallery Image Src…" at bounding box center [114, 410] width 228 height 594
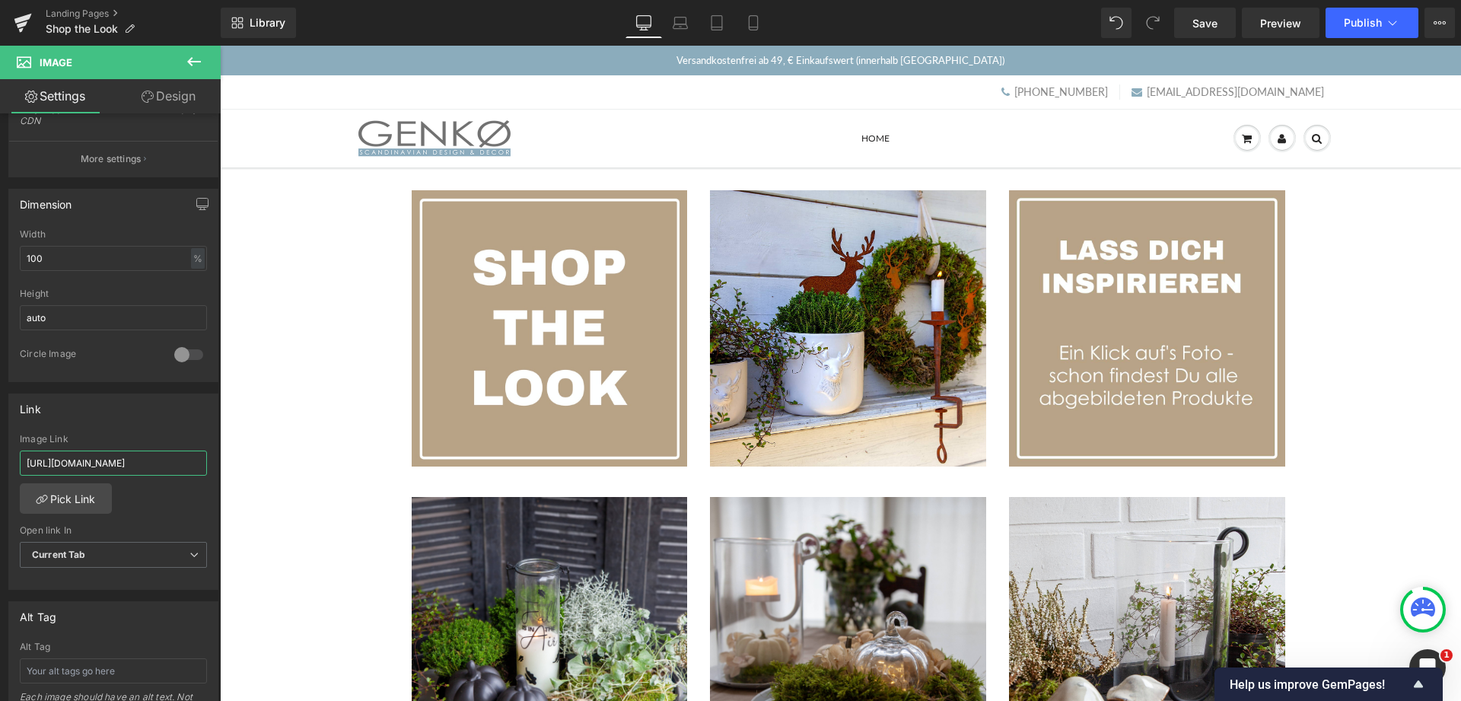
type input "lingsdekoration"
drag, startPoint x: 119, startPoint y: 465, endPoint x: 15, endPoint y: 463, distance: 104.3
click at [20, 463] on input "lingsdekoration" at bounding box center [113, 463] width 187 height 25
type input "[URL][DOMAIN_NAME][PERSON_NAME]"
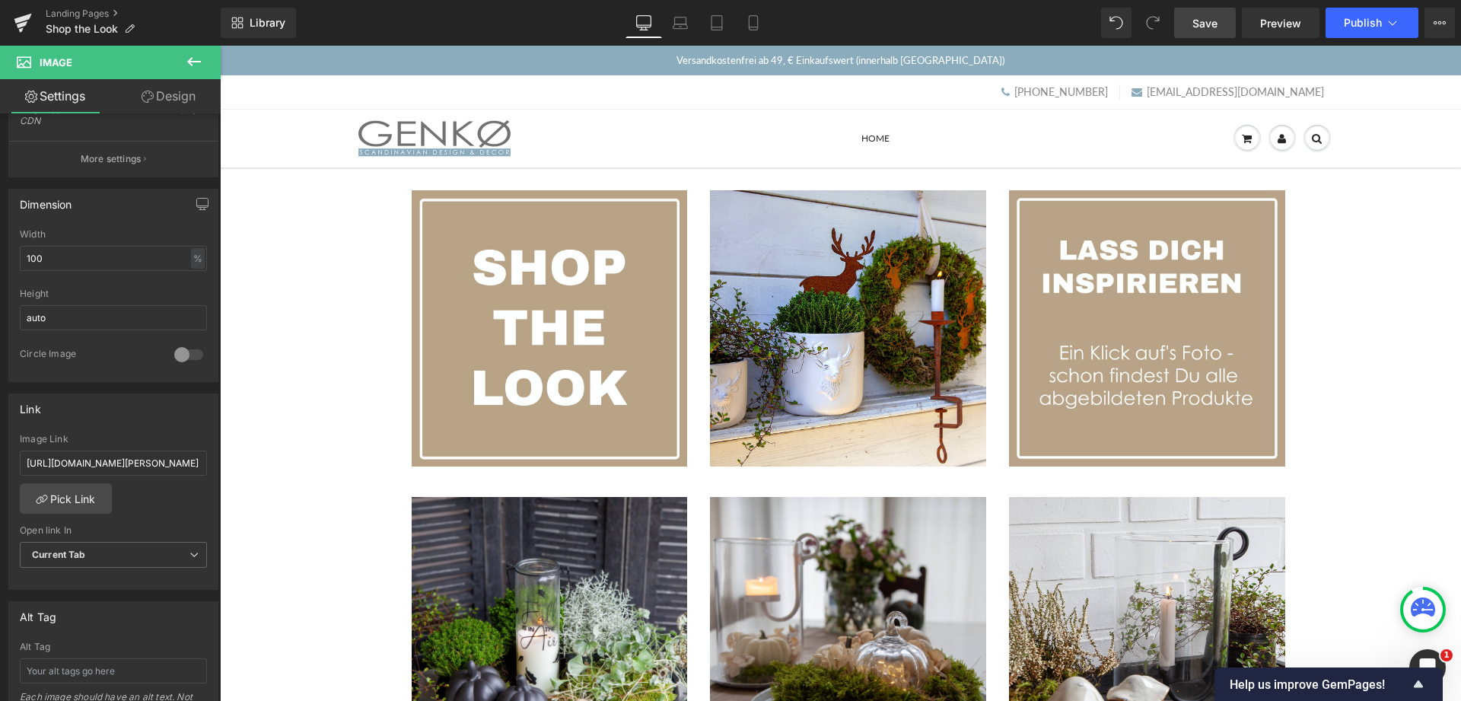
click at [1208, 21] on span "Save" at bounding box center [1204, 23] width 25 height 16
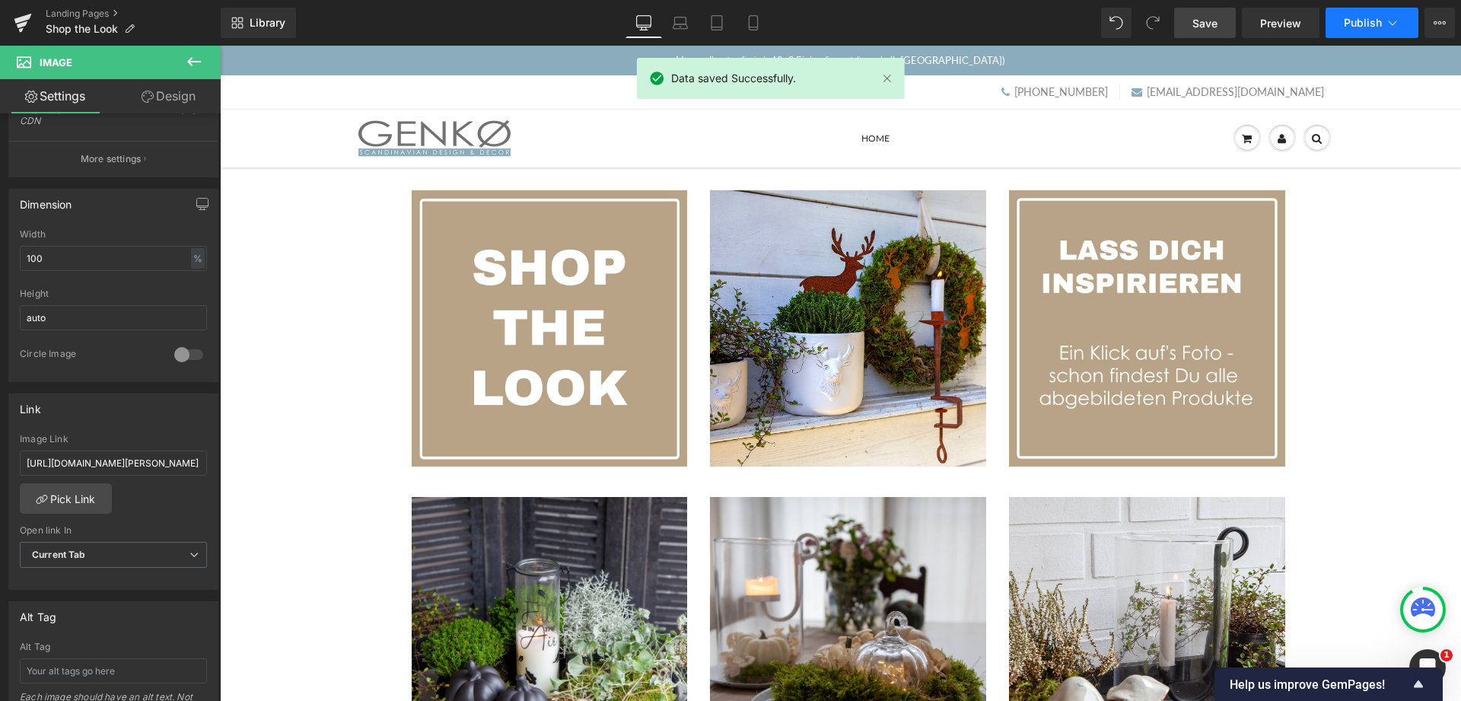
click at [1355, 22] on span "Publish" at bounding box center [1363, 23] width 38 height 12
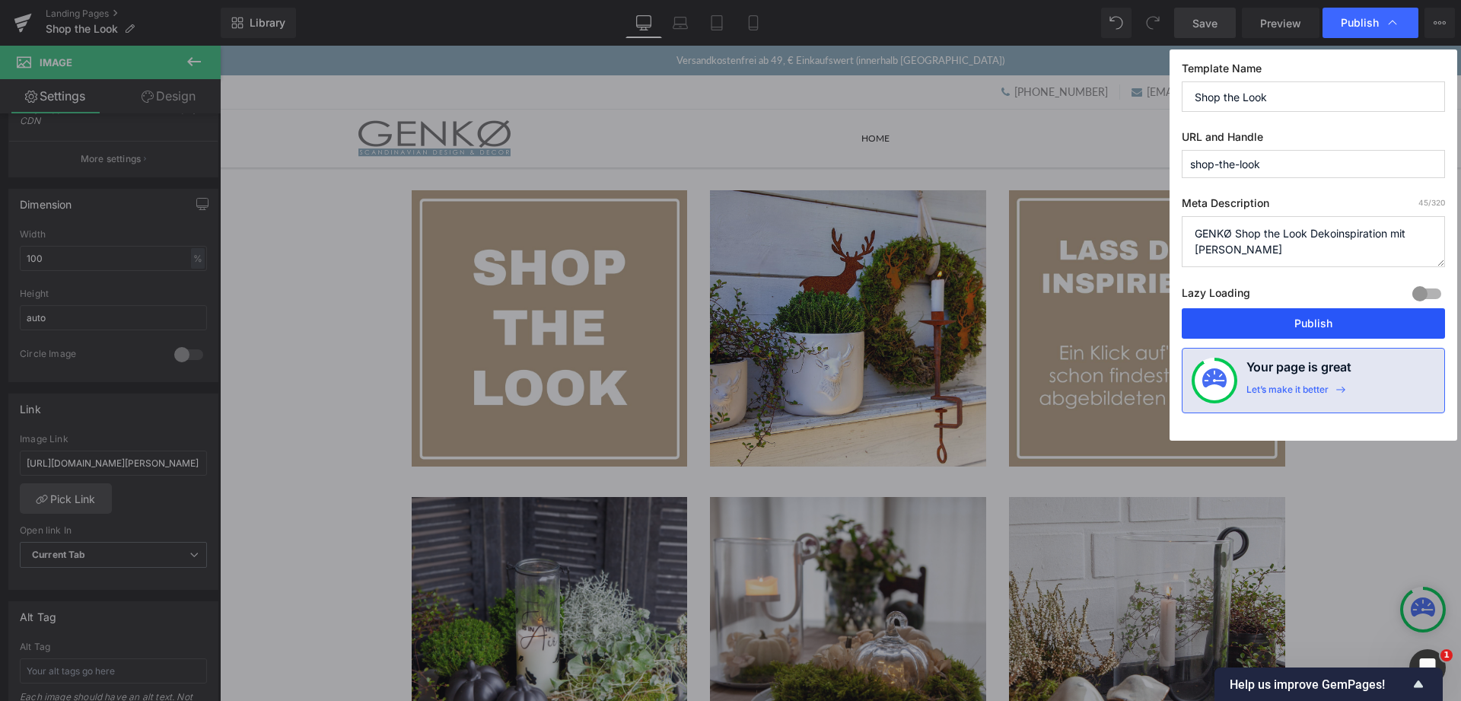
click at [1301, 321] on button "Publish" at bounding box center [1313, 323] width 263 height 30
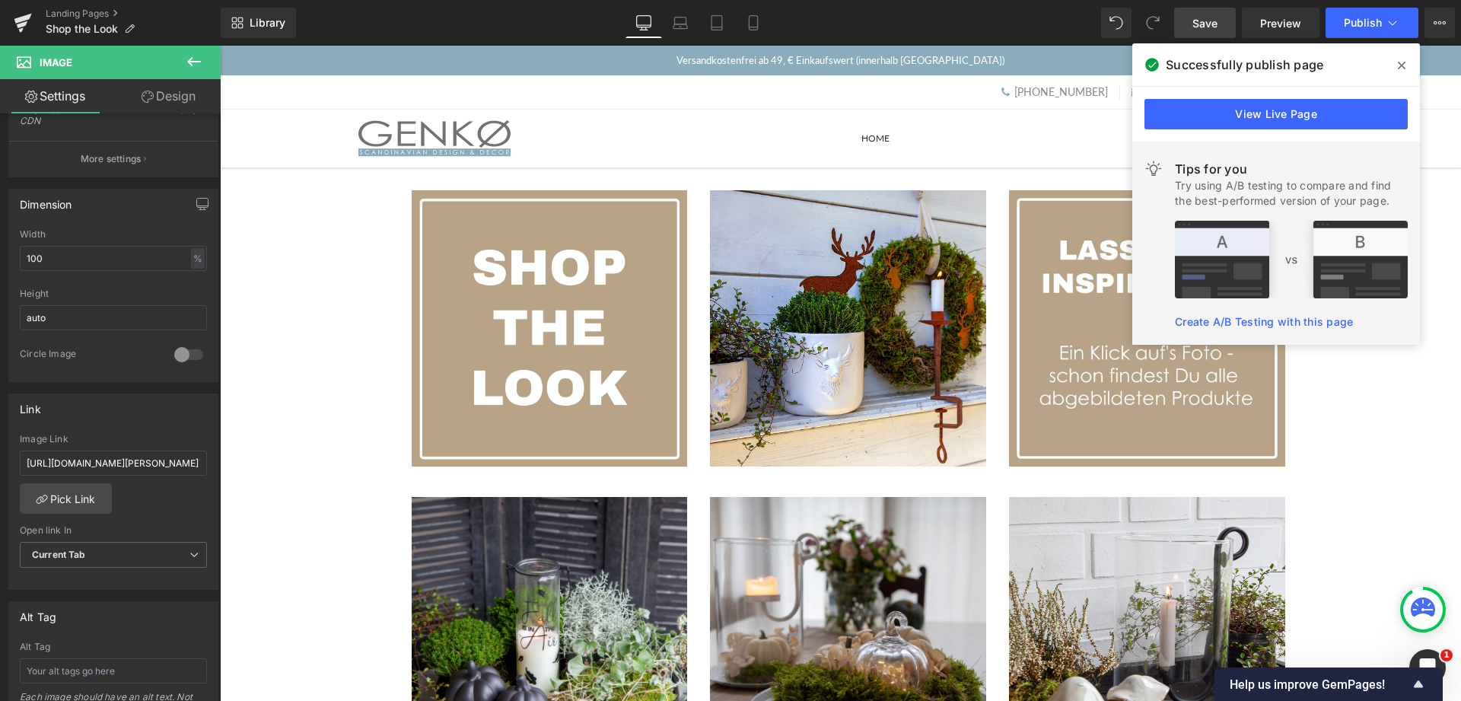
drag, startPoint x: 1403, startPoint y: 66, endPoint x: 1132, endPoint y: 30, distance: 272.5
click at [1403, 66] on icon at bounding box center [1402, 66] width 8 height 8
